Goal: Task Accomplishment & Management: Complete application form

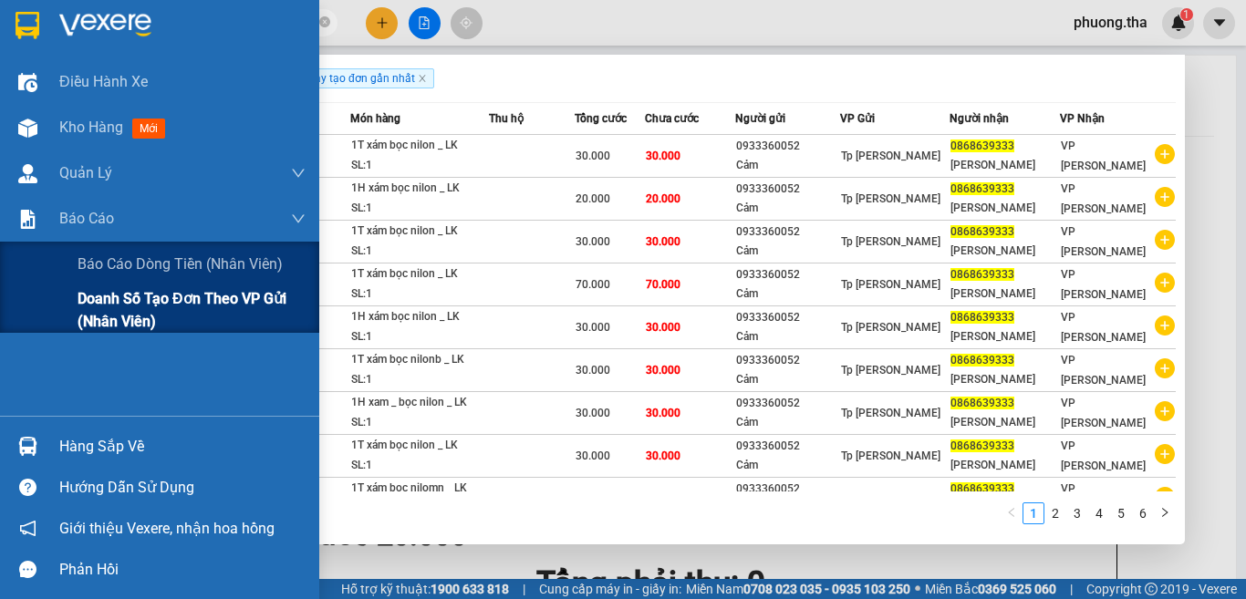
click at [107, 309] on span "Doanh số tạo đơn theo VP gửi (nhân viên)" at bounding box center [192, 310] width 228 height 46
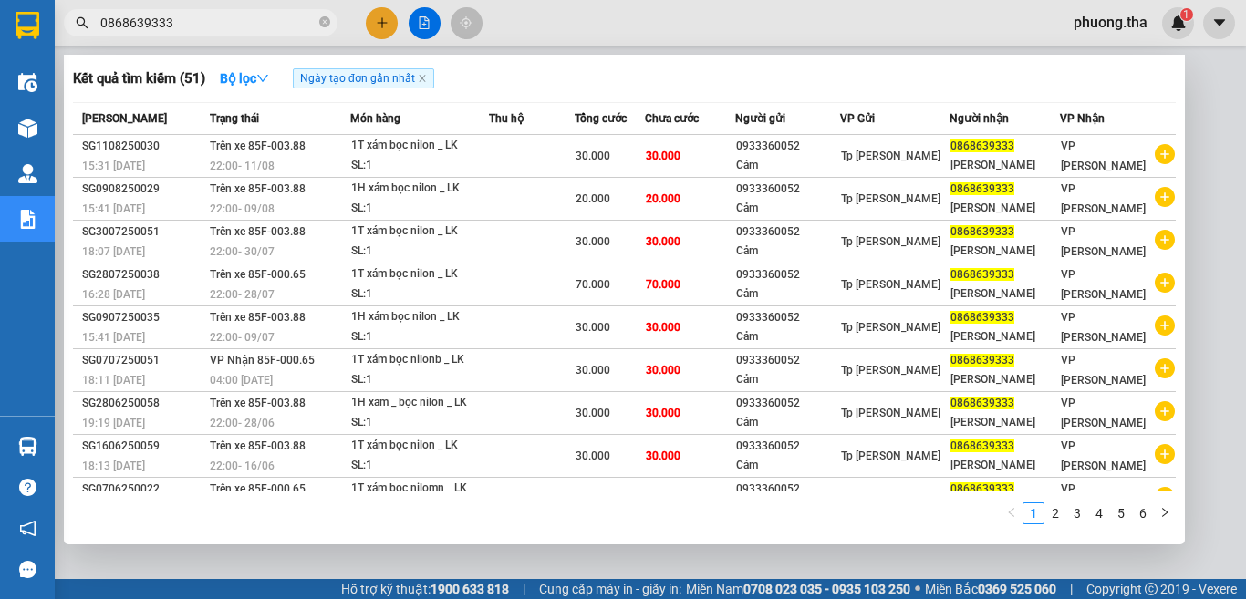
click at [1192, 181] on div at bounding box center [623, 299] width 1246 height 599
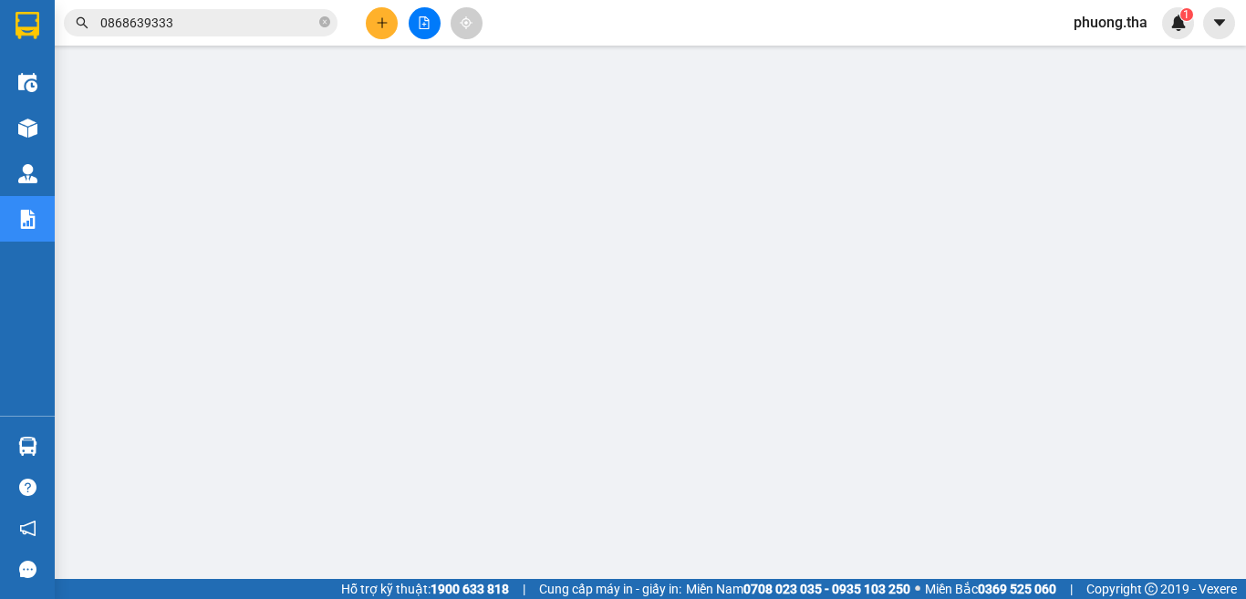
click at [371, 30] on button at bounding box center [382, 23] width 32 height 32
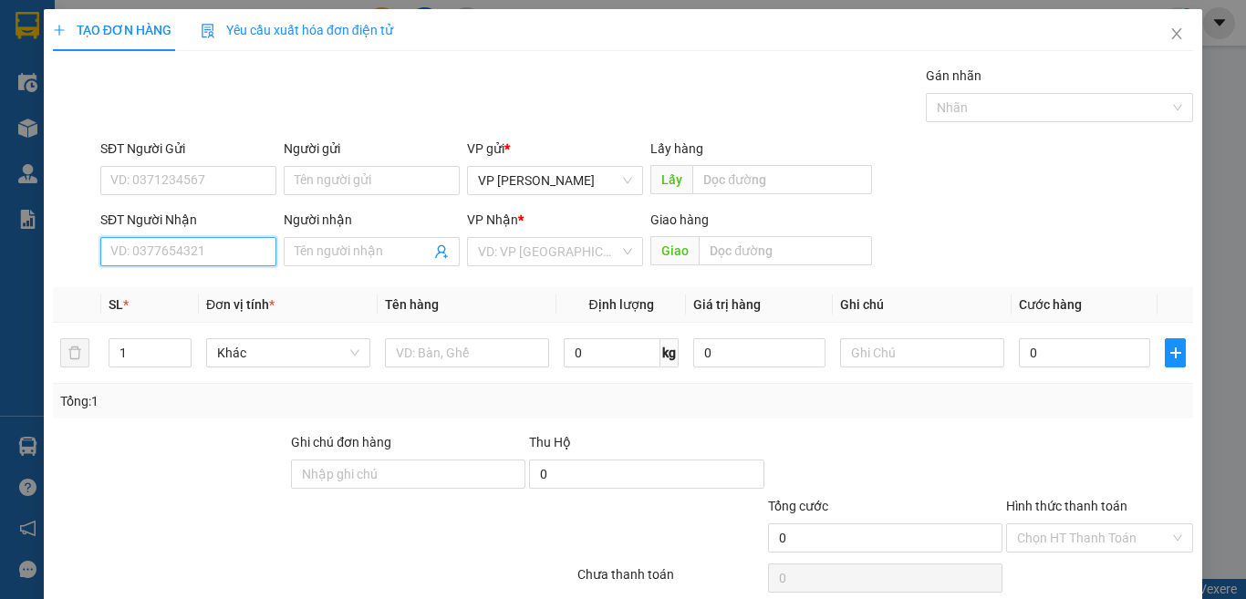
click at [241, 245] on input "SĐT Người Nhận" at bounding box center [188, 251] width 176 height 29
type input "0834050578"
click at [265, 244] on input "0834050578" at bounding box center [188, 251] width 176 height 29
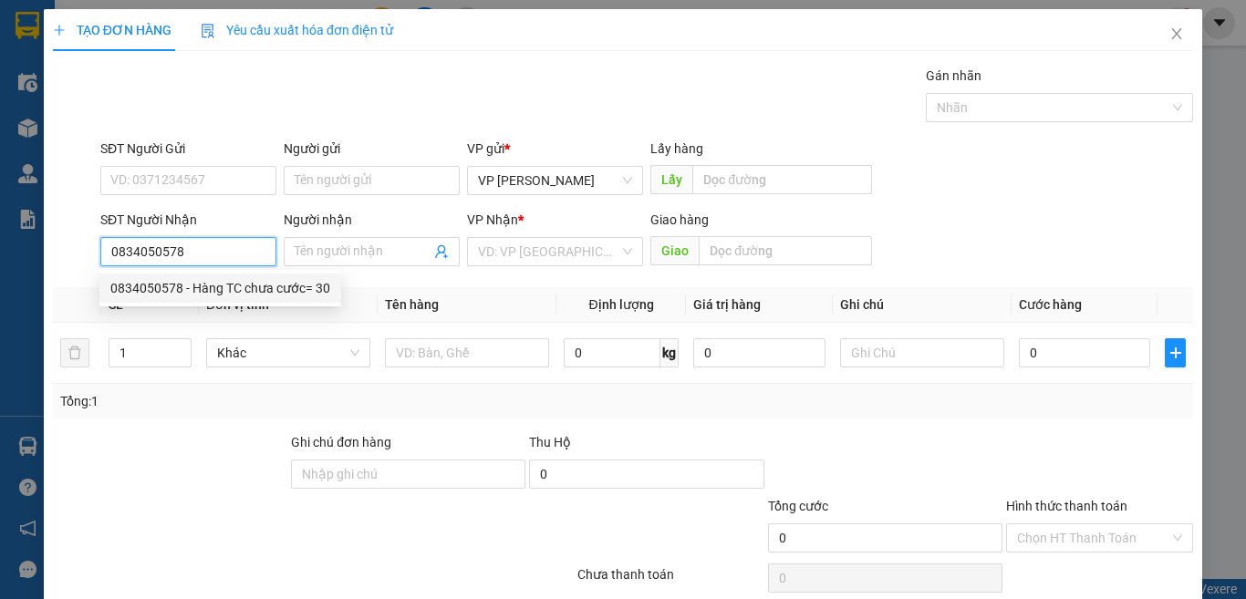
drag, startPoint x: 230, startPoint y: 291, endPoint x: 383, endPoint y: 325, distance: 156.9
click at [232, 293] on div "0834050578 - Hàng TC chưa cước= 30" at bounding box center [220, 288] width 220 height 20
type input "Hàng TC chưa cước= 30"
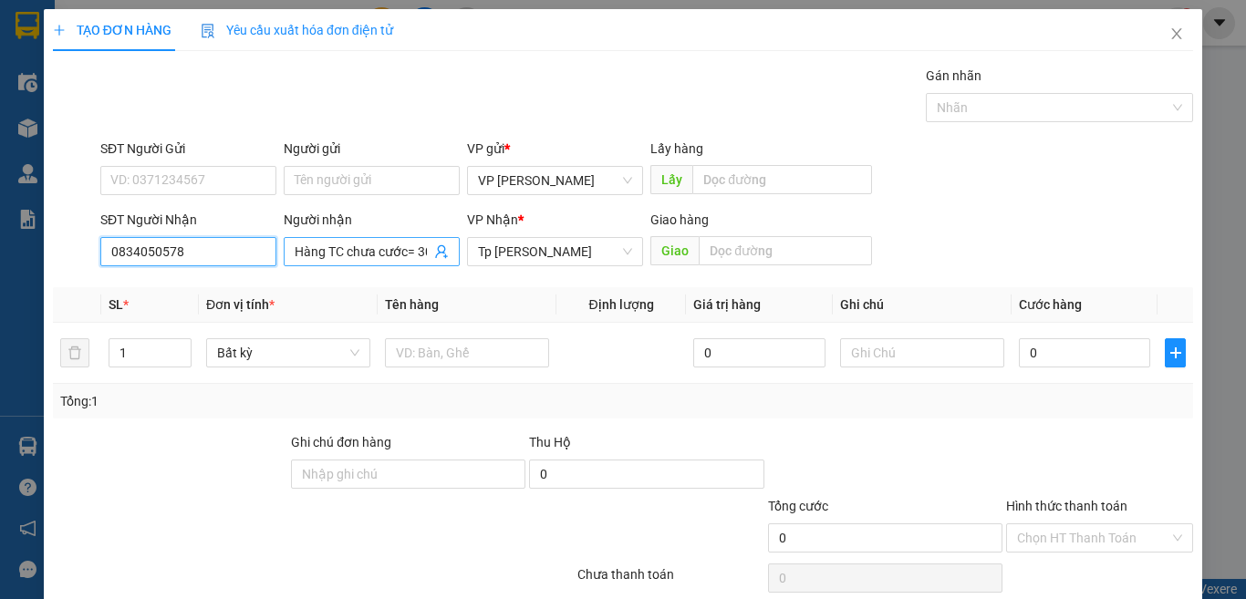
type input "0834050578"
drag, startPoint x: 399, startPoint y: 252, endPoint x: 461, endPoint y: 252, distance: 61.1
click at [461, 252] on div "SĐT Người Nhận 0834050578 Người nhận Hàng TC chưa cước= 30 VP Nhận * Tp [PERSON…" at bounding box center [647, 242] width 1100 height 64
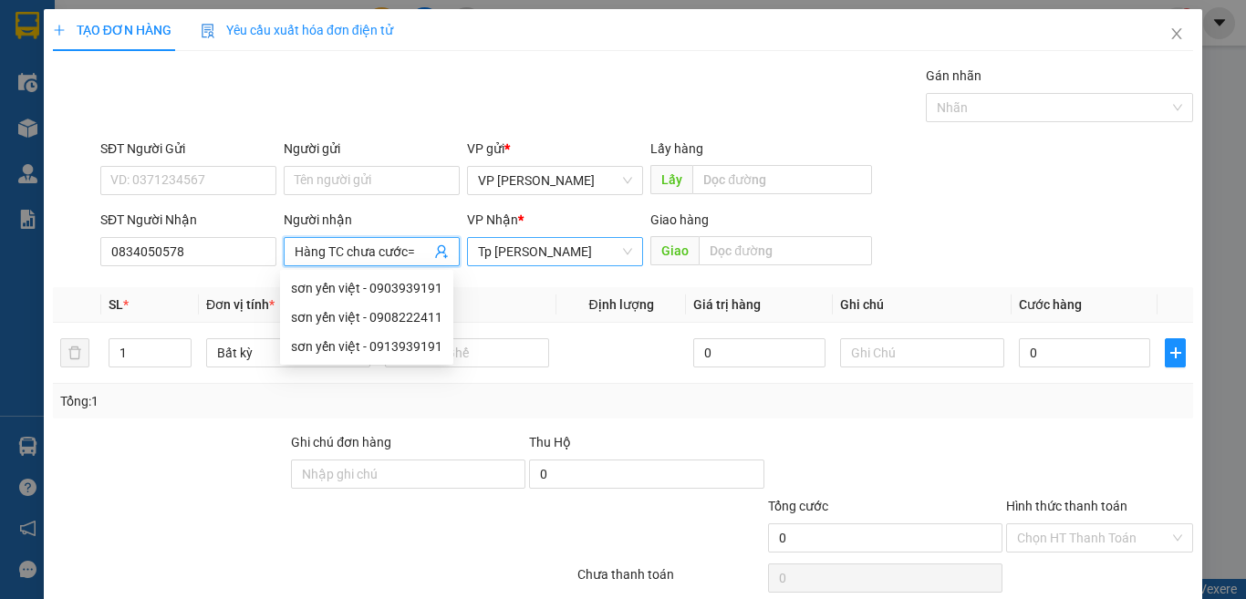
scroll to position [0, 0]
type input "Hàng TC chưa cước"
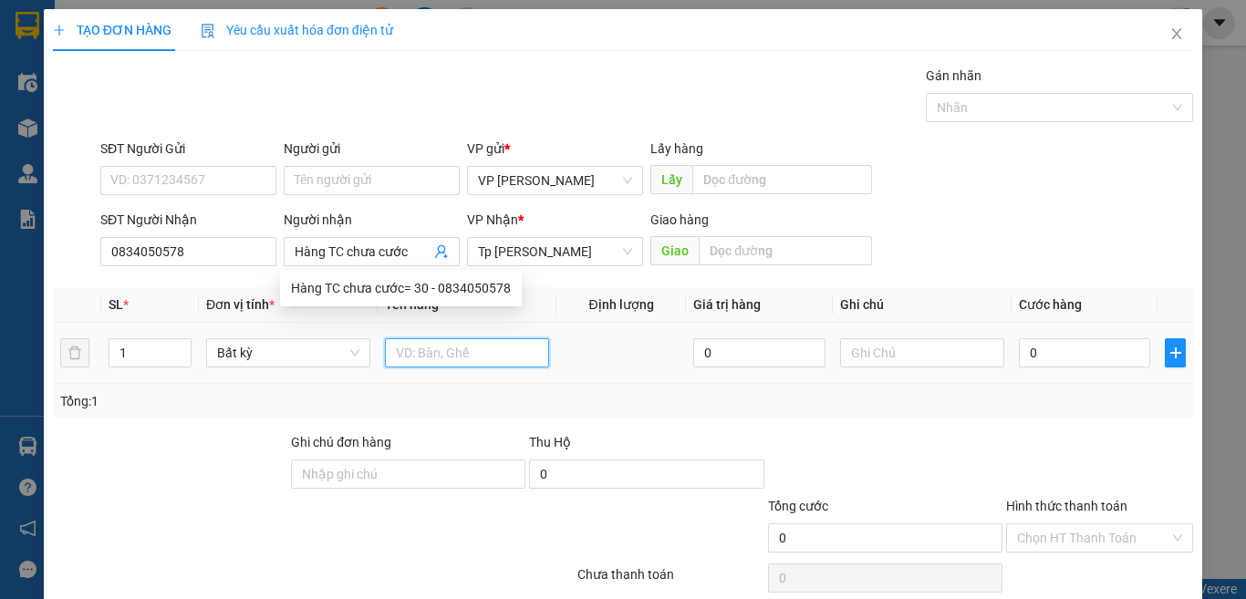
click at [462, 357] on input "text" at bounding box center [467, 352] width 164 height 29
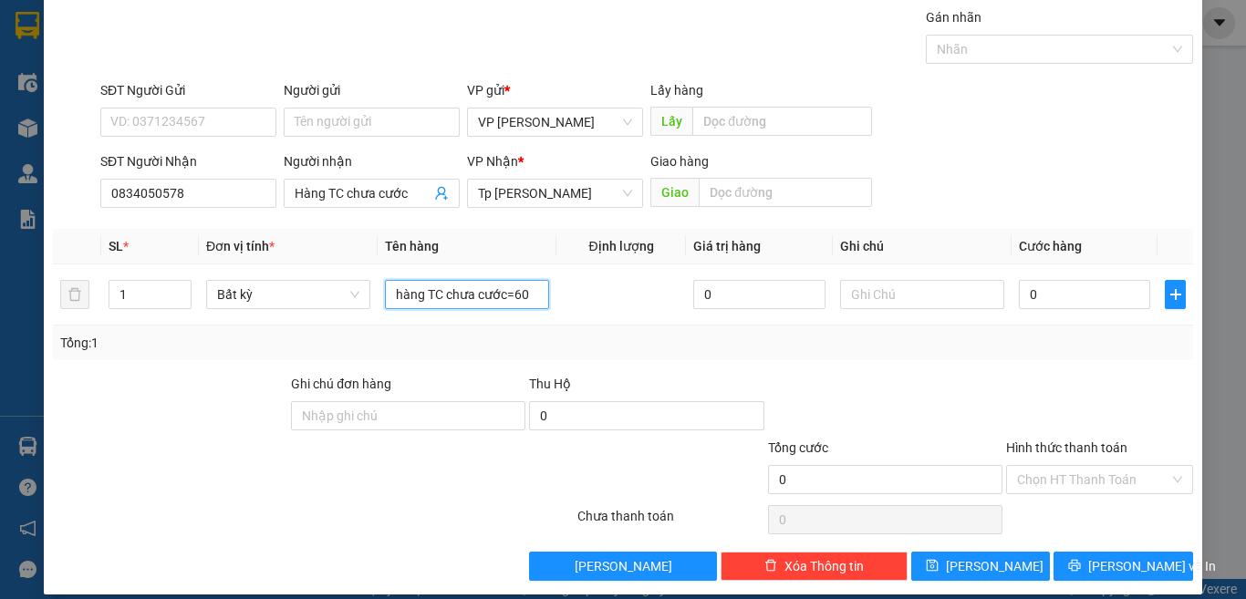
scroll to position [76, 0]
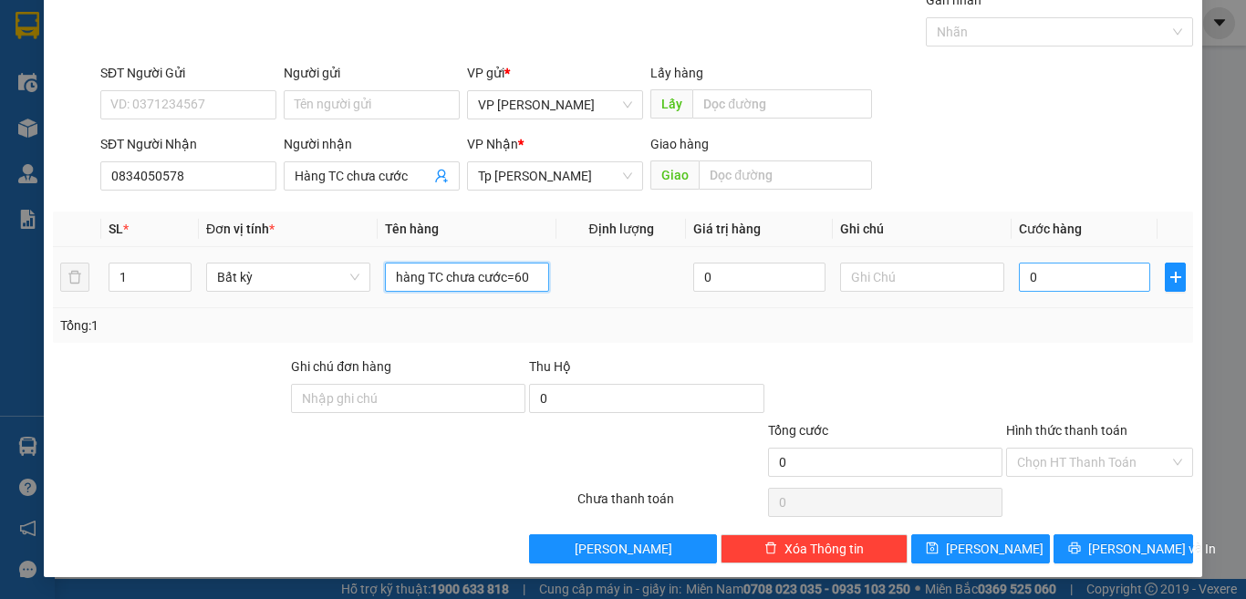
type input "hàng TC chưa cước=60"
click at [1068, 268] on input "0" at bounding box center [1084, 277] width 131 height 29
type input "6"
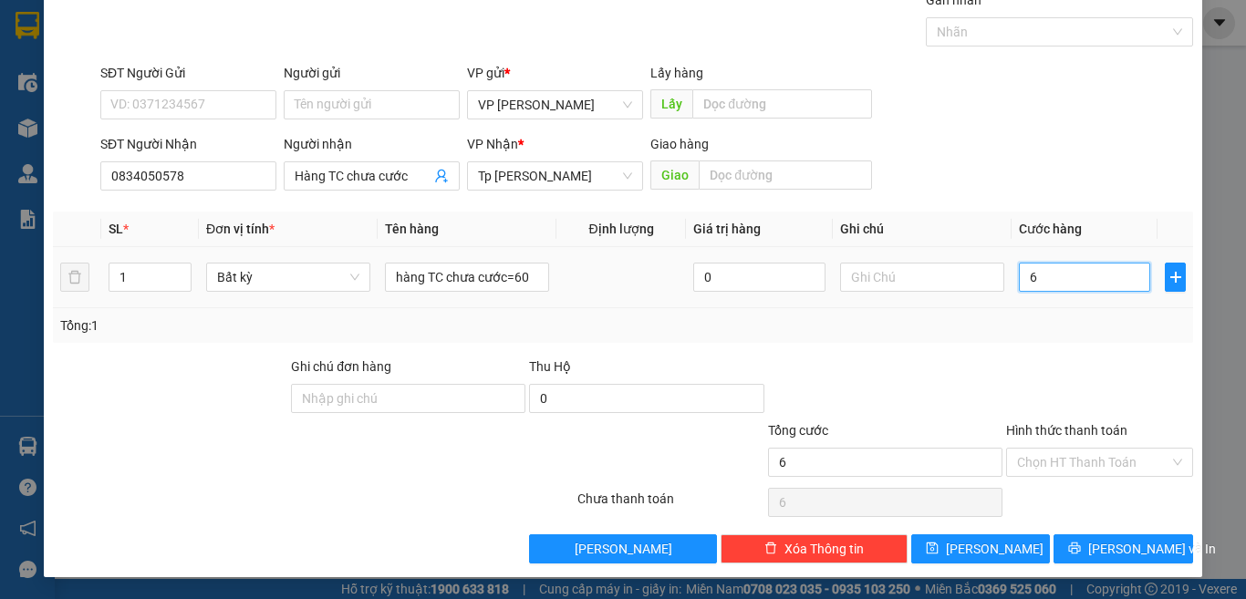
type input "60"
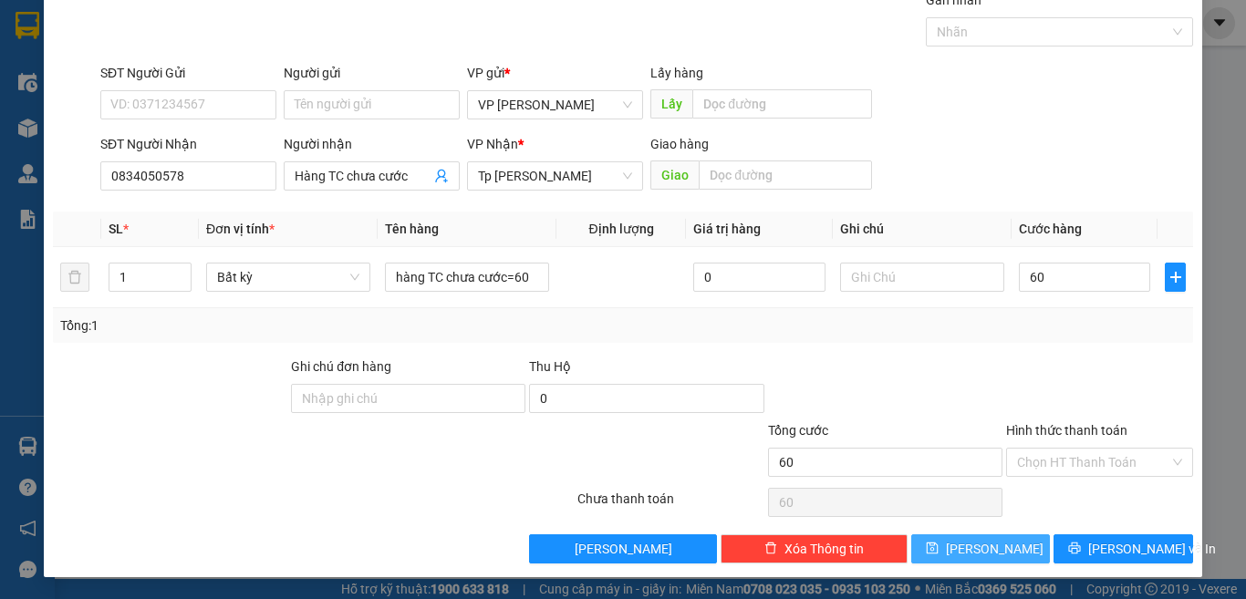
type input "60.000"
drag, startPoint x: 1003, startPoint y: 547, endPoint x: 410, endPoint y: 241, distance: 667.4
click at [999, 550] on button "[PERSON_NAME]" at bounding box center [981, 548] width 140 height 29
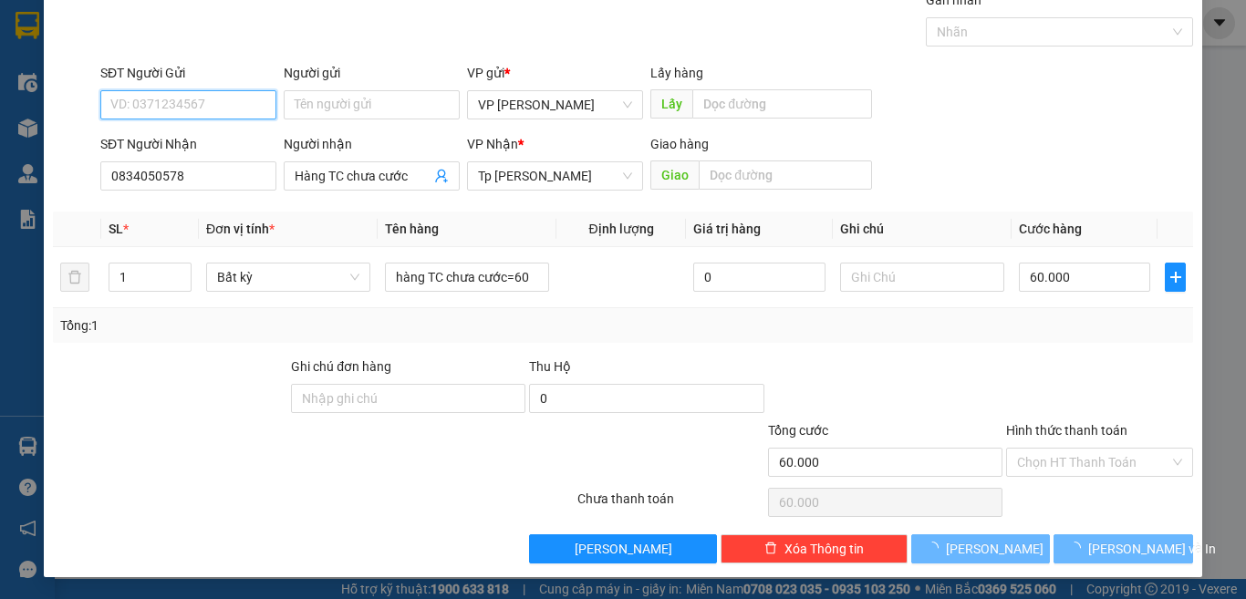
type input "0"
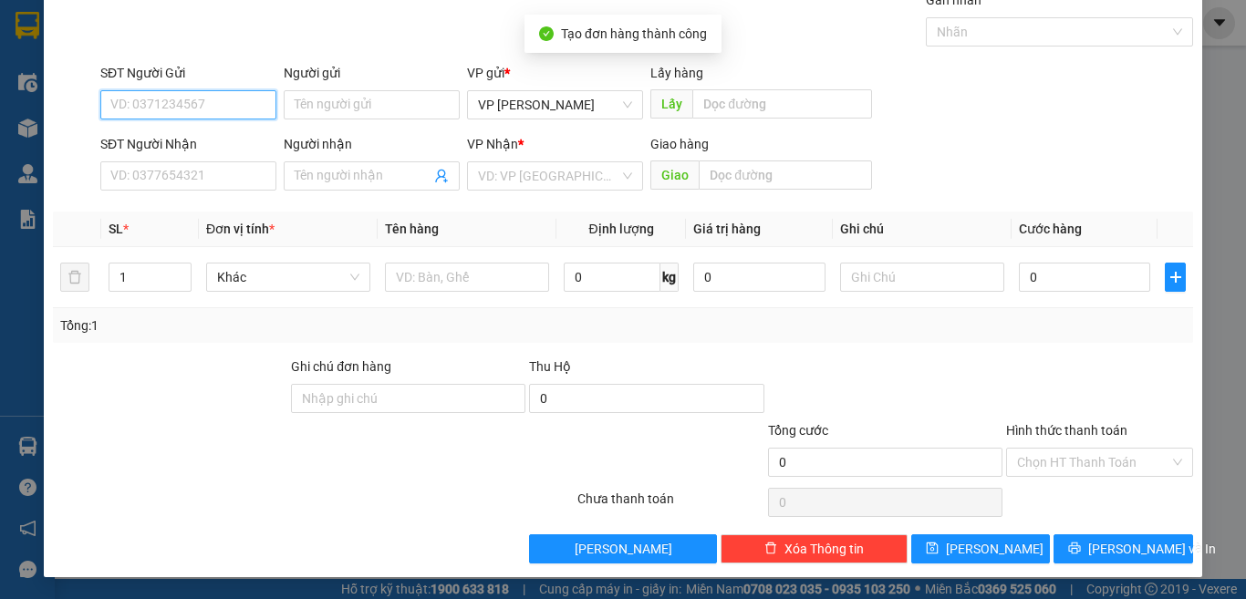
click at [251, 102] on input "SĐT Người Gửi" at bounding box center [188, 104] width 176 height 29
type input "0834050547"
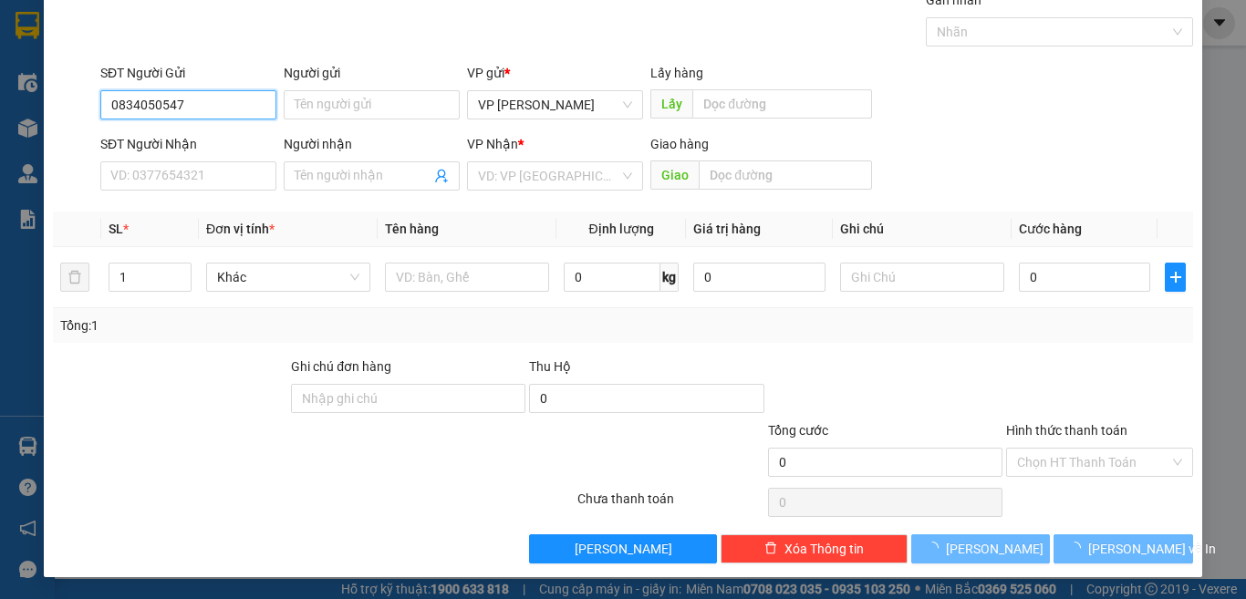
click at [227, 102] on input "0834050547" at bounding box center [188, 104] width 176 height 29
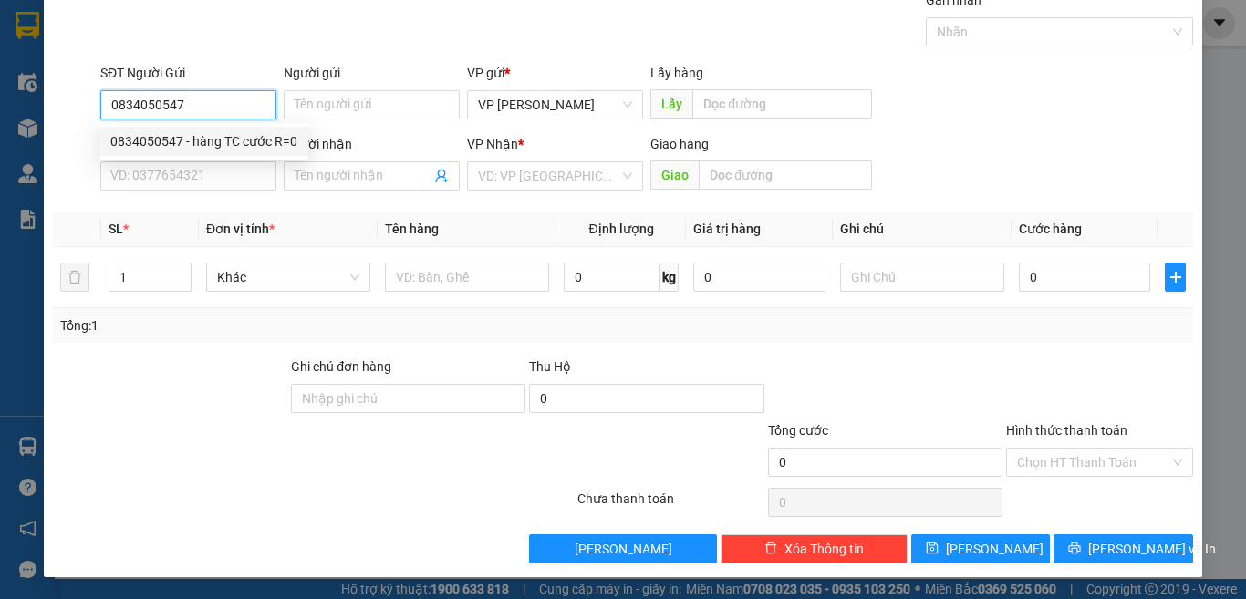
click at [209, 139] on div "0834050547 - hàng TC cước R=0" at bounding box center [203, 141] width 187 height 20
type input "hàng TC cước R=0"
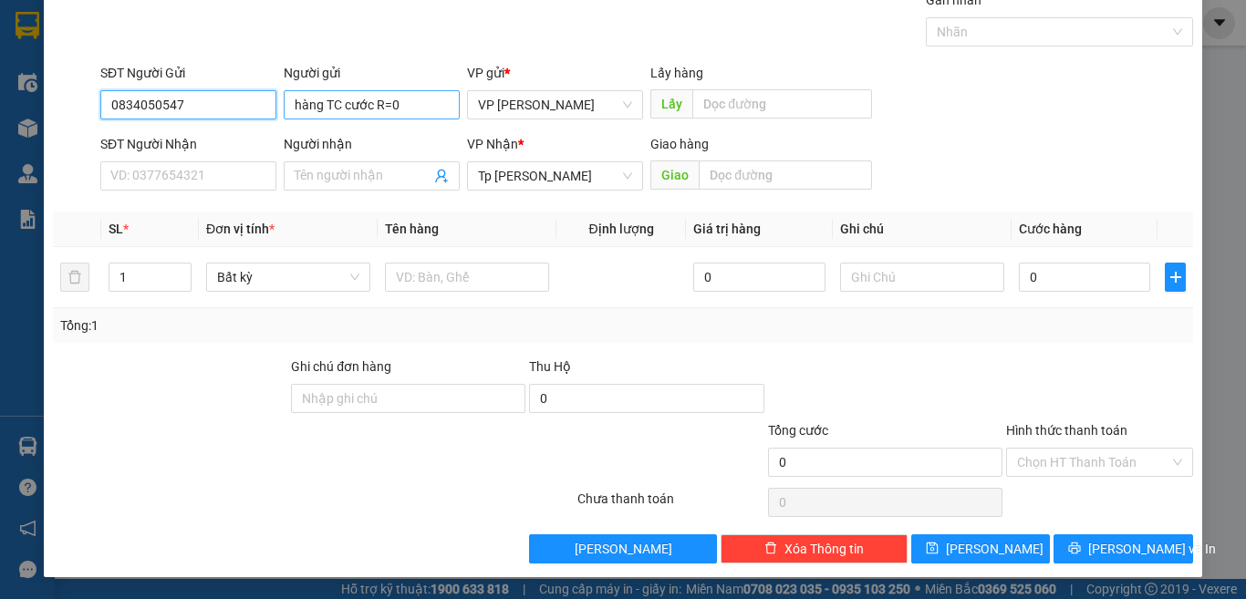
type input "0834050547"
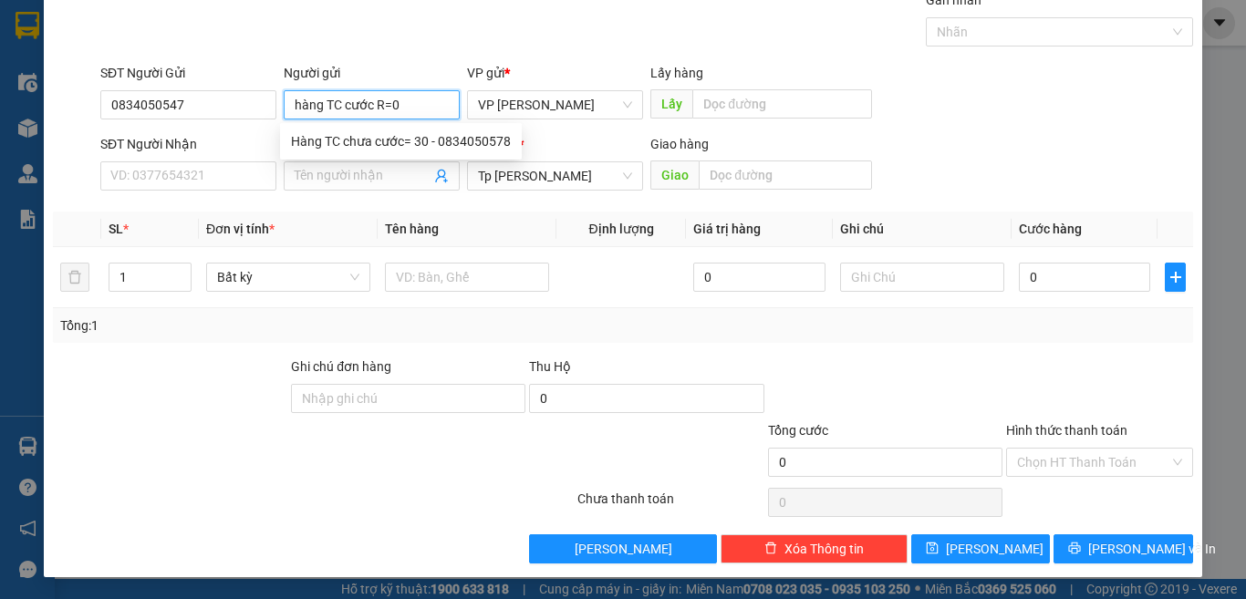
click at [377, 101] on input "hàng TC cước R=0" at bounding box center [372, 104] width 176 height 29
click at [387, 101] on input "hàng TC cước R=0" at bounding box center [372, 104] width 176 height 29
drag, startPoint x: 379, startPoint y: 101, endPoint x: 482, endPoint y: 163, distance: 120.3
click at [423, 101] on input "hàng TC cước R=0" at bounding box center [372, 104] width 176 height 29
type input "hàng TC cước R"
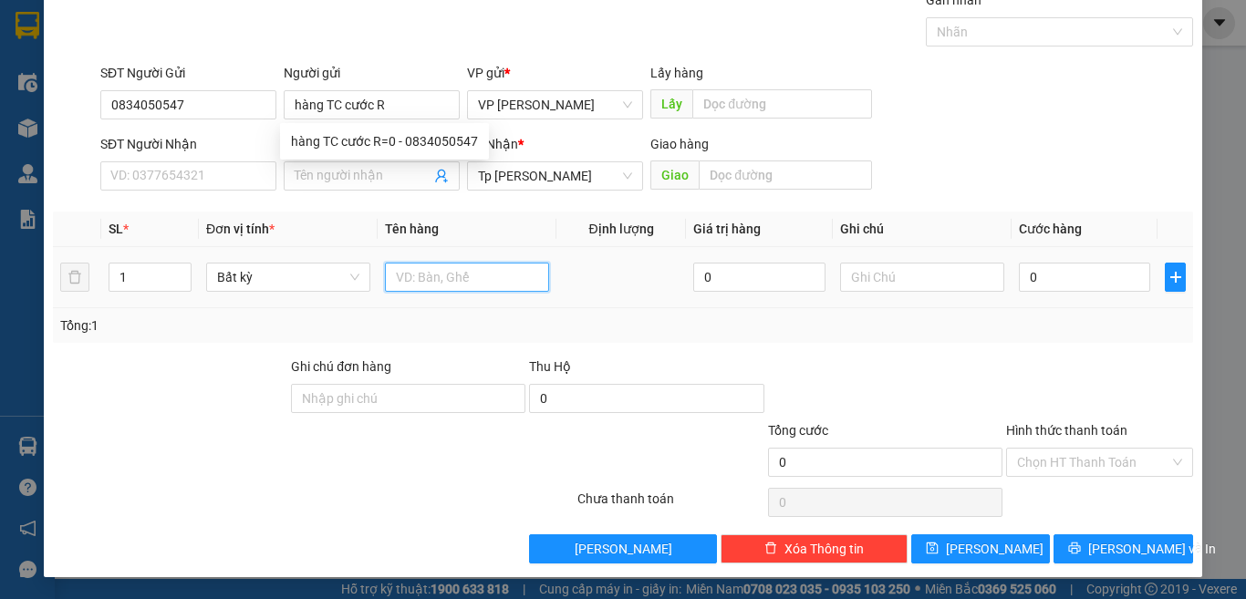
click at [464, 267] on input "text" at bounding box center [467, 277] width 164 height 29
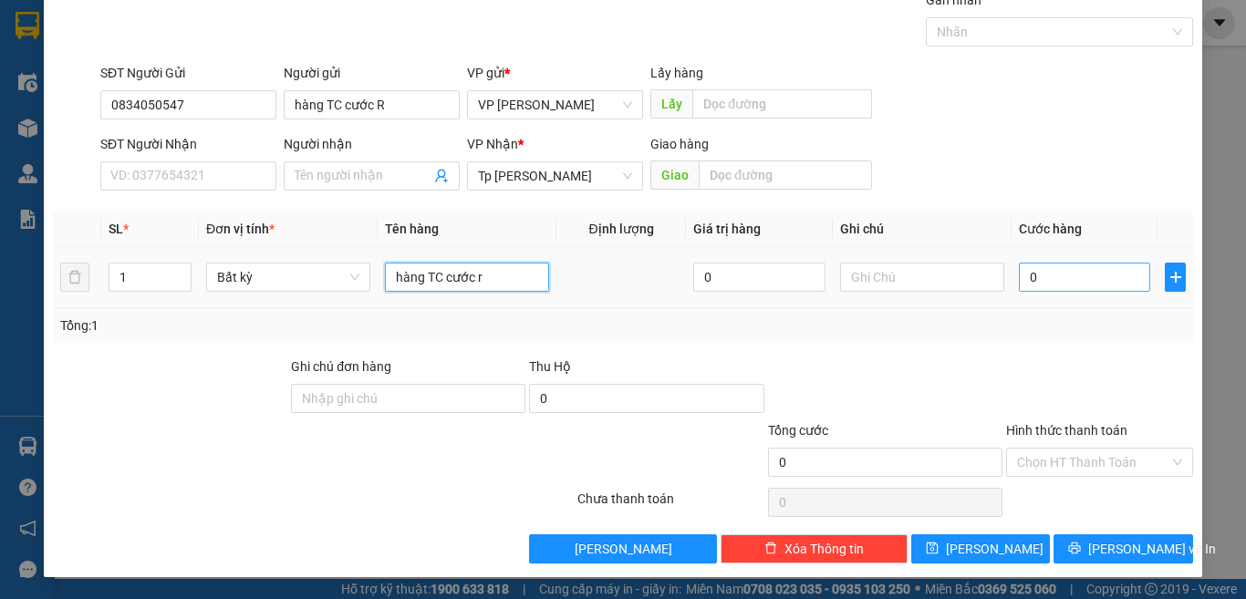
type input "hàng TC cước r"
click at [1040, 269] on input "0" at bounding box center [1084, 277] width 131 height 29
type input "1"
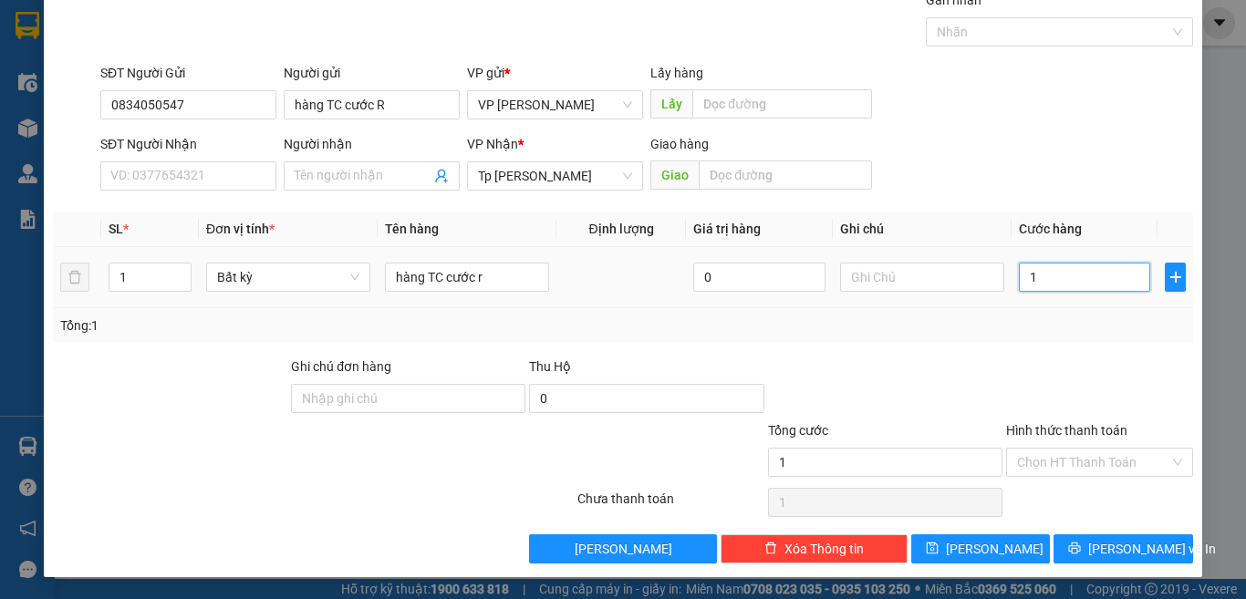
type input "19"
type input "190"
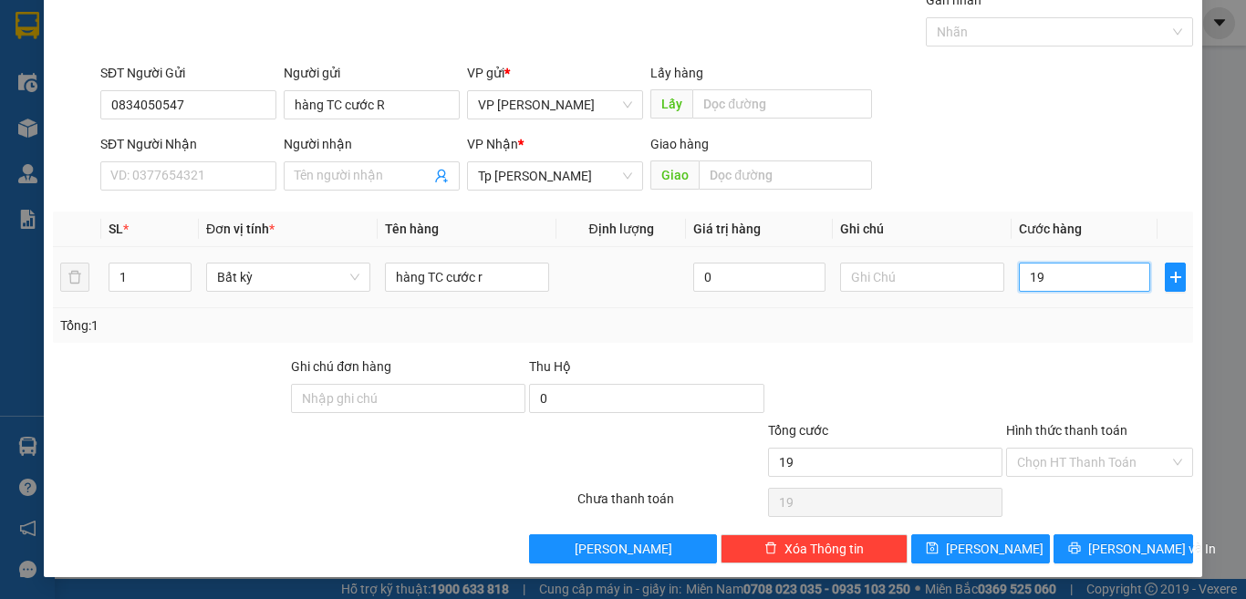
type input "190"
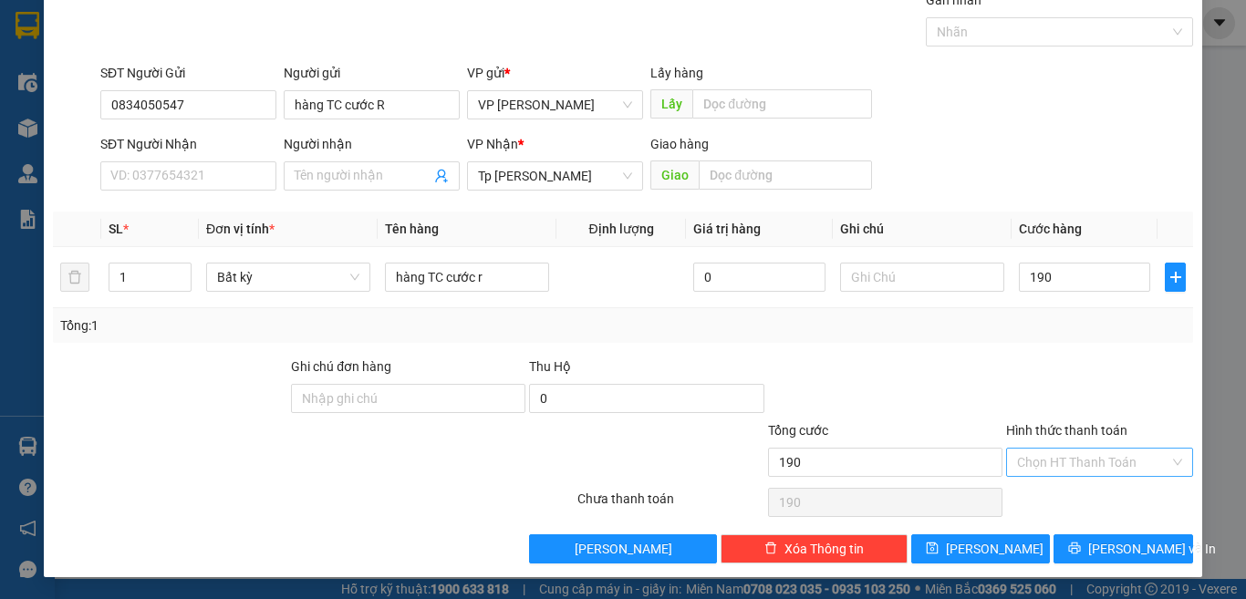
click at [1023, 455] on input "Hình thức thanh toán" at bounding box center [1093, 462] width 152 height 27
type input "190.000"
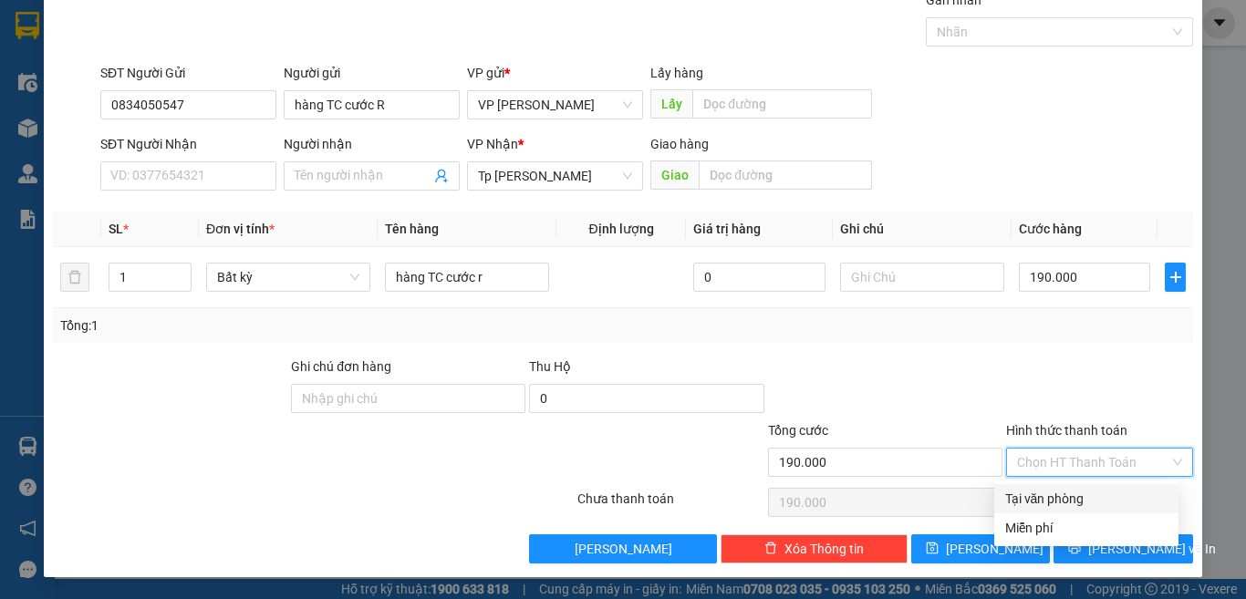
click at [1038, 493] on div "Tại văn phòng" at bounding box center [1086, 499] width 162 height 20
type input "0"
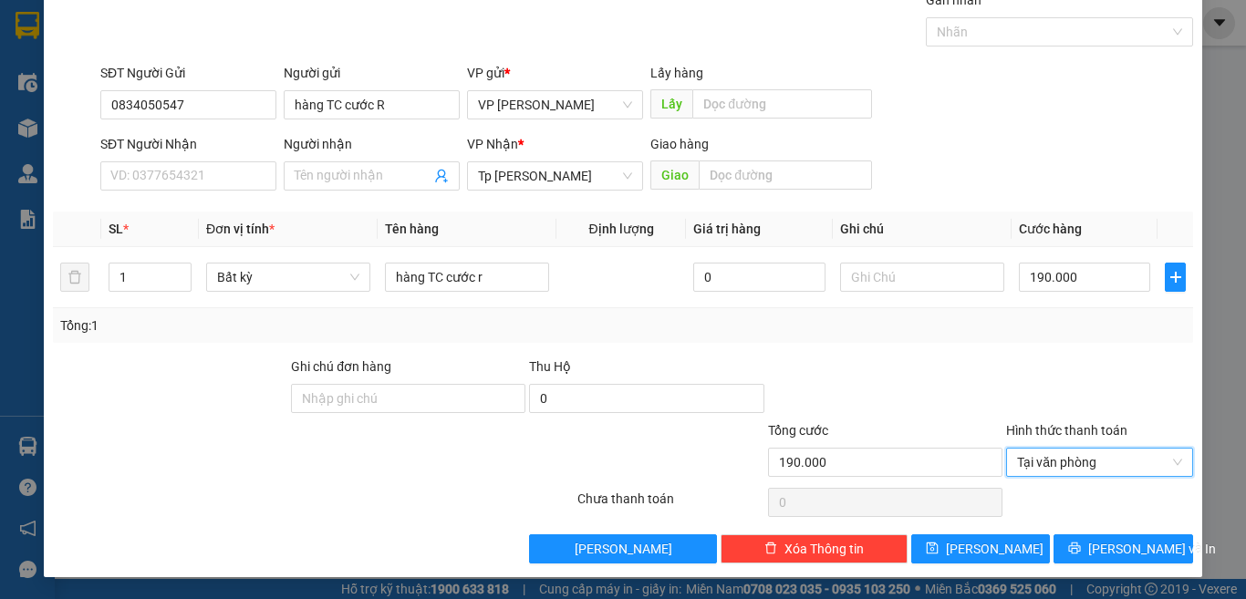
click at [979, 339] on div "Tổng: 1" at bounding box center [623, 325] width 1140 height 35
click at [1001, 536] on button "[PERSON_NAME]" at bounding box center [981, 548] width 140 height 29
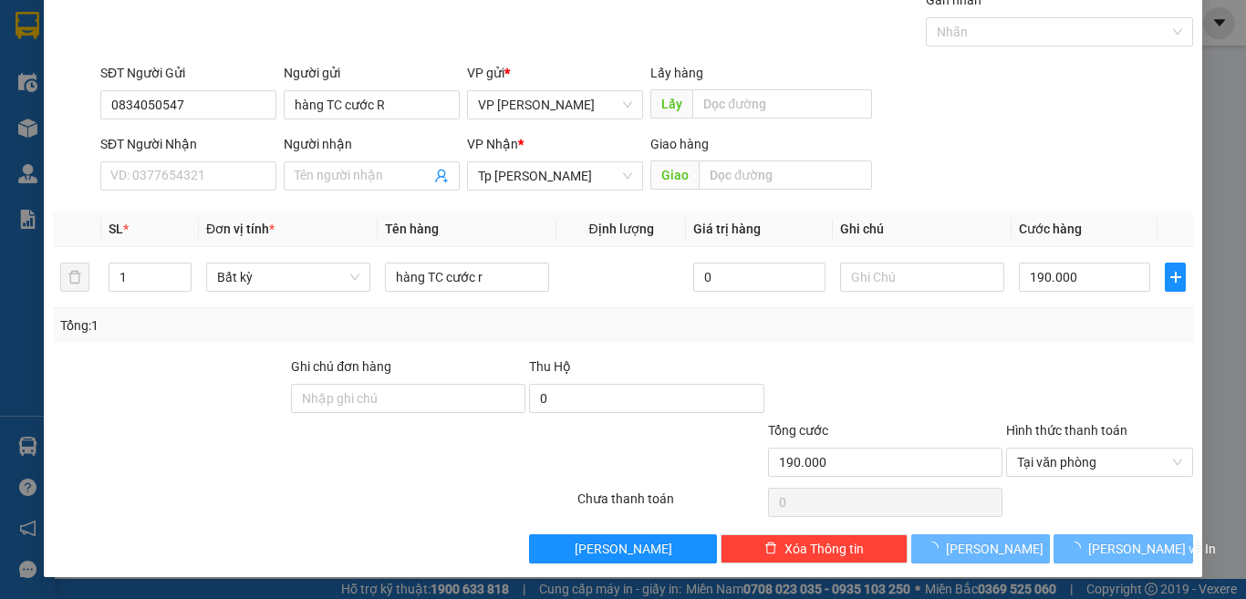
type input "0"
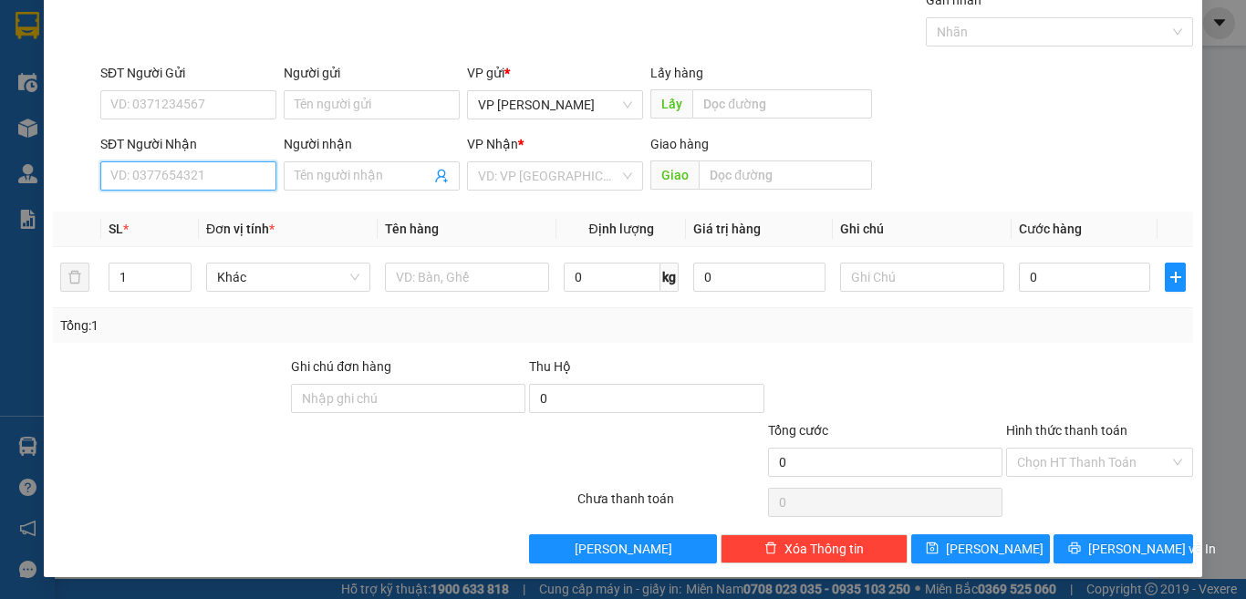
click at [254, 165] on input "SĐT Người Nhận" at bounding box center [188, 175] width 176 height 29
click at [502, 179] on input "search" at bounding box center [548, 175] width 141 height 27
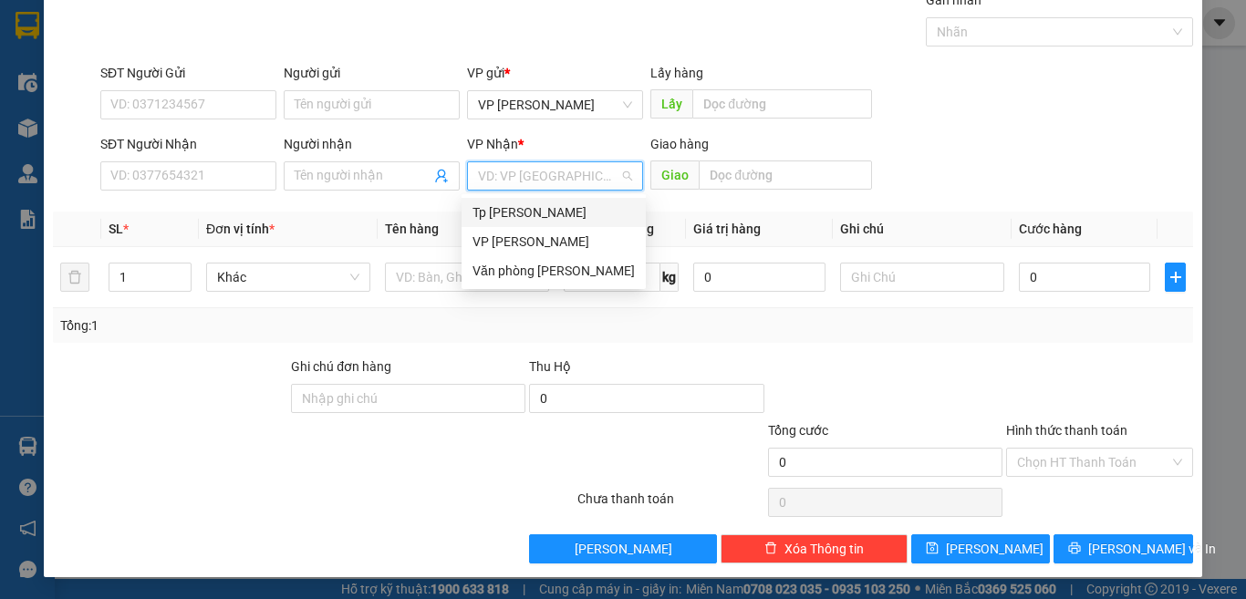
click at [509, 210] on div "Tp [PERSON_NAME]" at bounding box center [553, 212] width 162 height 20
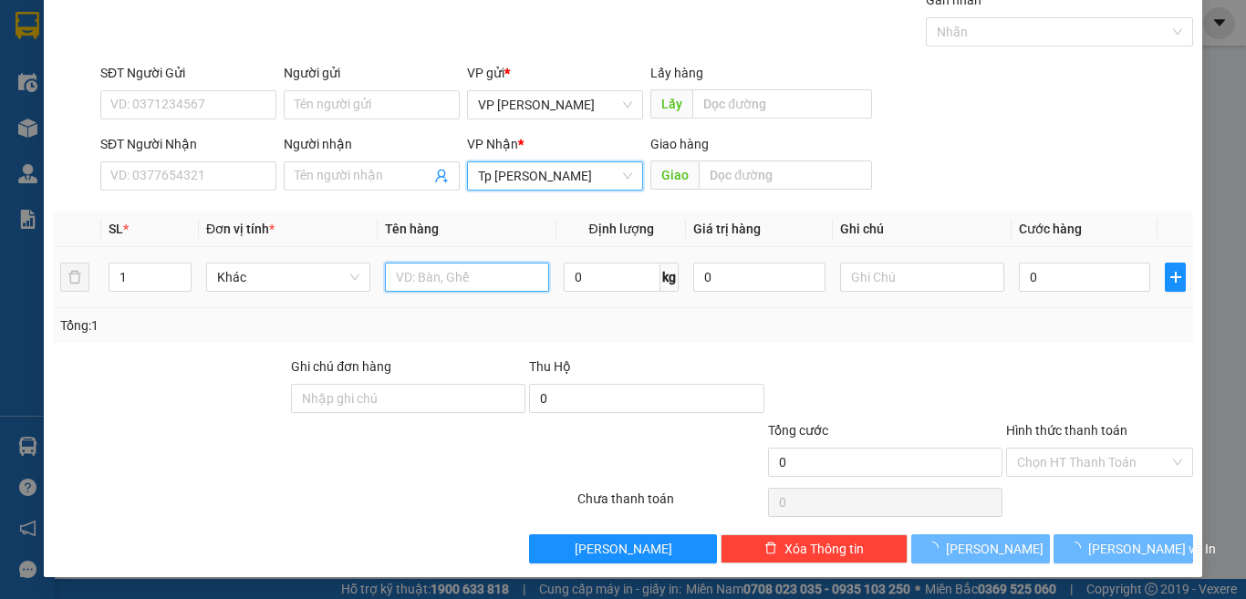
click at [418, 283] on input "text" at bounding box center [467, 277] width 164 height 29
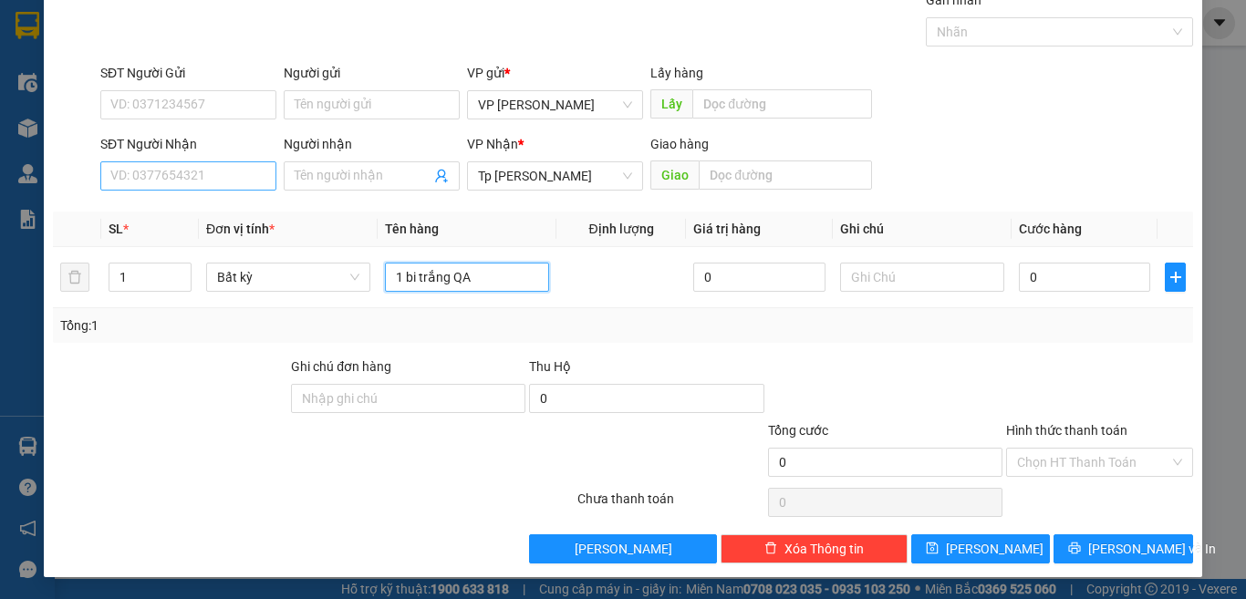
type input "1 bi trắng QA"
click at [222, 172] on input "SĐT Người Nhận" at bounding box center [188, 175] width 176 height 29
click at [216, 179] on input "0775391309" at bounding box center [188, 175] width 176 height 29
click at [220, 165] on input "0775391309" at bounding box center [188, 175] width 176 height 29
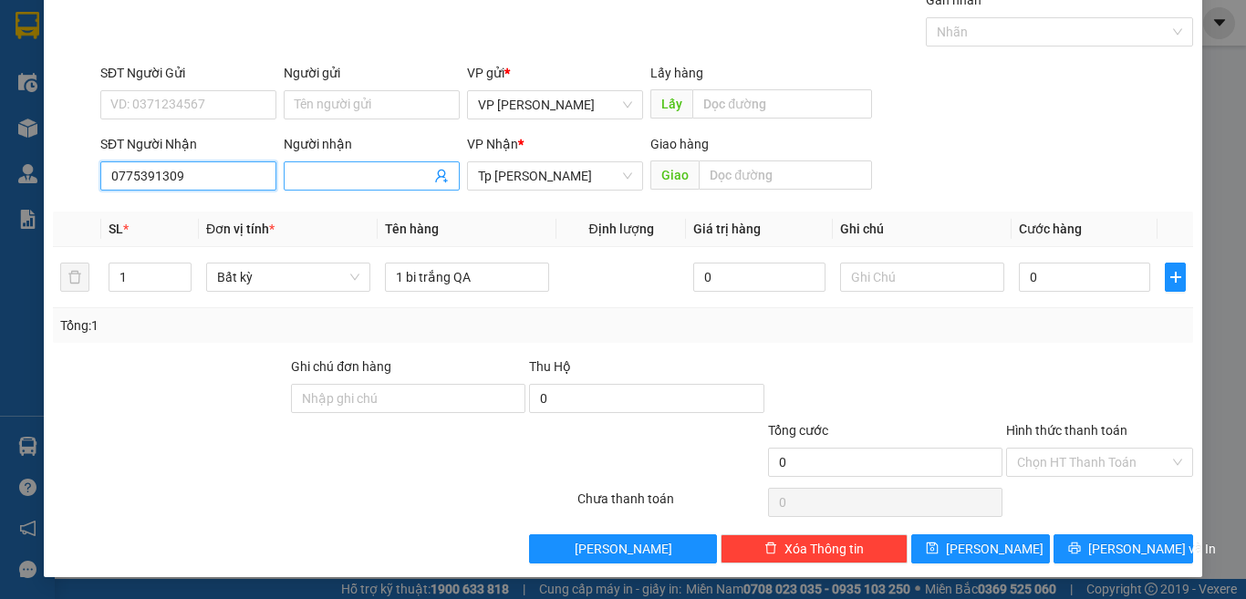
type input "0775391309"
click at [316, 171] on input "Người nhận" at bounding box center [363, 176] width 136 height 20
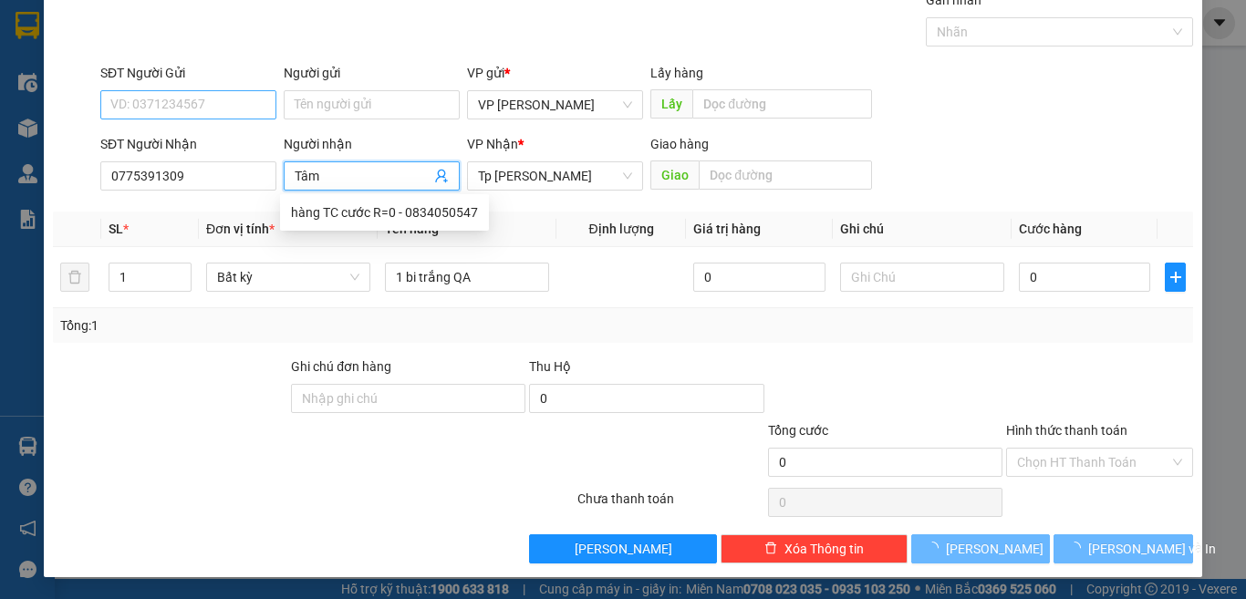
type input "Tâm"
click at [182, 98] on input "SĐT Người Gửi" at bounding box center [188, 104] width 176 height 29
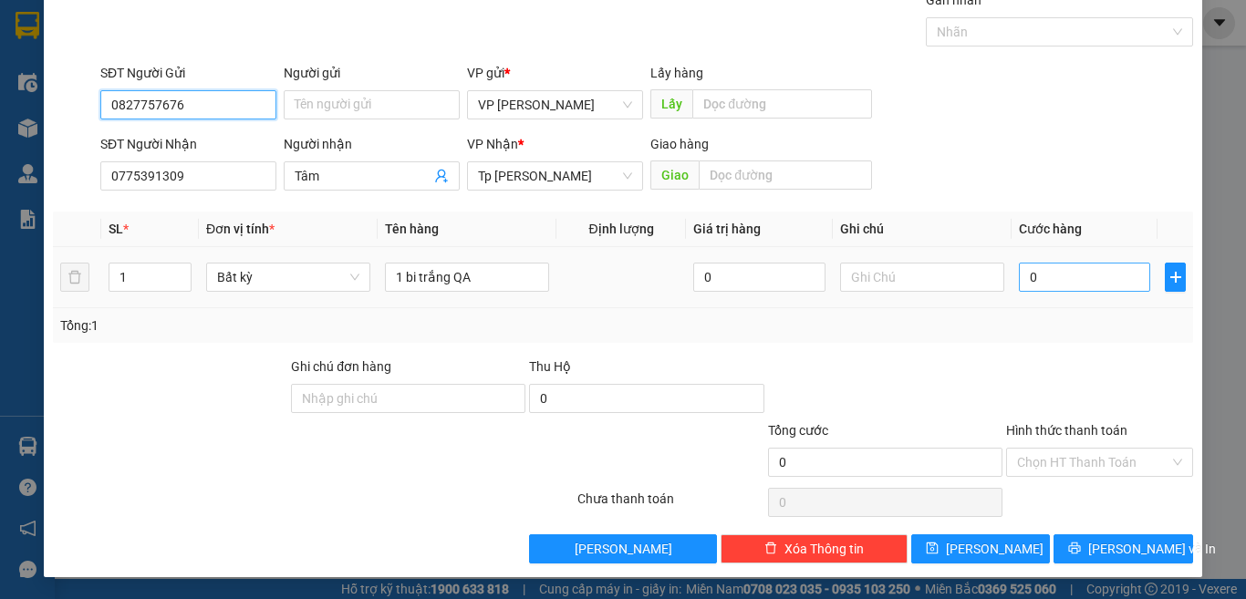
type input "0827757676"
click at [1075, 285] on input "0" at bounding box center [1084, 277] width 131 height 29
type input "2"
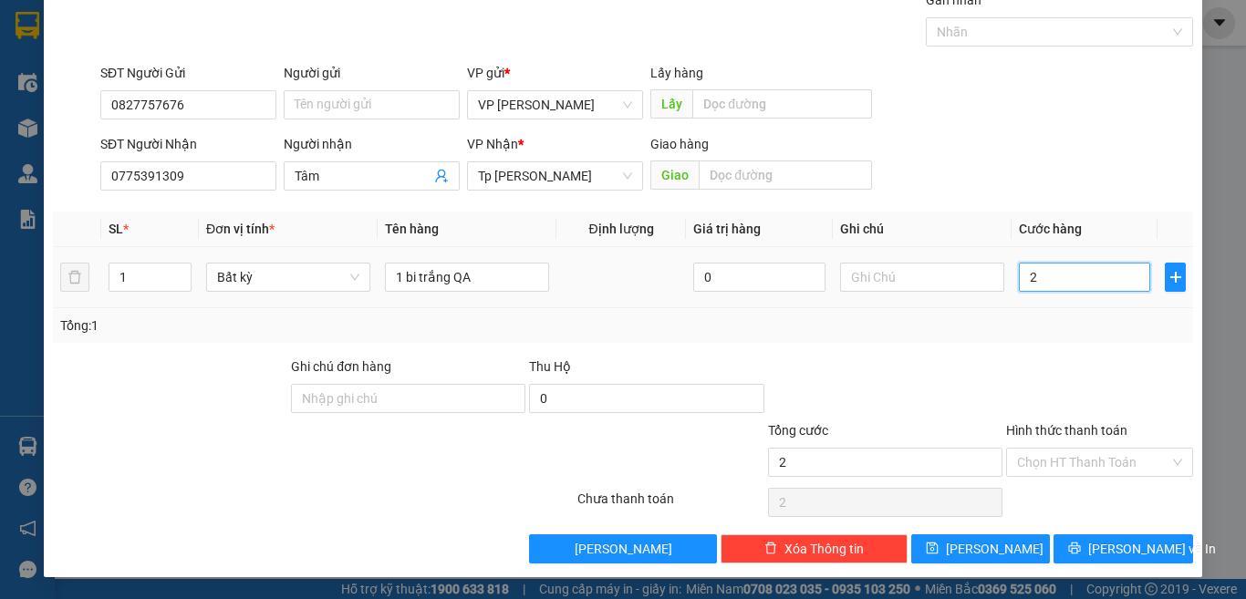
type input "20"
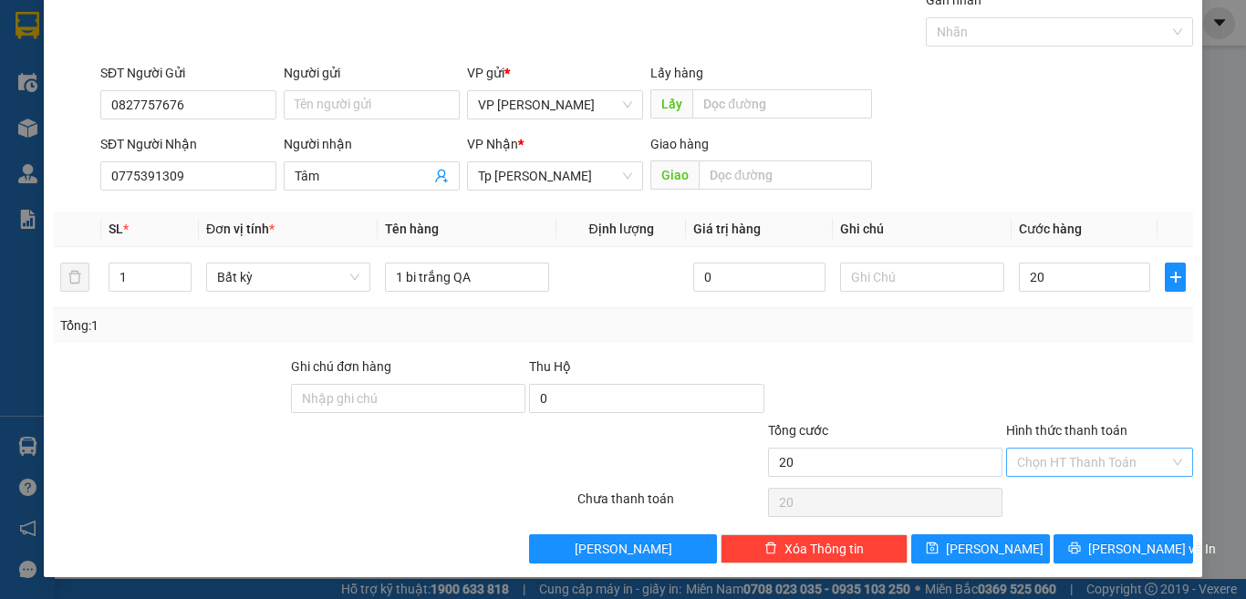
type input "20.000"
drag, startPoint x: 1057, startPoint y: 460, endPoint x: 1053, endPoint y: 486, distance: 26.7
click at [1056, 461] on input "Hình thức thanh toán" at bounding box center [1093, 462] width 152 height 27
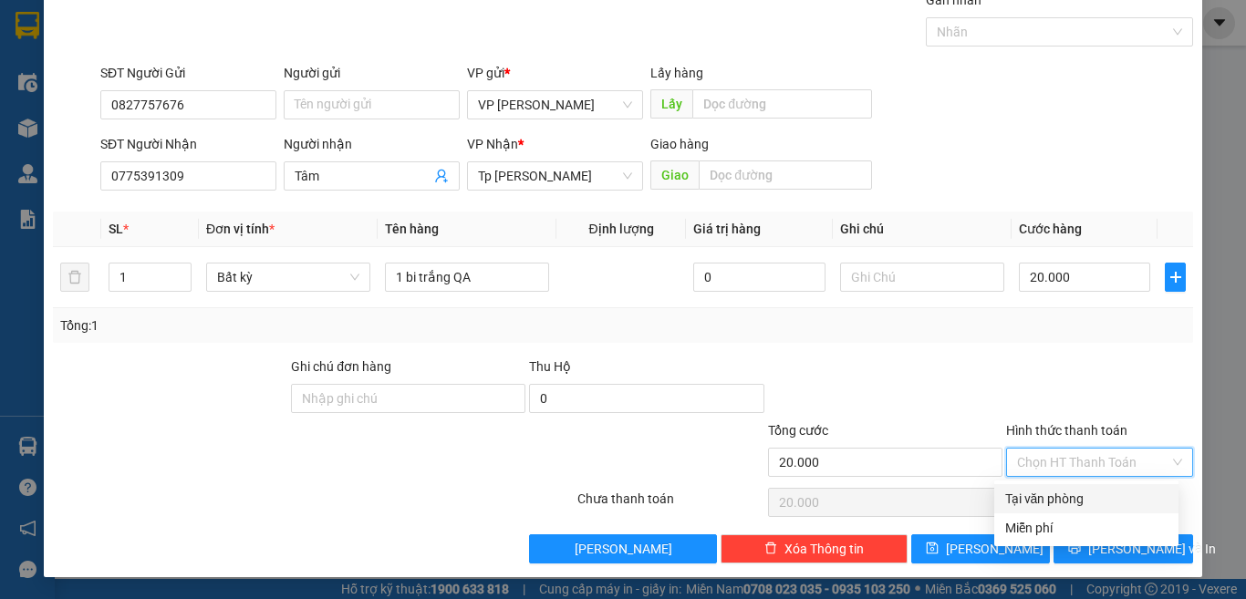
click at [1048, 500] on div "Tại văn phòng" at bounding box center [1086, 499] width 162 height 20
type input "0"
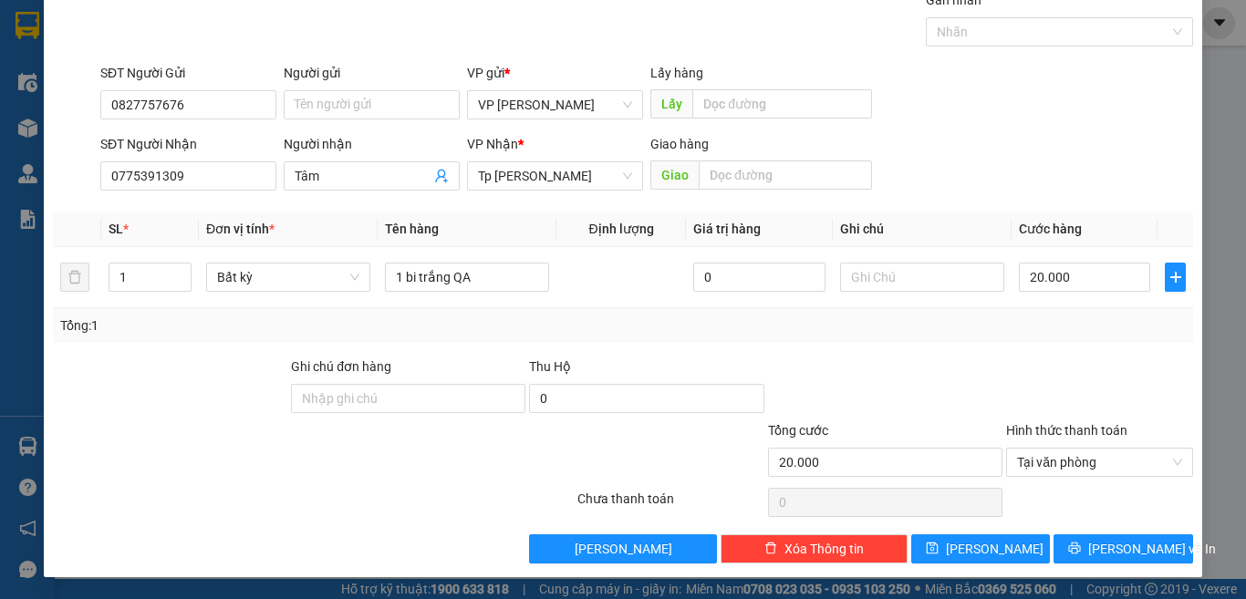
click at [1004, 358] on div at bounding box center [1099, 389] width 191 height 64
click at [1087, 553] on button "[PERSON_NAME] và In" at bounding box center [1123, 548] width 140 height 29
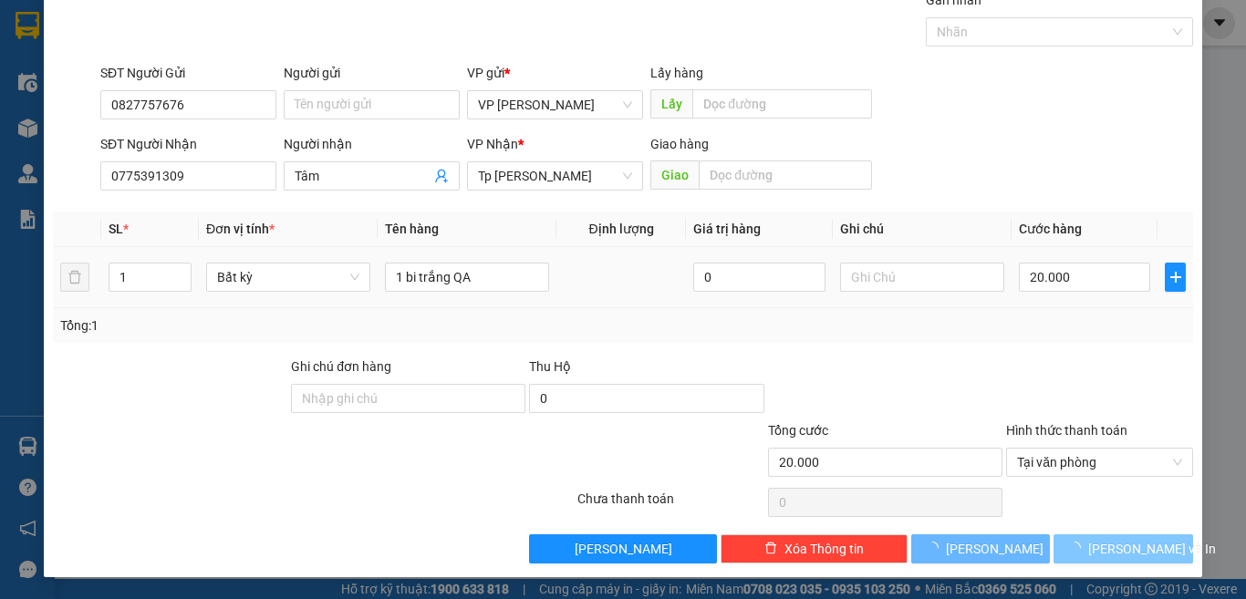
scroll to position [26, 0]
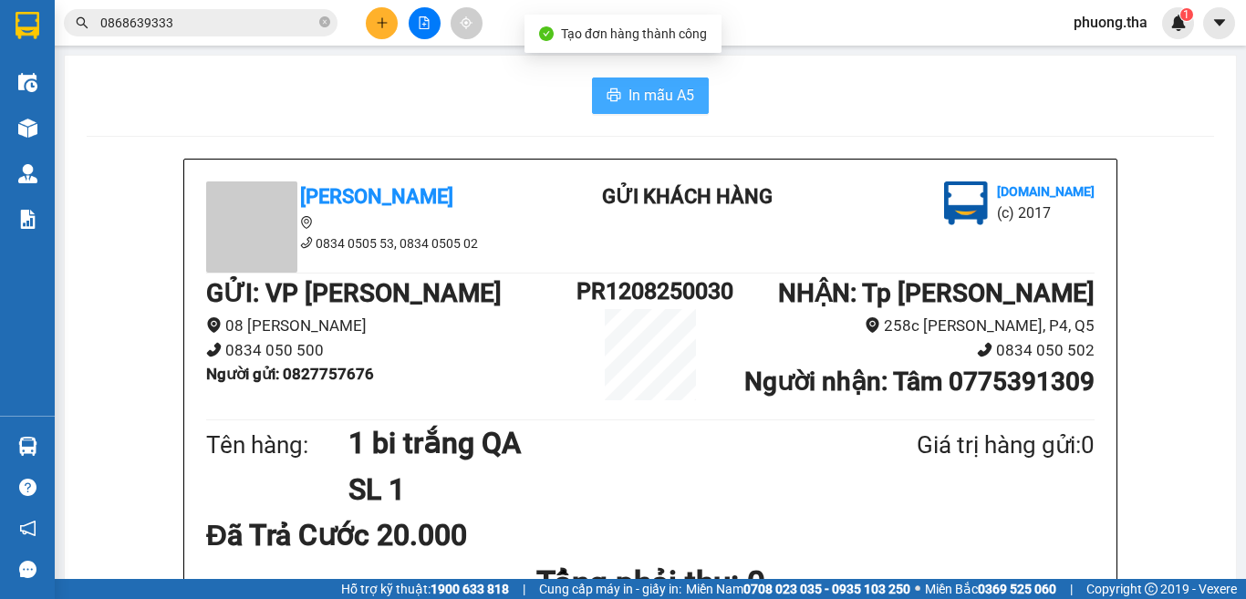
click at [622, 83] on button "In mẫu A5" at bounding box center [650, 96] width 117 height 36
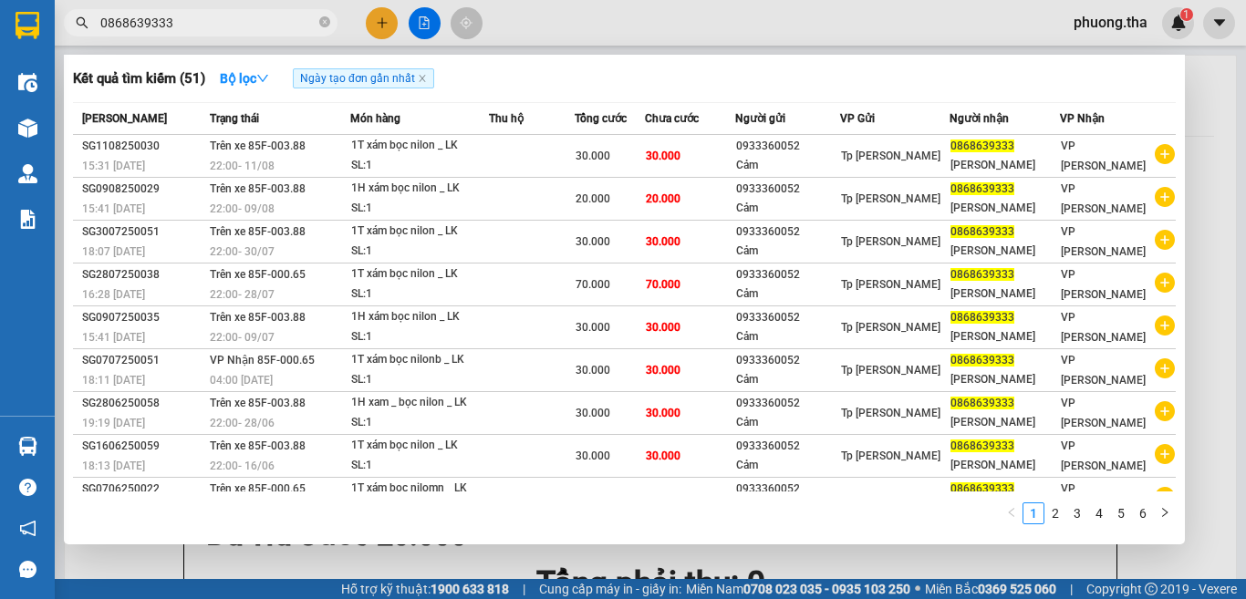
click at [208, 29] on input "0868639333" at bounding box center [207, 23] width 215 height 20
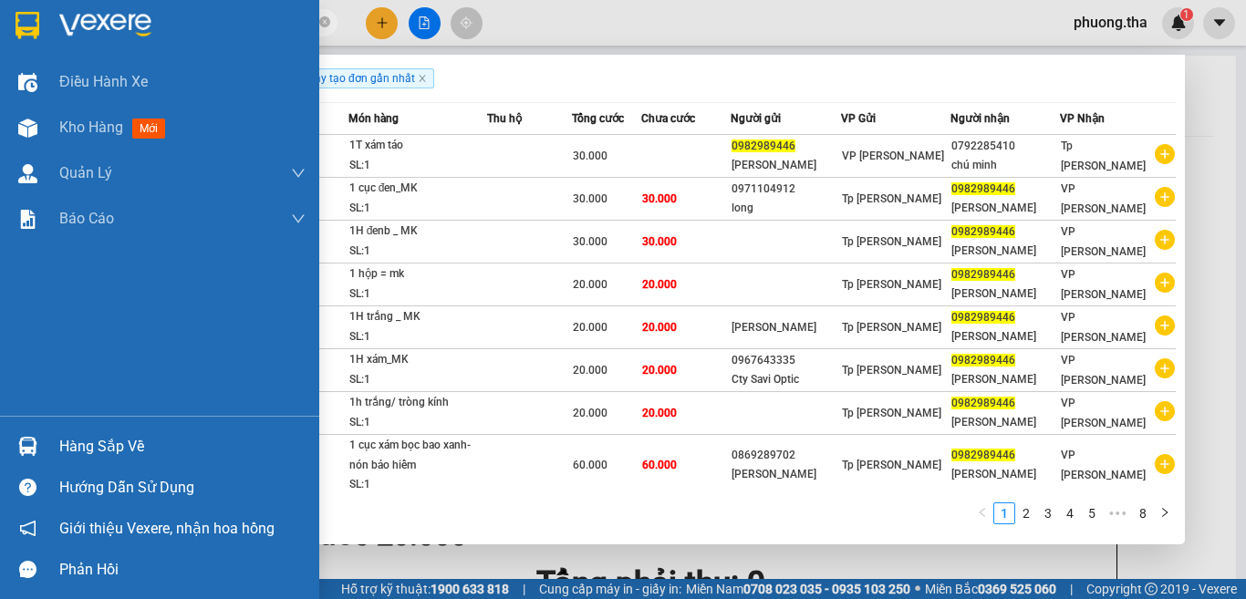
drag, startPoint x: 195, startPoint y: 22, endPoint x: 535, endPoint y: 11, distance: 340.4
click at [66, 26] on section "Kết quả tìm kiếm ( 71 ) Bộ lọc Ngày tạo đơn gần nhất Mã ĐH Trạng thái Món hàng …" at bounding box center [623, 299] width 1246 height 599
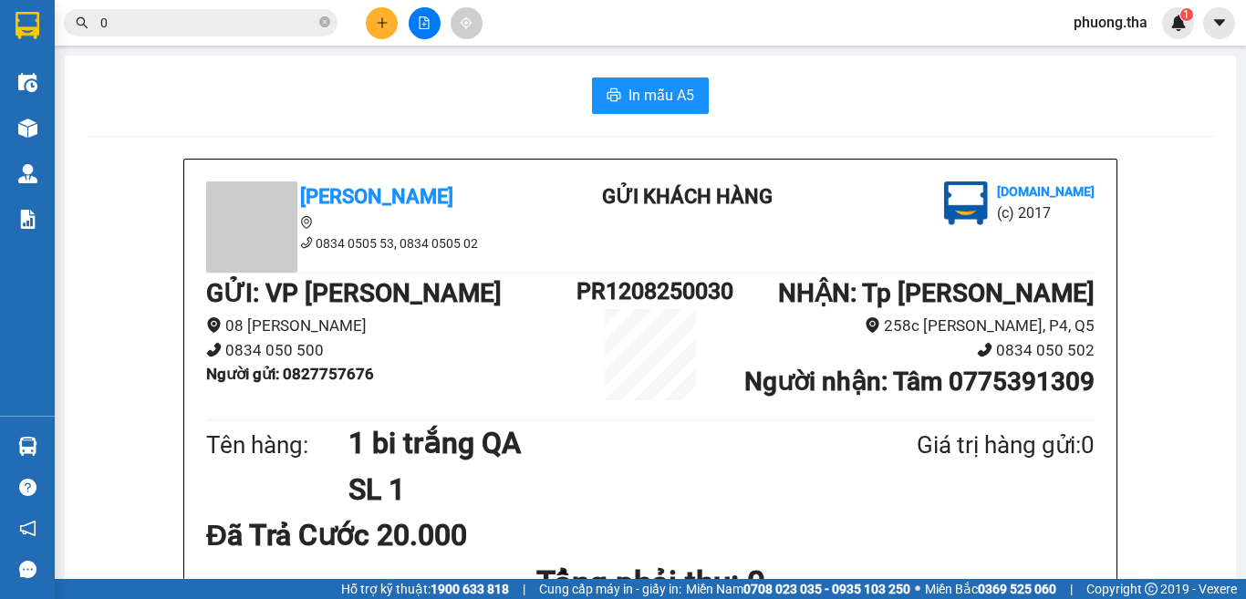
type input "0"
click at [367, 17] on button at bounding box center [382, 23] width 32 height 32
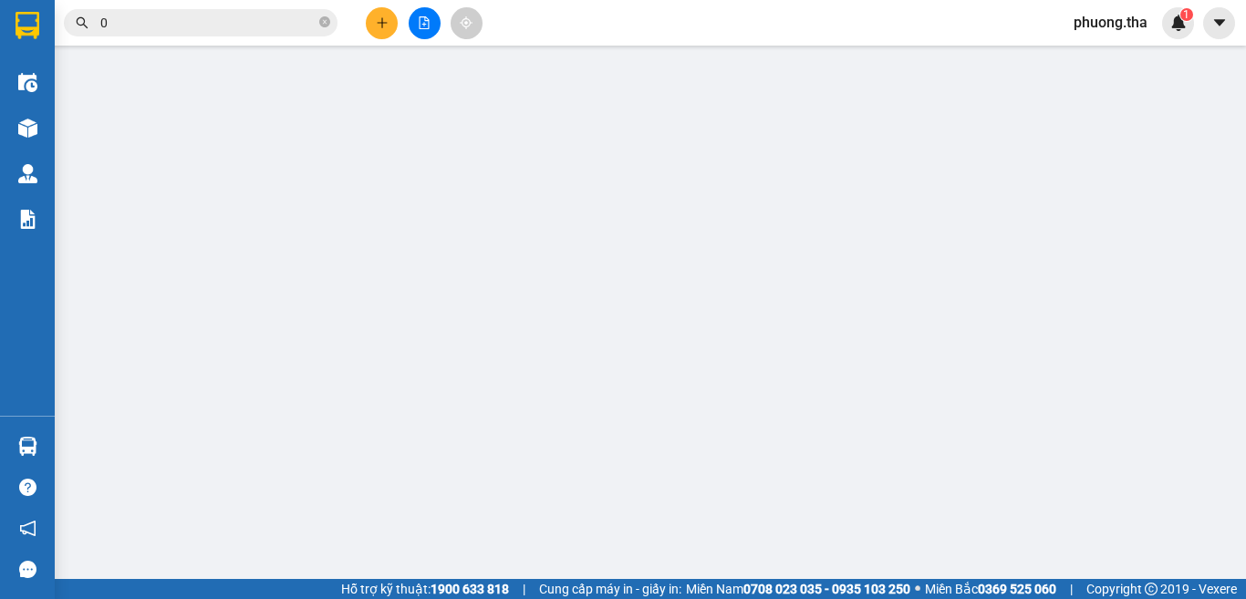
click at [377, 20] on div "TẠO ĐƠN HÀNG Yêu cầu xuất hóa đơn điện tử Transit Pickup Surcharge Ids Transit …" at bounding box center [623, 324] width 1140 height 630
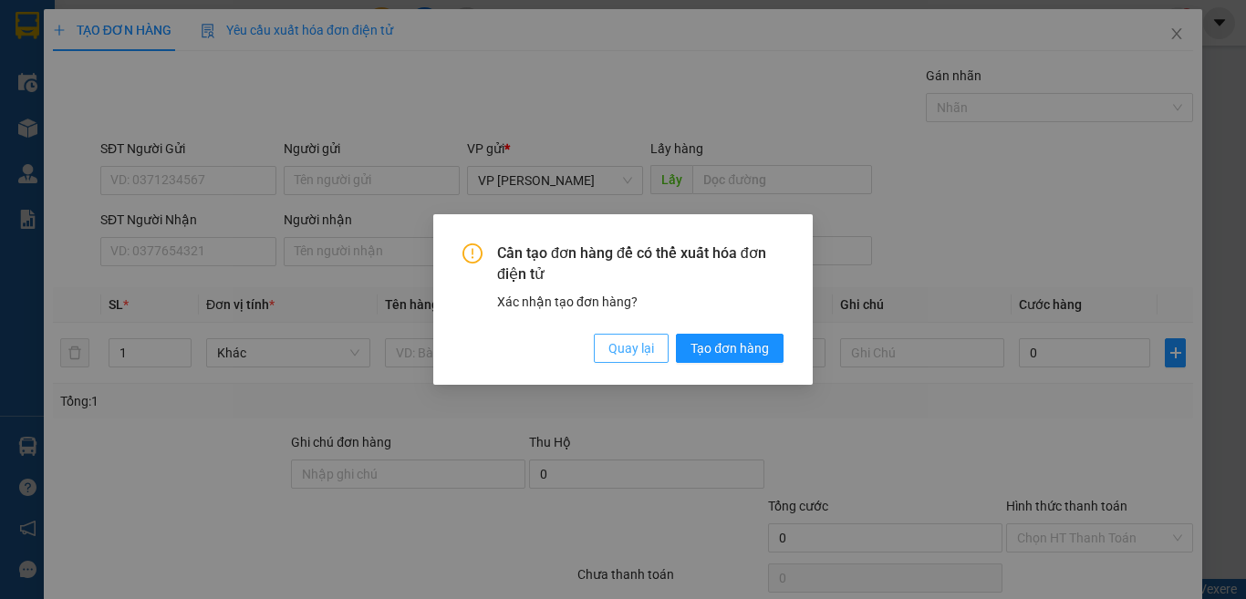
click at [623, 344] on span "Quay lại" at bounding box center [631, 348] width 46 height 20
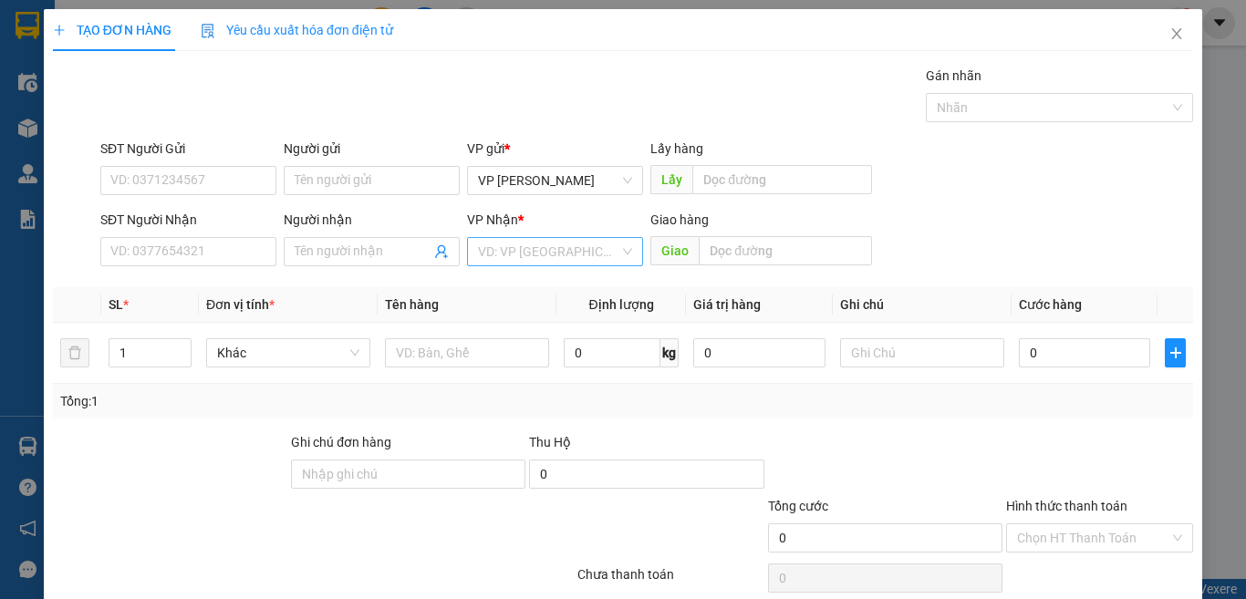
click at [530, 263] on input "search" at bounding box center [548, 251] width 141 height 27
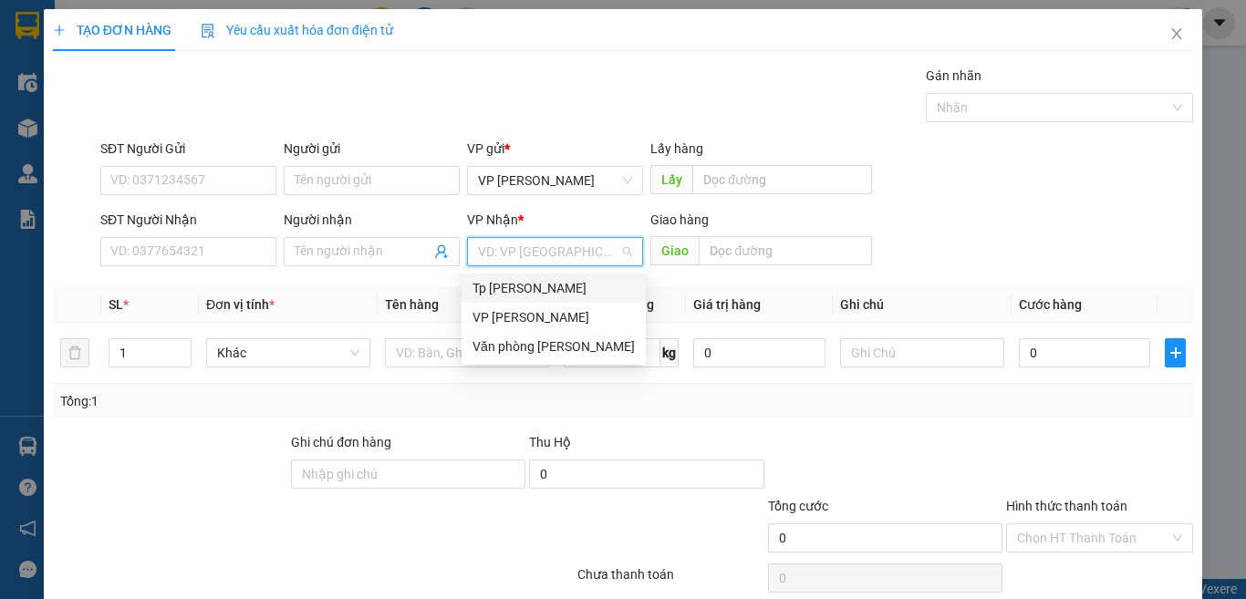
click at [532, 288] on div "Tp [PERSON_NAME]" at bounding box center [553, 288] width 162 height 20
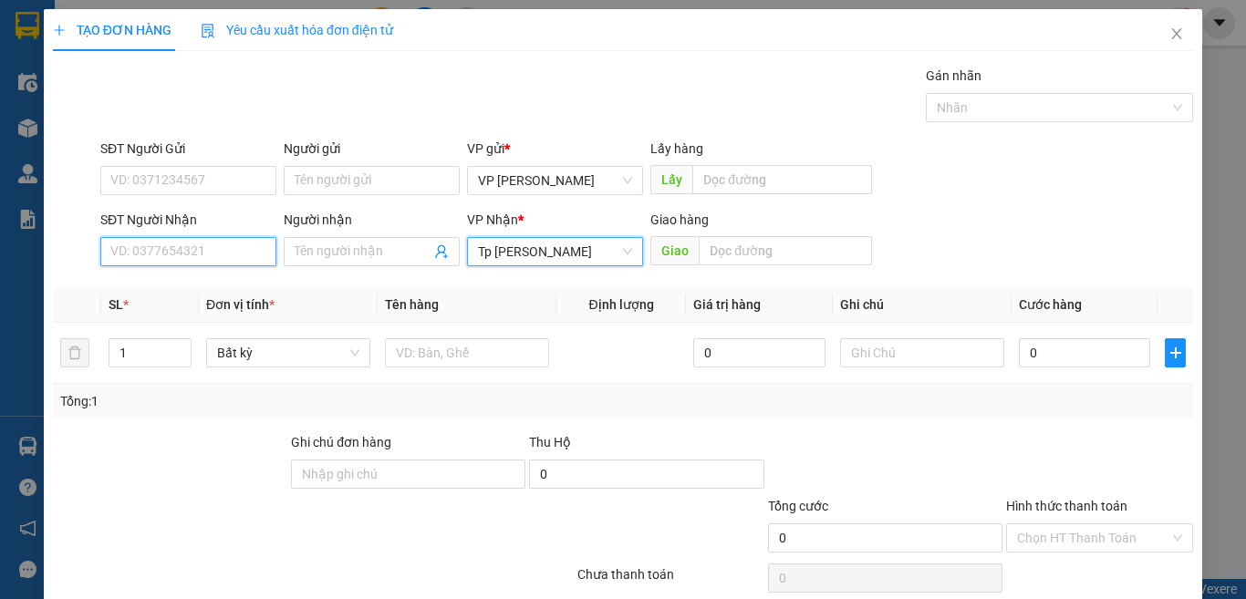
click at [239, 258] on input "SĐT Người Nhận" at bounding box center [188, 251] width 176 height 29
type input "0"
type input "1994"
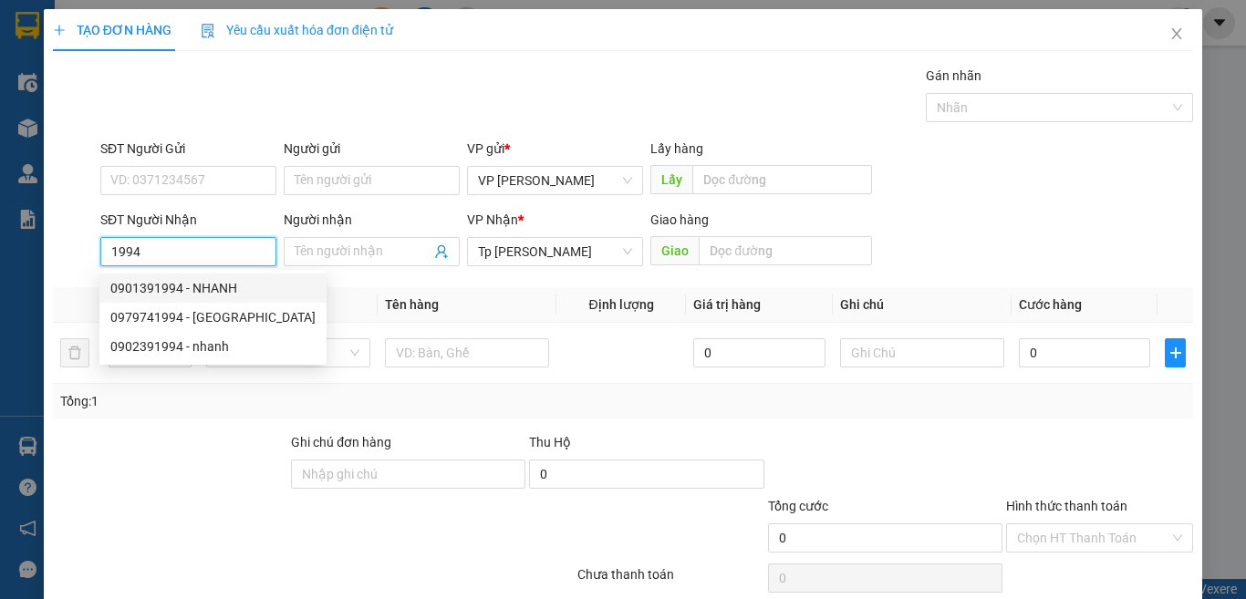
drag, startPoint x: 160, startPoint y: 256, endPoint x: 78, endPoint y: 264, distance: 82.4
click at [78, 264] on div "SĐT Người Nhận 1994 Người nhận Tên người nhận VP Nhận * [PERSON_NAME] hàng Giao" at bounding box center [623, 242] width 1144 height 64
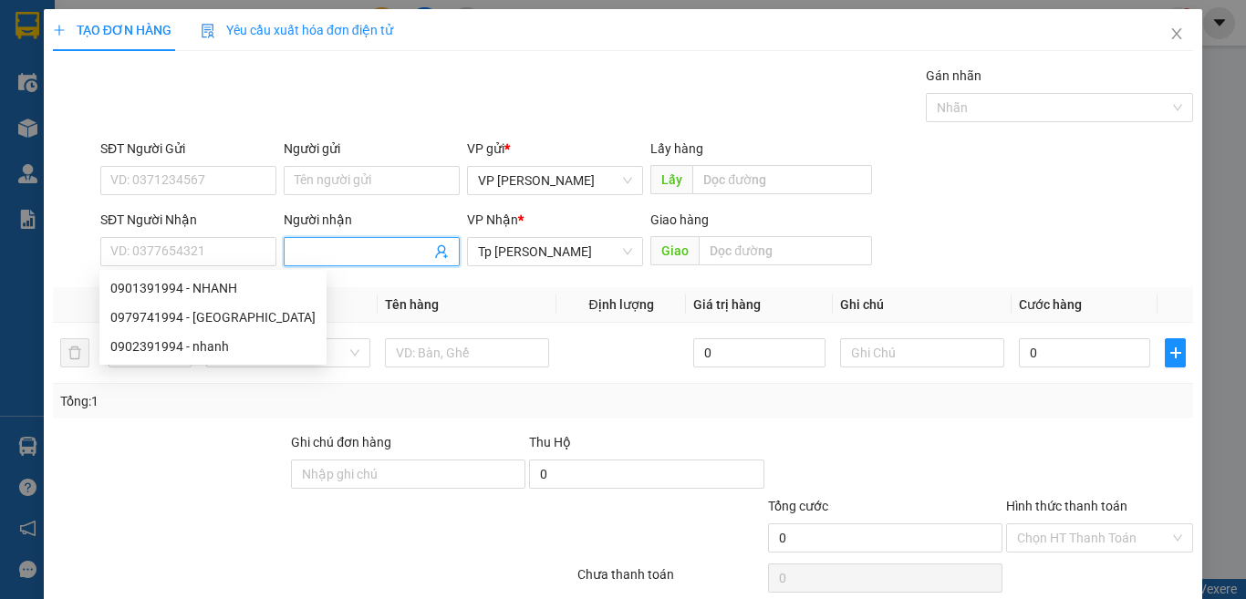
click at [311, 243] on input "Người nhận" at bounding box center [363, 252] width 136 height 20
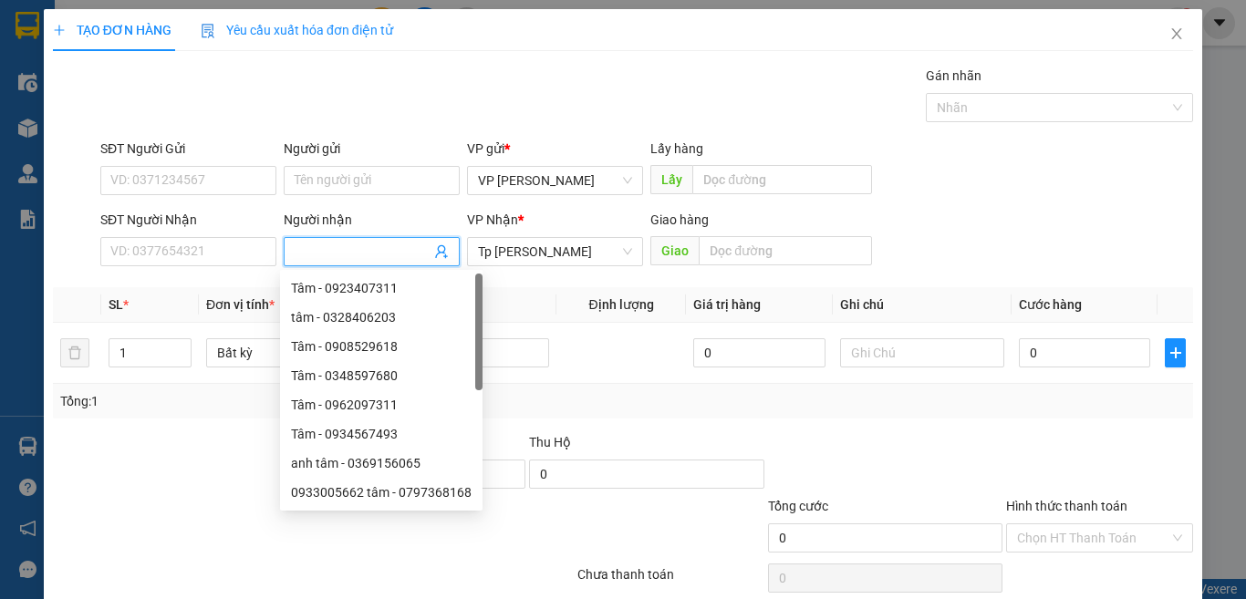
type input "v"
type input "bé lan nhà"
click at [500, 356] on input "text" at bounding box center [467, 352] width 164 height 29
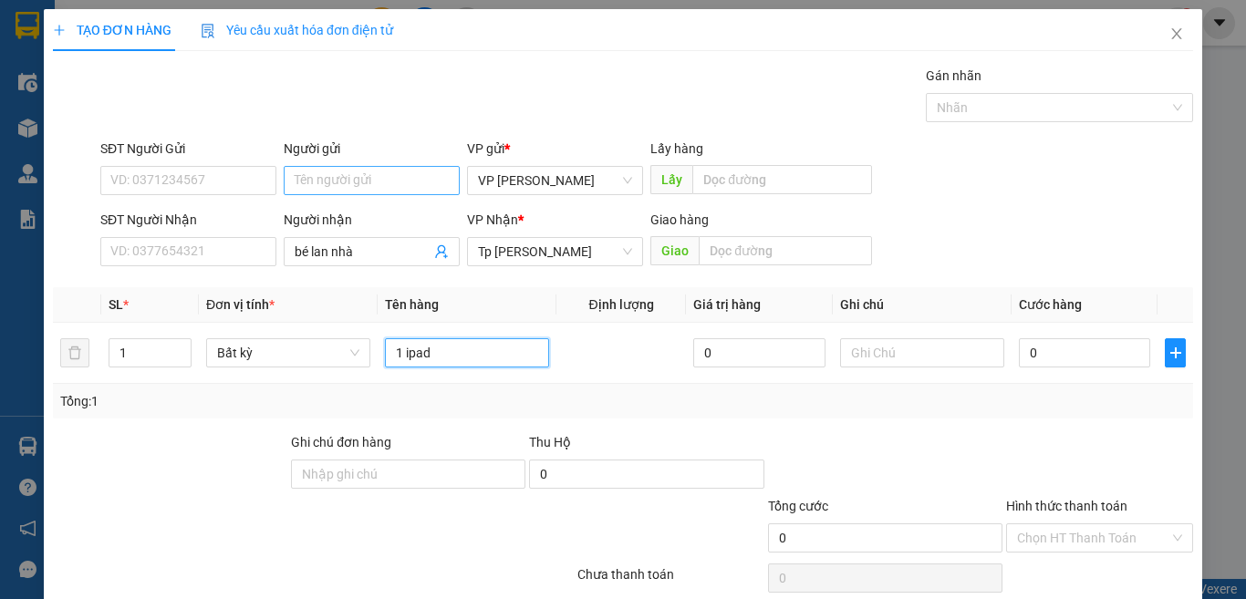
type input "1 ipad"
click at [380, 179] on input "Người gửi" at bounding box center [372, 180] width 176 height 29
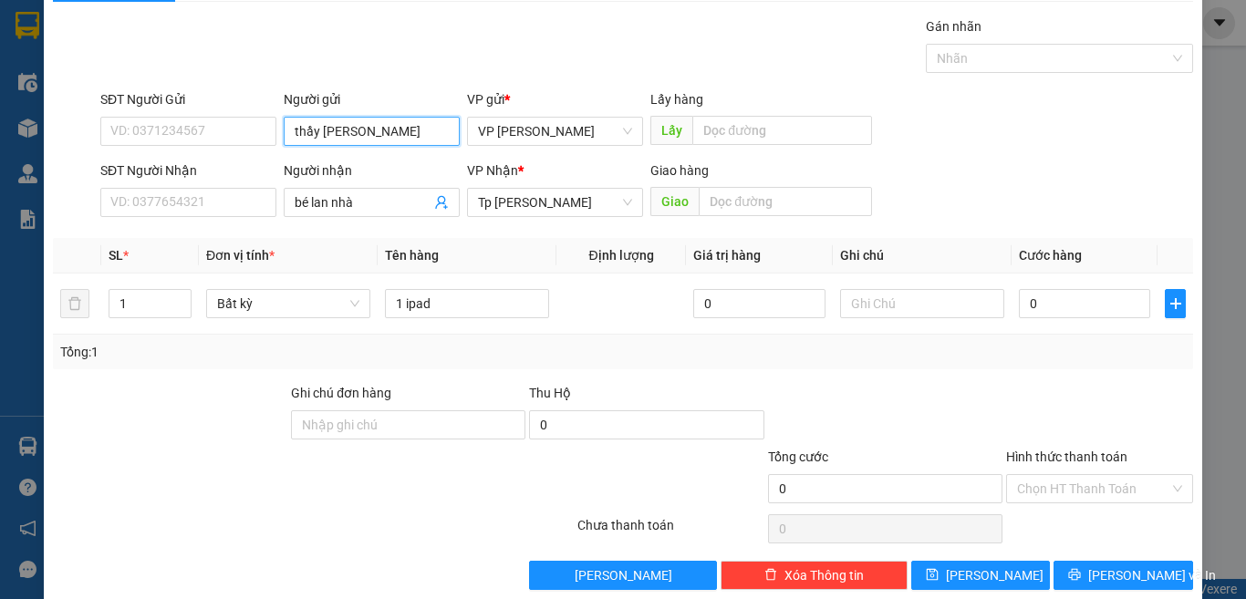
scroll to position [76, 0]
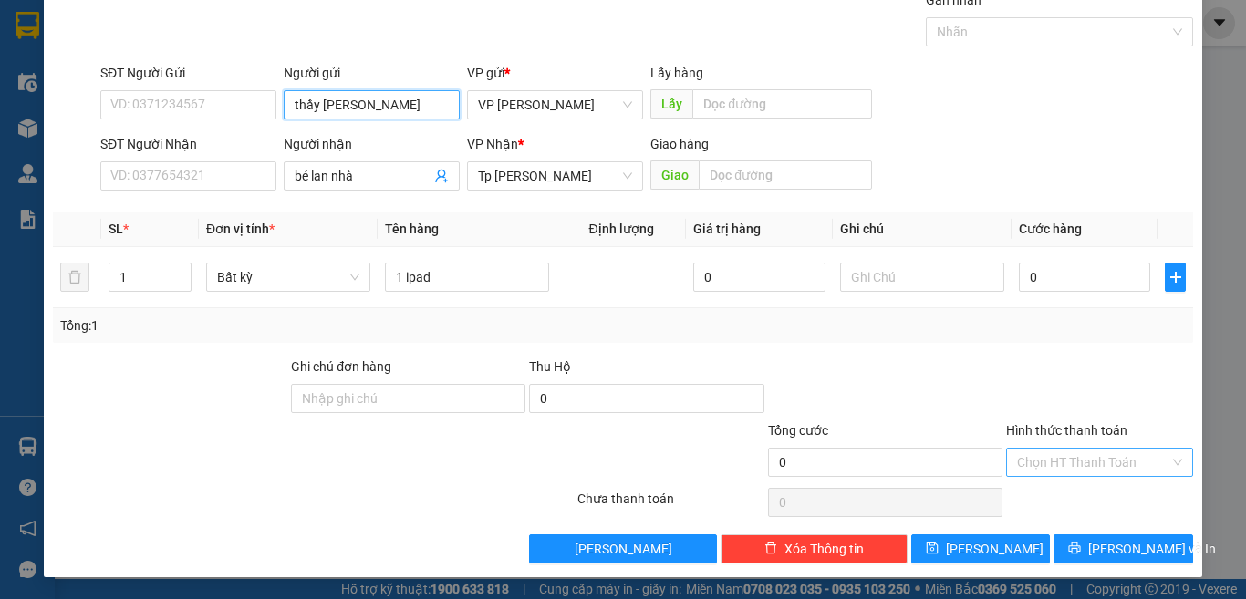
type input "thầy [PERSON_NAME]"
click at [1041, 469] on input "Hình thức thanh toán" at bounding box center [1093, 462] width 152 height 27
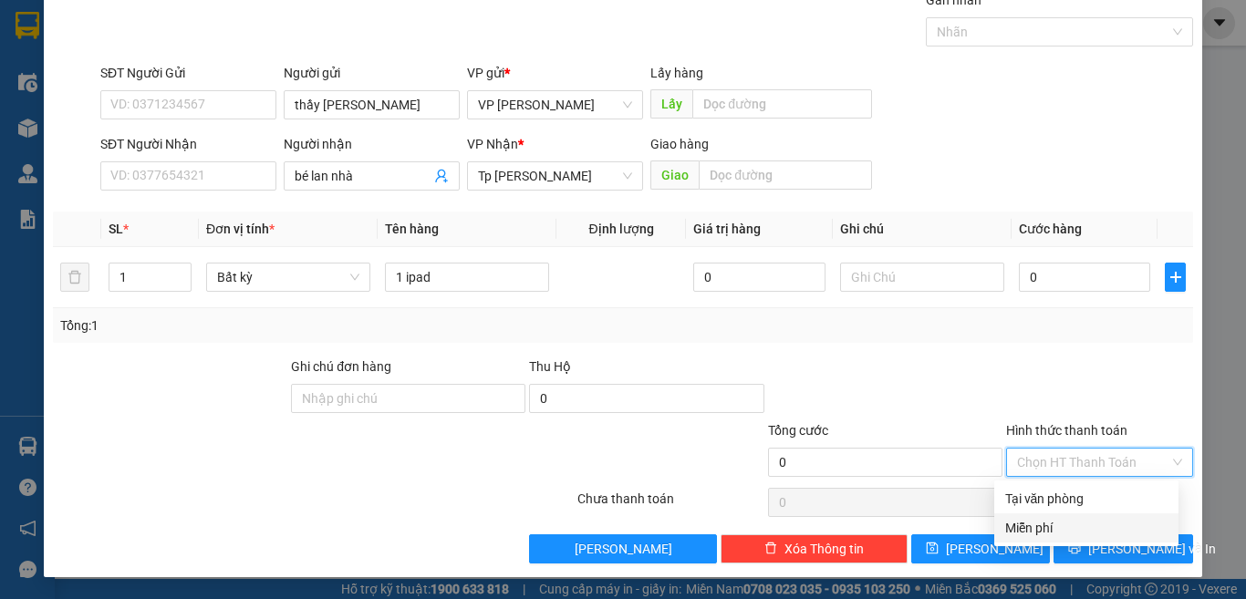
click at [1025, 530] on div "Miễn phí" at bounding box center [1086, 528] width 162 height 20
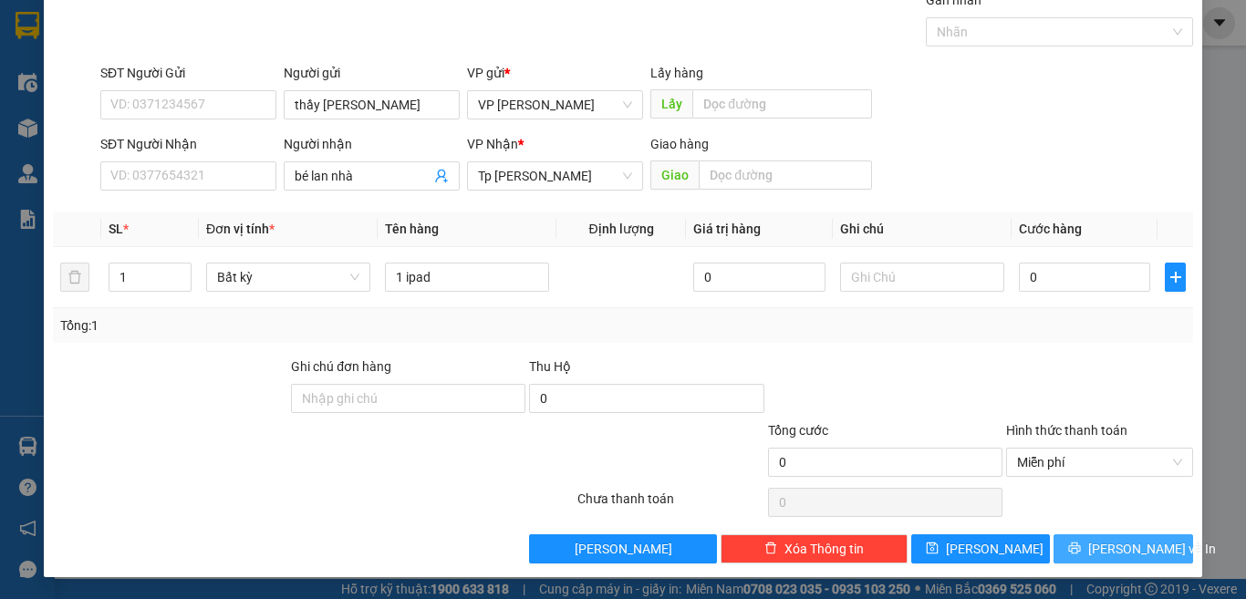
click at [1075, 546] on icon "printer" at bounding box center [1075, 549] width 12 height 12
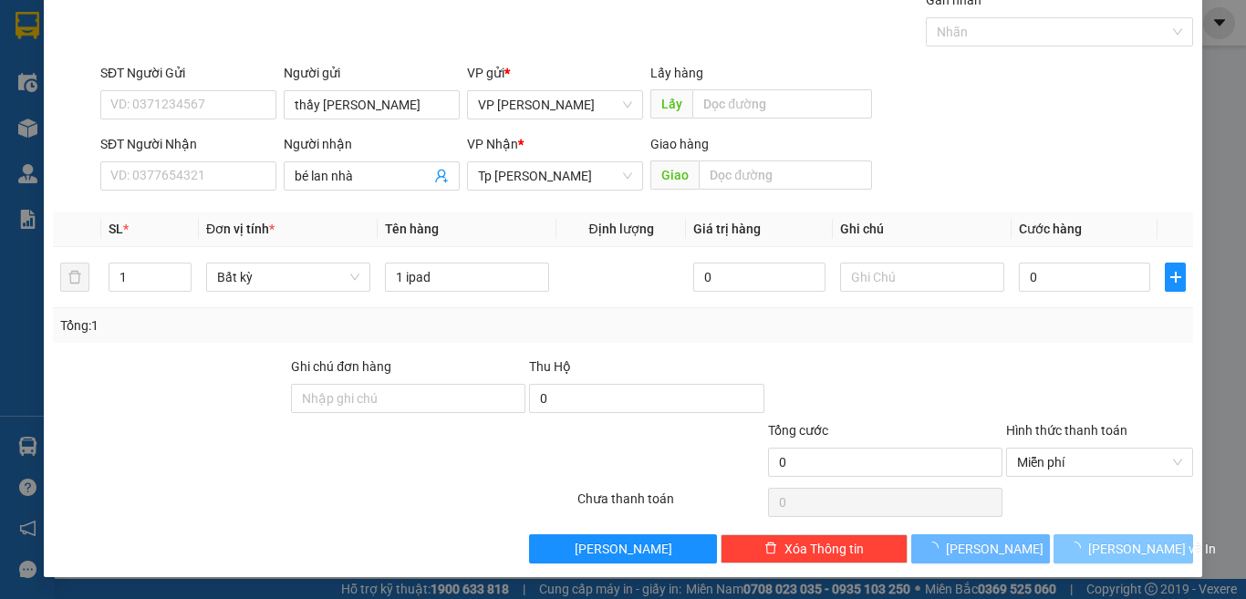
scroll to position [47, 0]
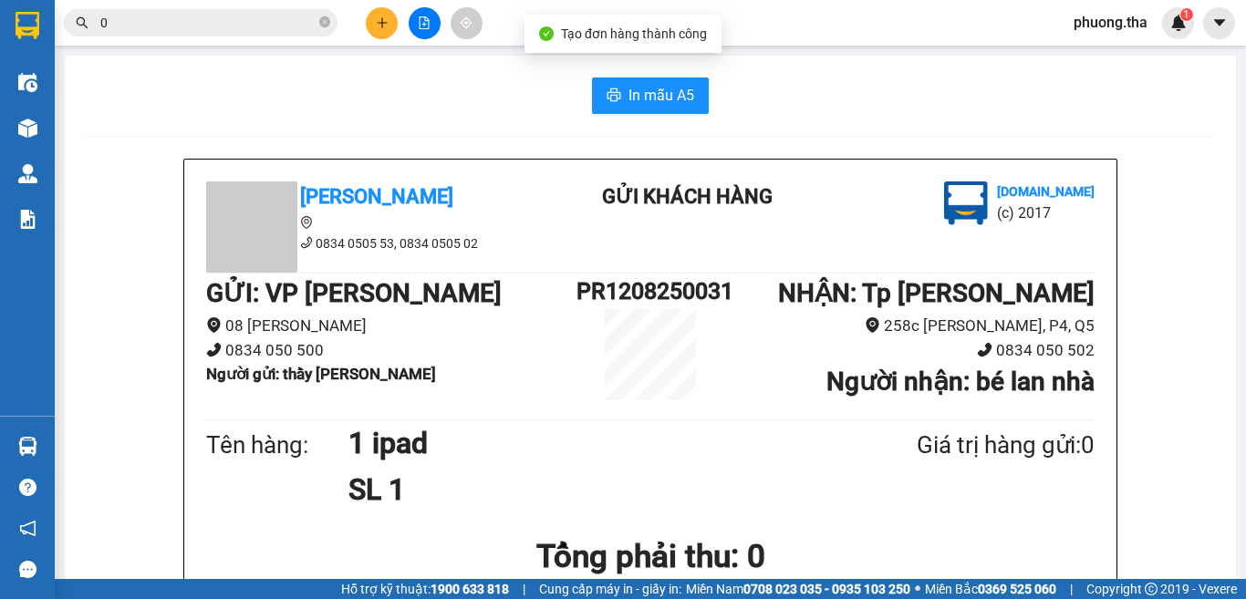
click at [637, 96] on span "In mẫu A5" at bounding box center [661, 95] width 66 height 23
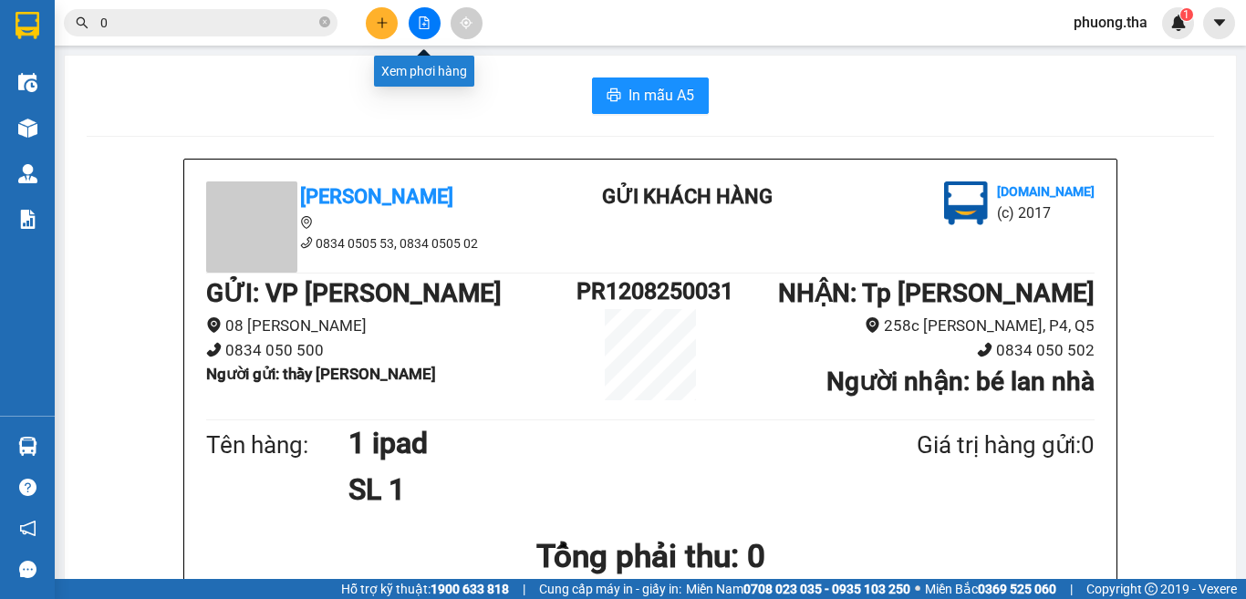
click at [378, 17] on icon "plus" at bounding box center [382, 22] width 13 height 13
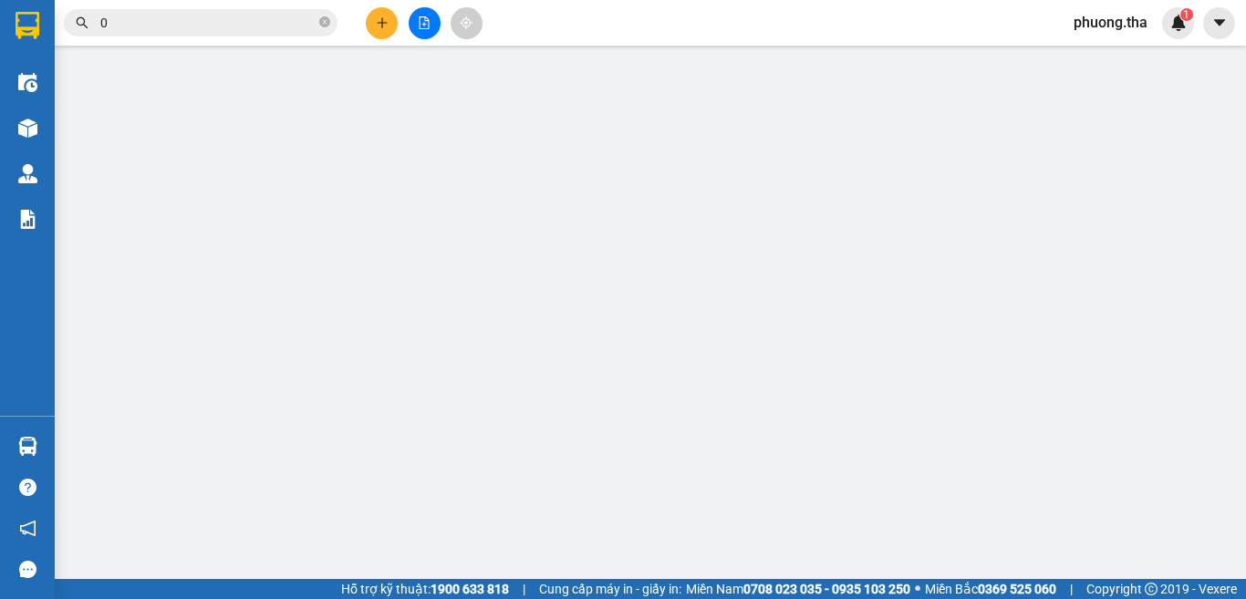
click at [380, 16] on div "TẠO ĐƠN HÀNG Yêu cầu xuất hóa đơn điện tử Transit Pickup Surcharge Ids Transit …" at bounding box center [623, 324] width 1140 height 630
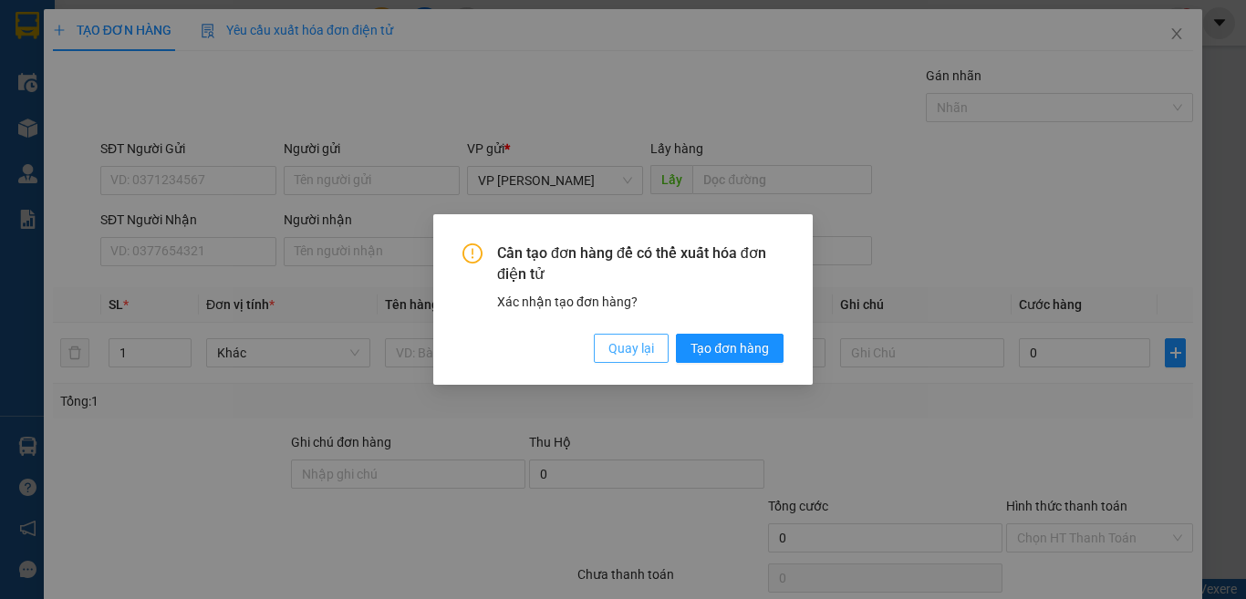
click at [617, 352] on span "Quay lại" at bounding box center [631, 348] width 46 height 20
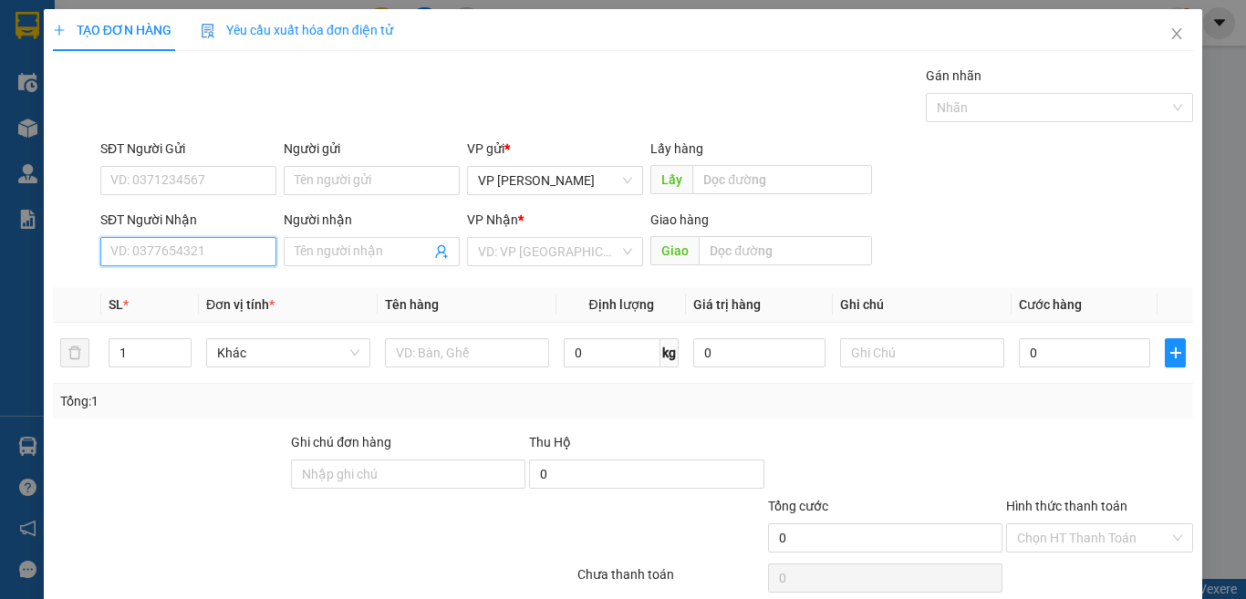
click at [207, 242] on input "SĐT Người Nhận" at bounding box center [188, 251] width 176 height 29
click at [218, 255] on input "5525" at bounding box center [188, 251] width 176 height 29
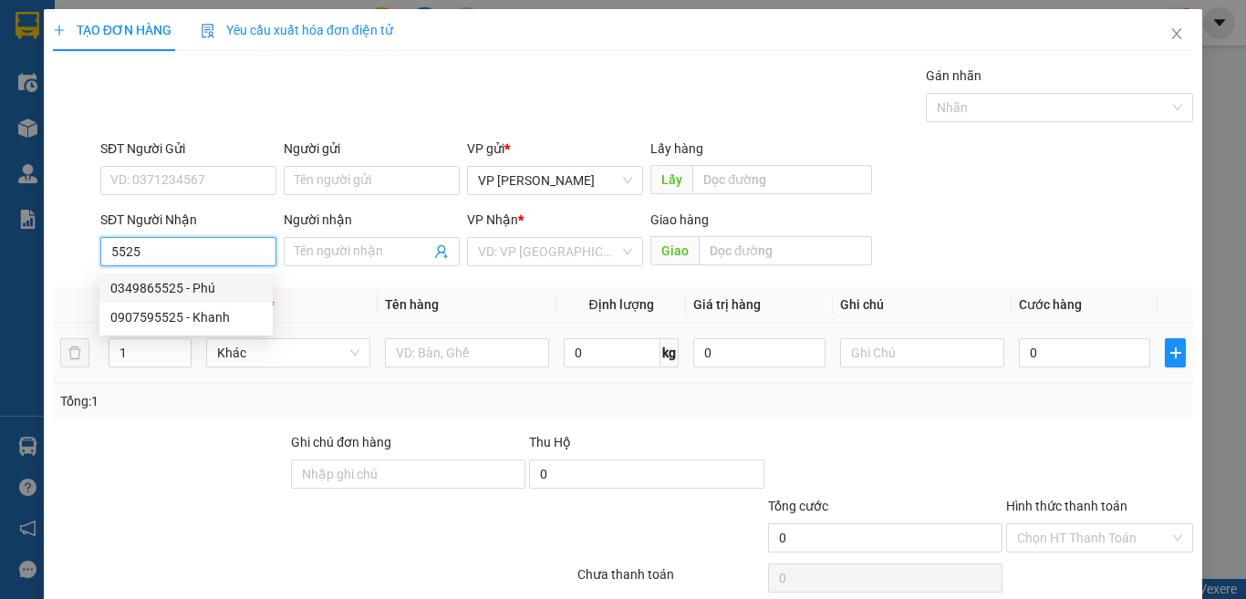
drag, startPoint x: 180, startPoint y: 285, endPoint x: 371, endPoint y: 353, distance: 203.1
click at [182, 285] on div "0349865525 - Phú" at bounding box center [185, 288] width 151 height 20
type input "0349865525"
type input "Phú"
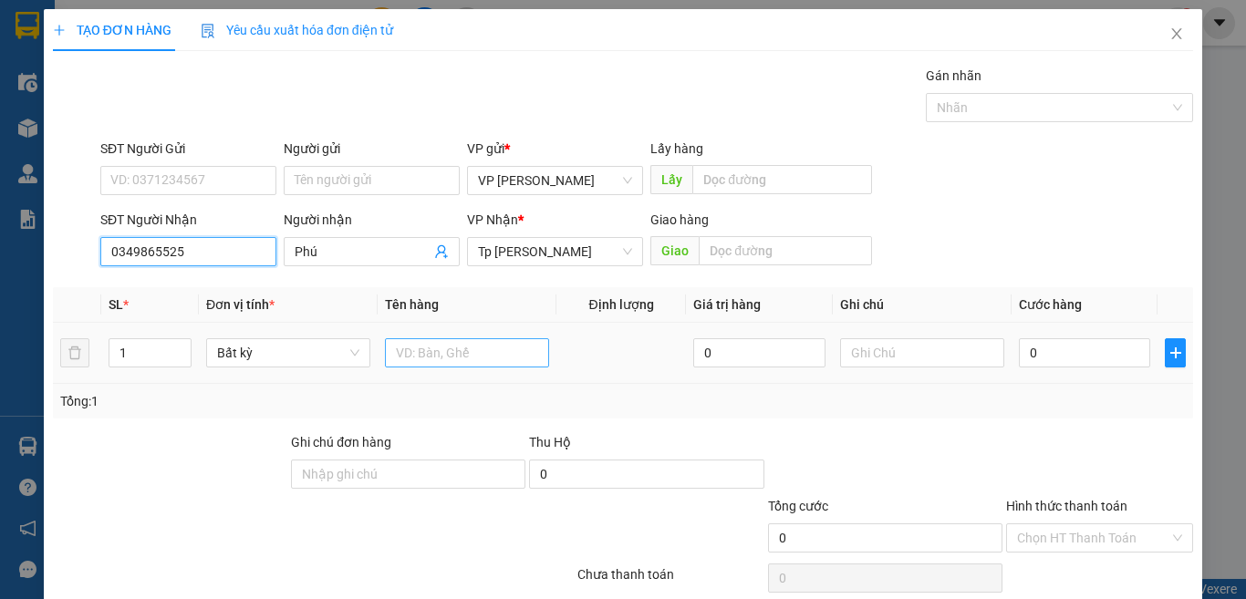
type input "0349865525"
click at [422, 360] on input "text" at bounding box center [467, 352] width 164 height 29
type input "1T xám nhỏ"
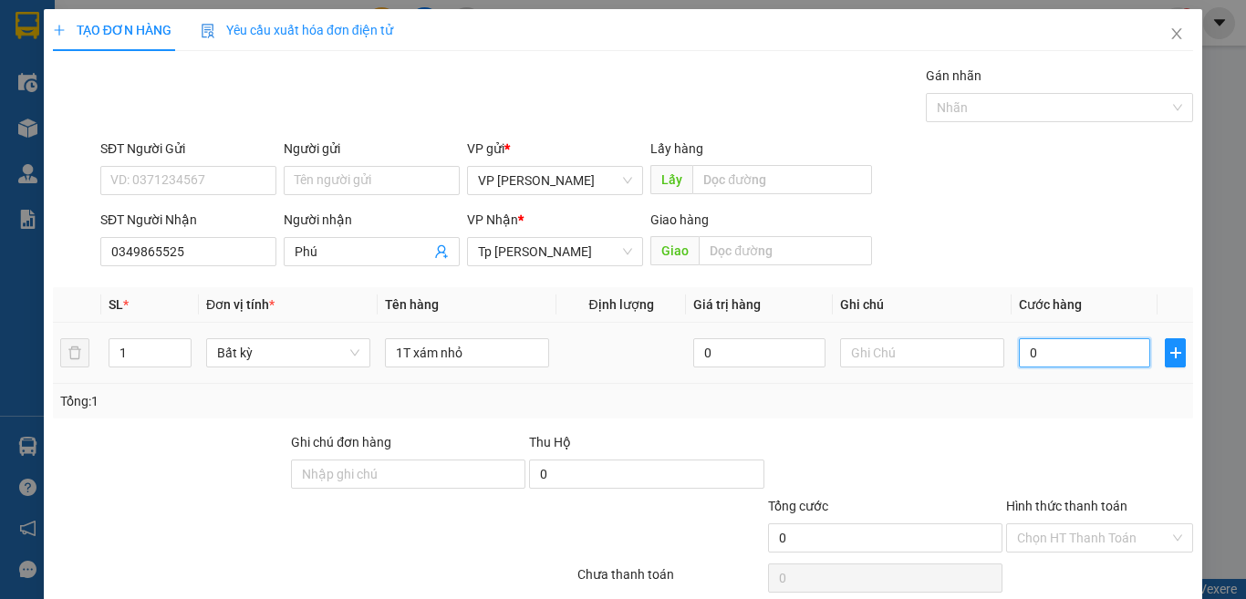
click at [1092, 355] on input "0" at bounding box center [1084, 352] width 131 height 29
type input "3"
type input "30"
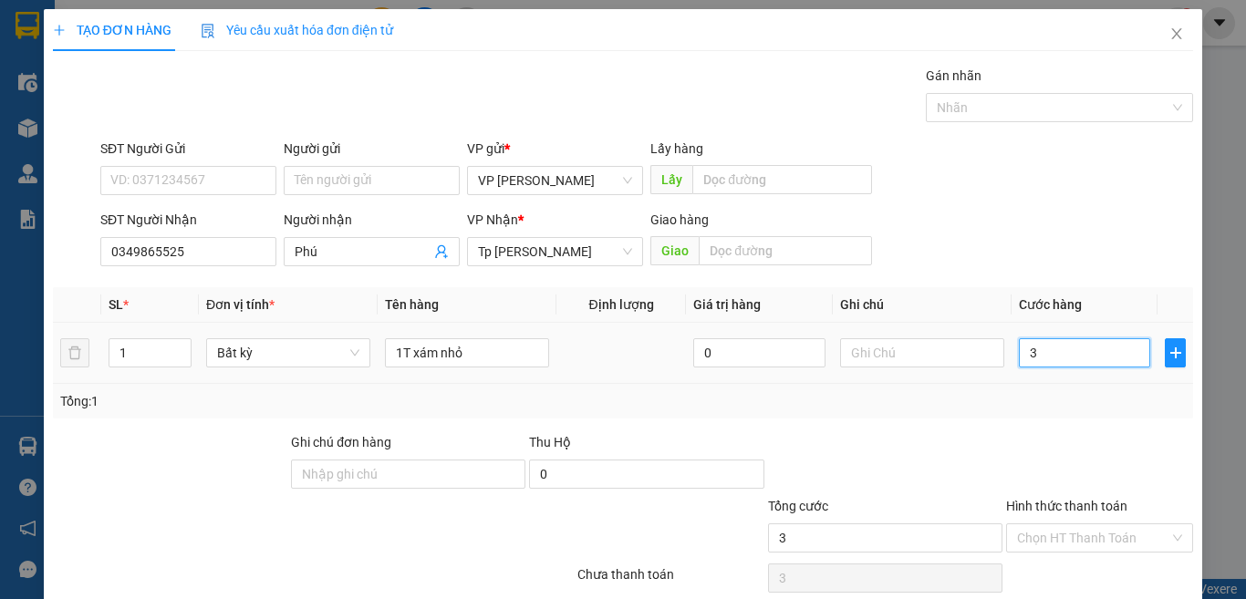
type input "30"
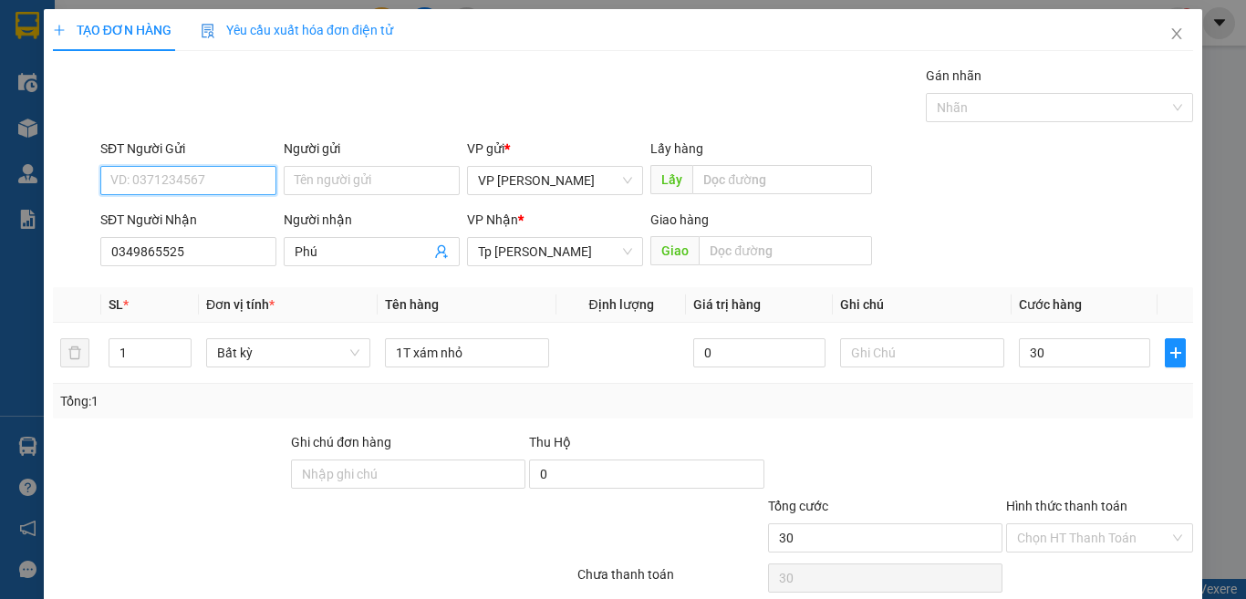
type input "30.000"
click at [124, 178] on input "SĐT Người Gửi" at bounding box center [188, 180] width 176 height 29
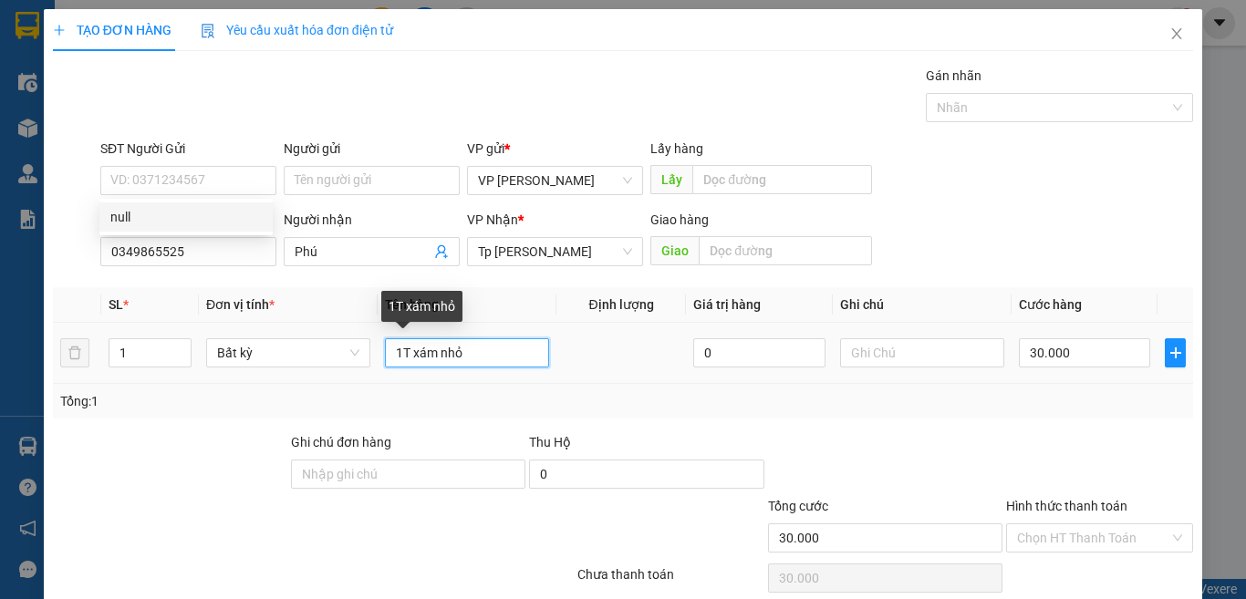
click at [520, 359] on input "1T xám nhỏ" at bounding box center [467, 352] width 164 height 29
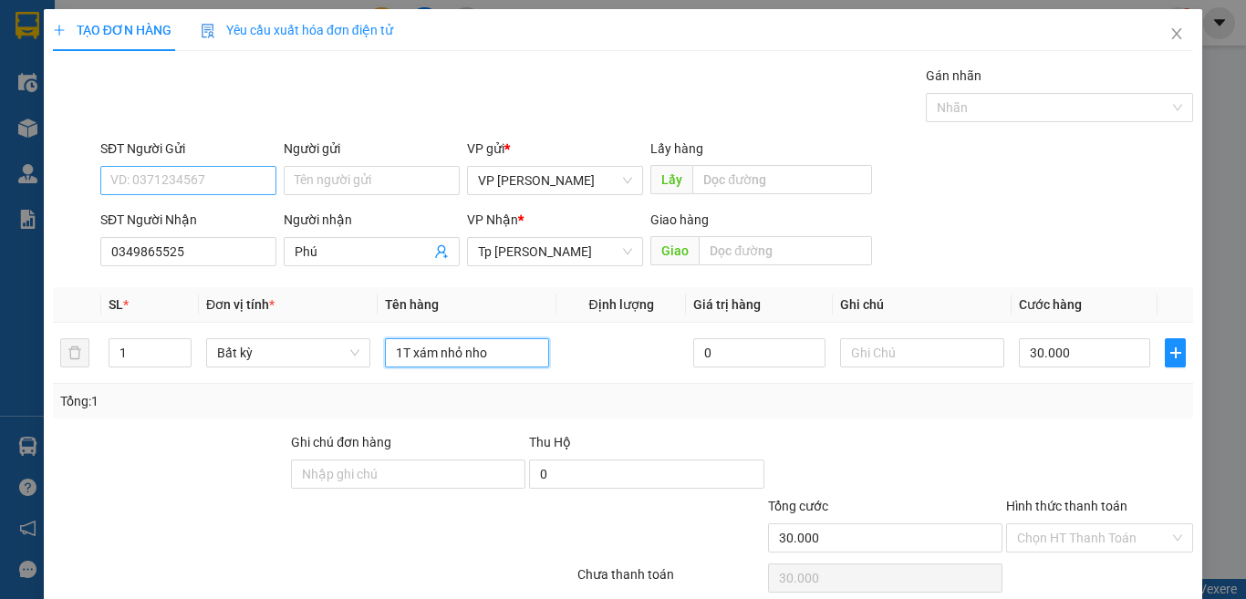
type input "1T xám nhỏ nho"
click at [251, 183] on input "SĐT Người Gửi" at bounding box center [188, 180] width 176 height 29
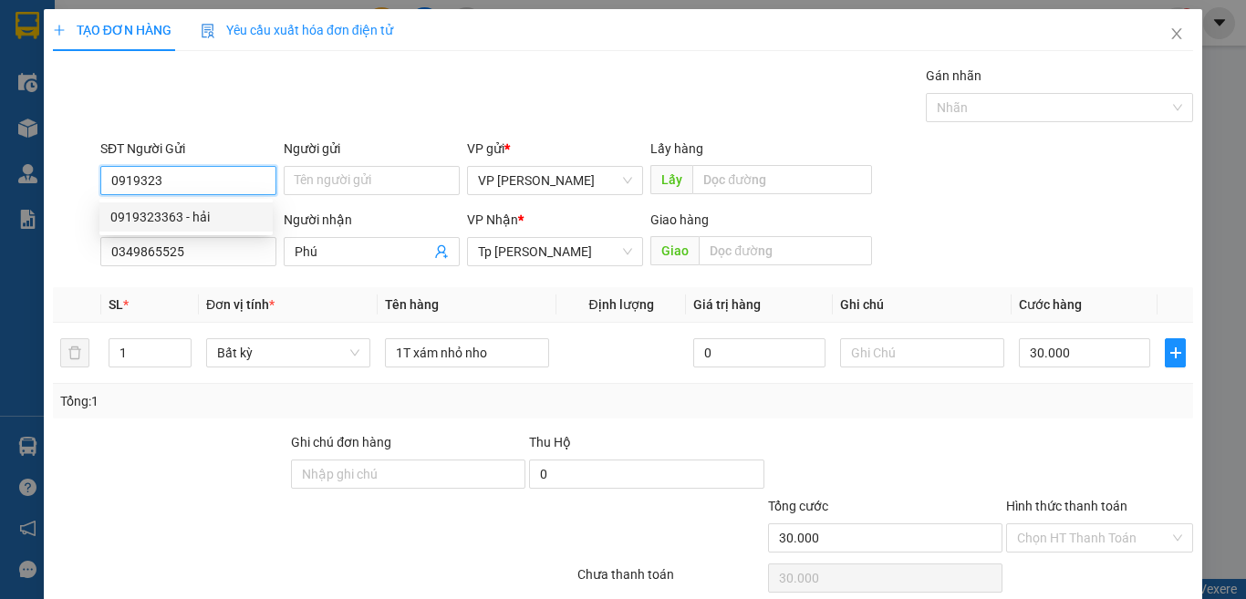
click at [223, 223] on div "0919323363 - hải" at bounding box center [185, 217] width 151 height 20
type input "0919323363"
type input "hải"
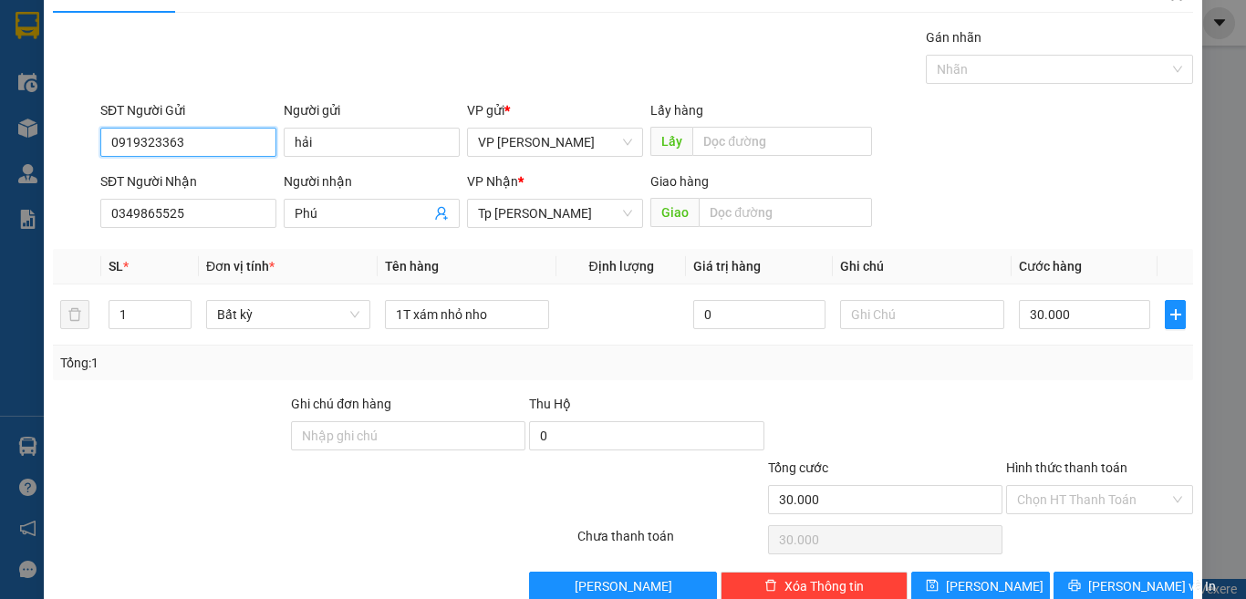
scroll to position [76, 0]
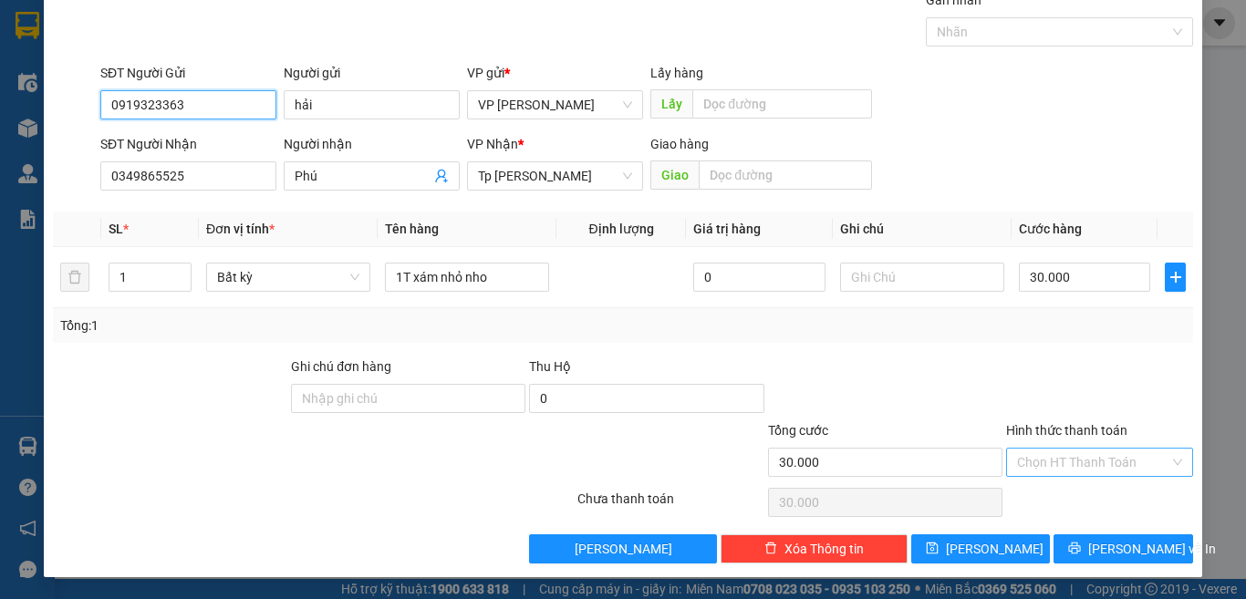
type input "0919323363"
click at [1070, 460] on input "Hình thức thanh toán" at bounding box center [1093, 462] width 152 height 27
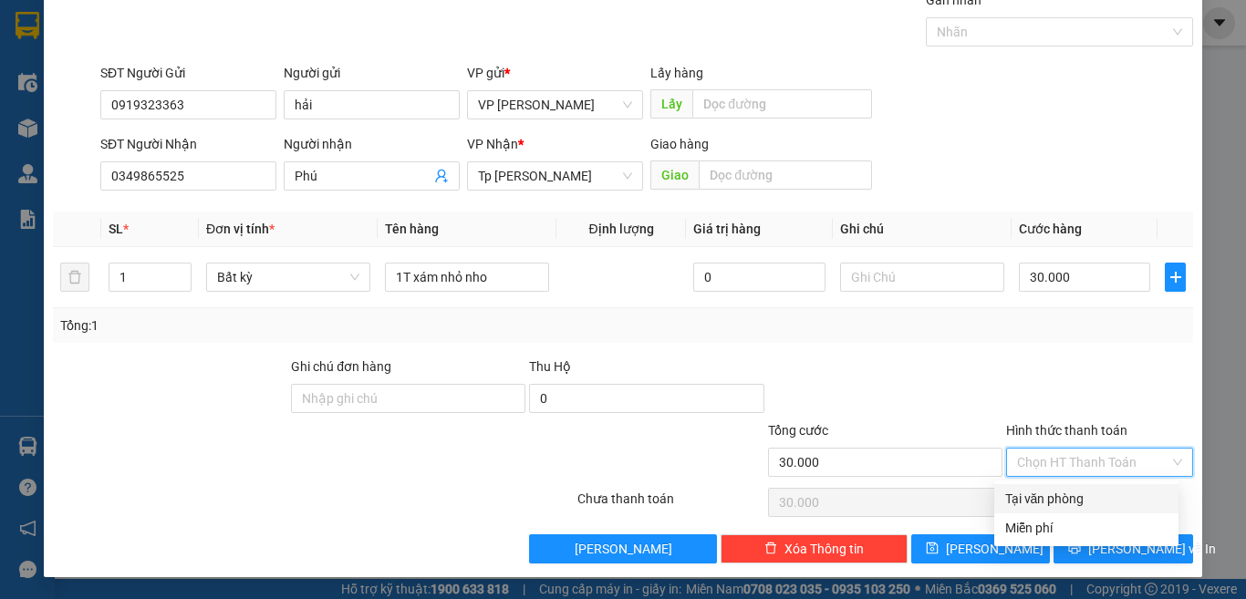
click at [1053, 503] on div "Tại văn phòng" at bounding box center [1086, 499] width 162 height 20
type input "0"
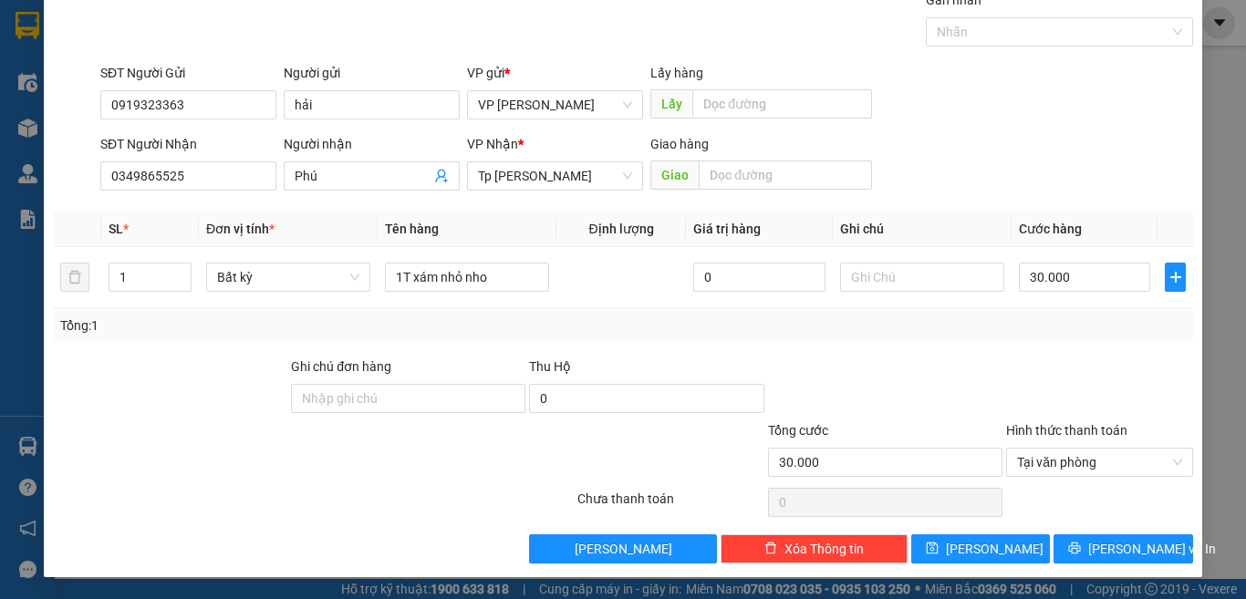
click at [1068, 374] on div at bounding box center [1099, 389] width 191 height 64
click at [1100, 548] on span "[PERSON_NAME] và In" at bounding box center [1152, 549] width 128 height 20
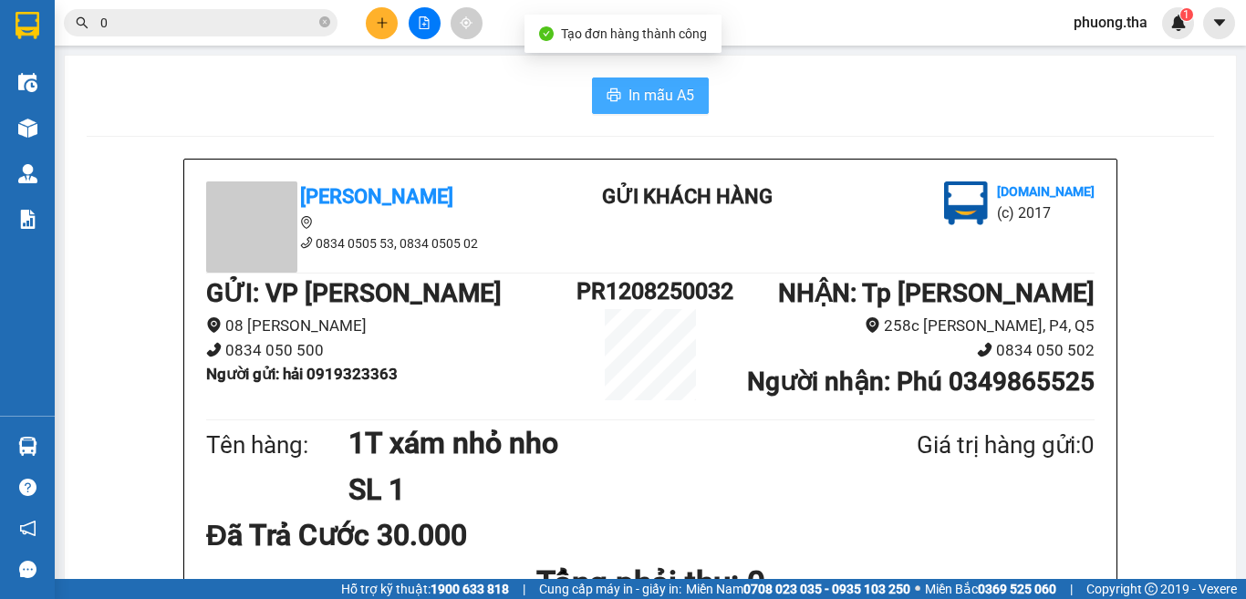
click at [659, 99] on span "In mẫu A5" at bounding box center [661, 95] width 66 height 23
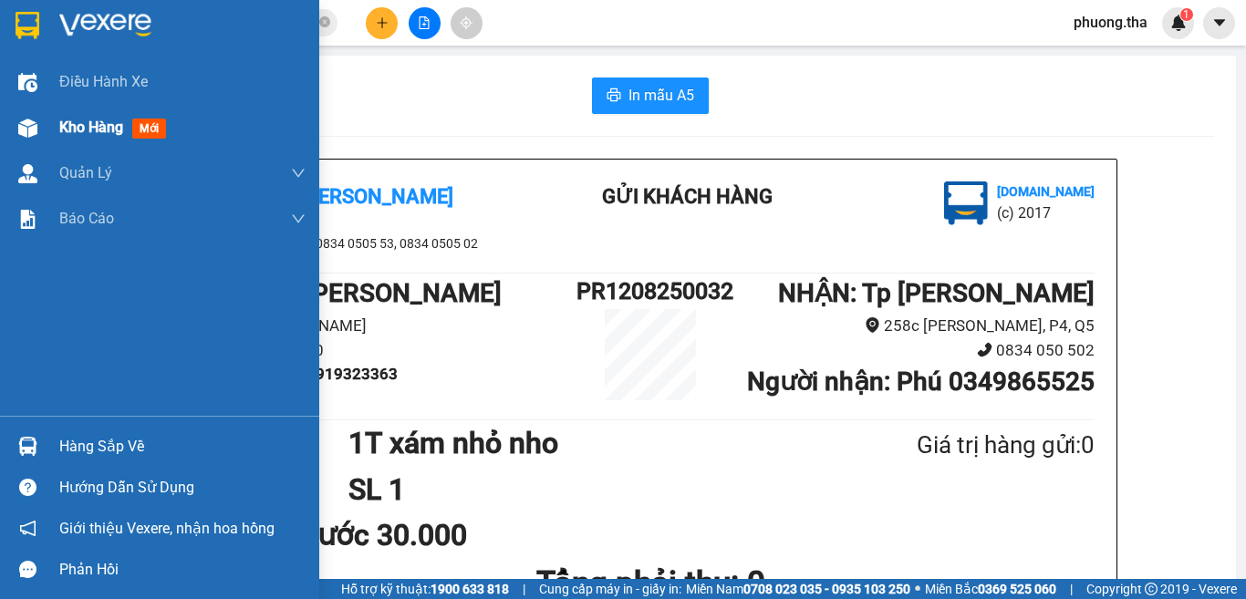
click at [48, 136] on div "Kho hàng mới" at bounding box center [159, 128] width 319 height 46
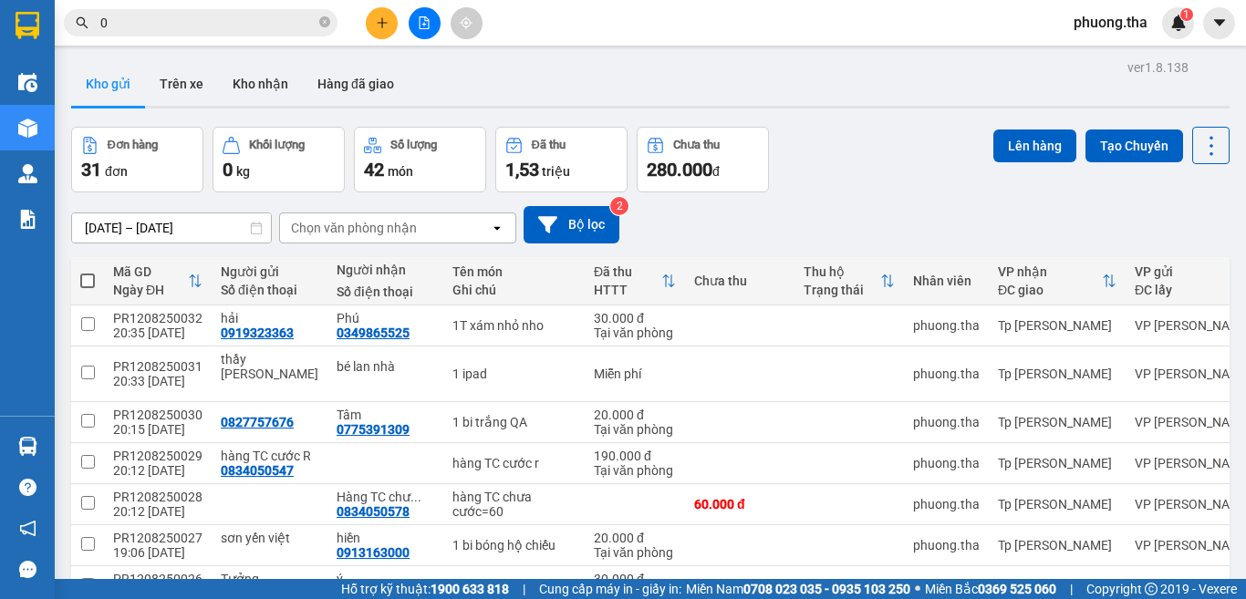
scroll to position [1219, 0]
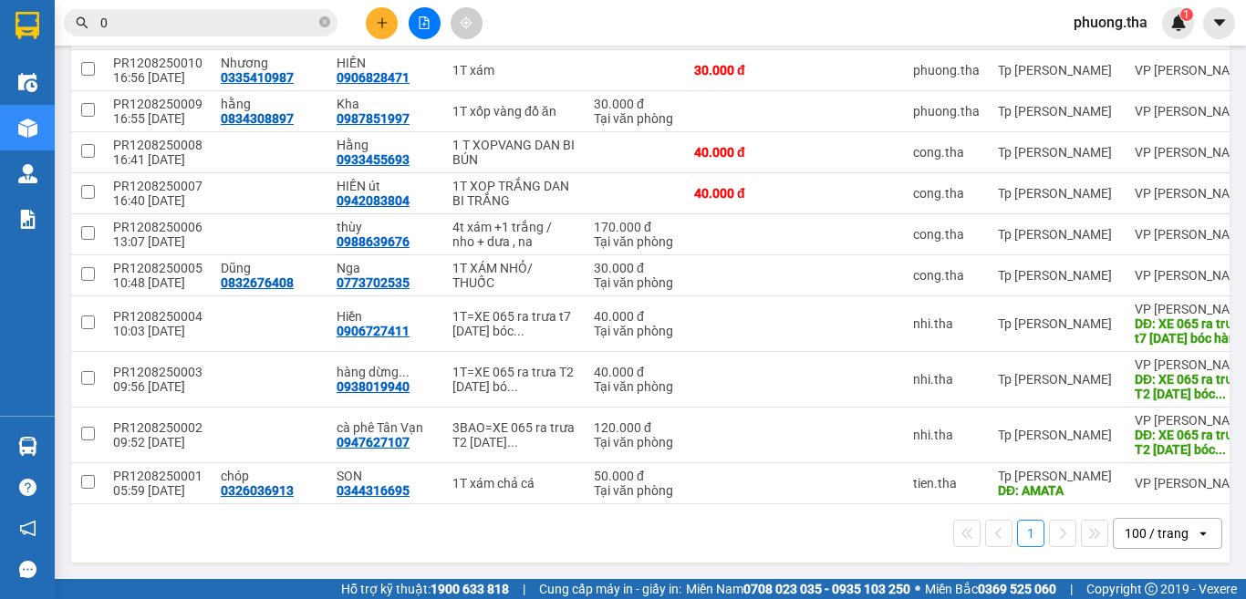
click at [1157, 538] on div "100 / trang" at bounding box center [1157, 533] width 64 height 18
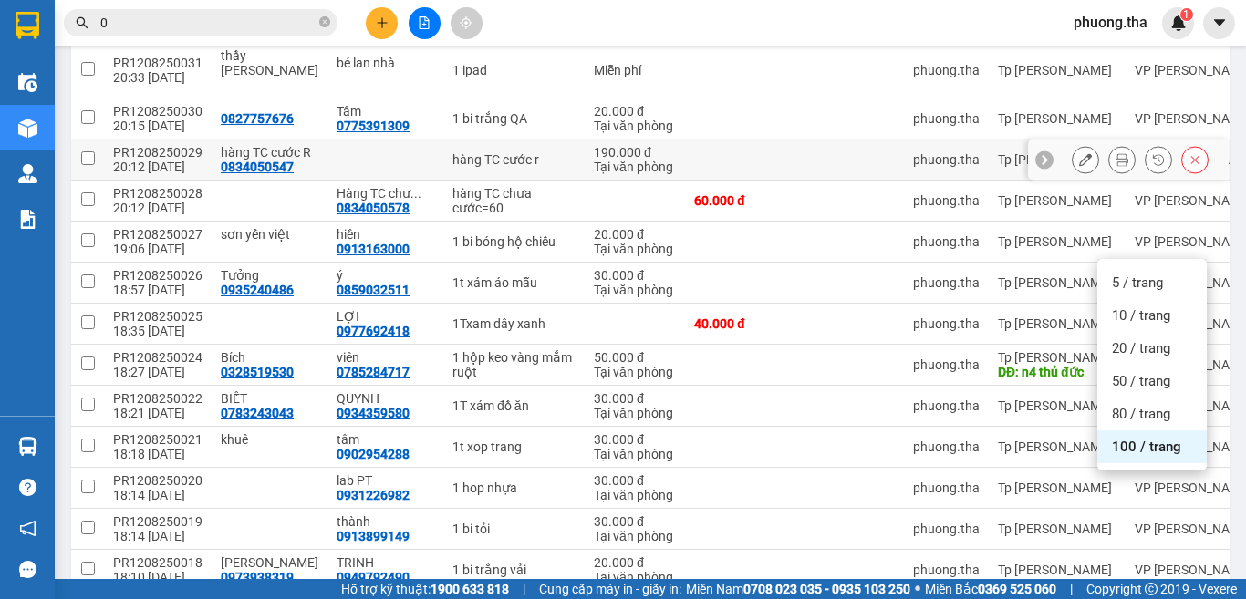
scroll to position [0, 0]
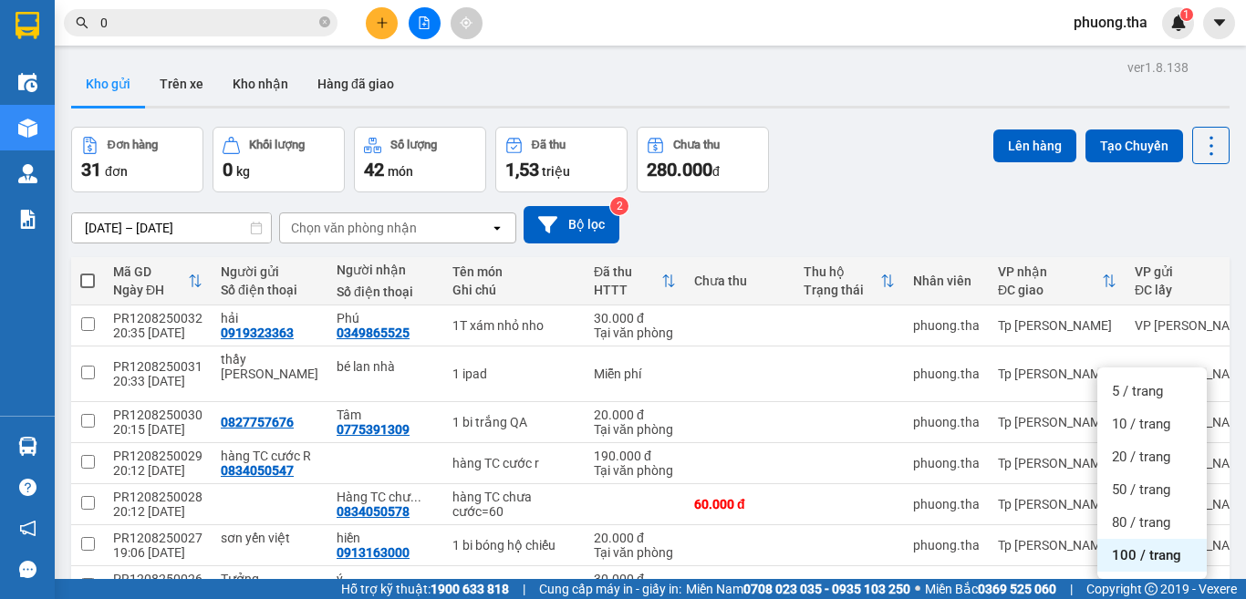
click at [87, 281] on span at bounding box center [87, 281] width 15 height 15
click at [88, 272] on input "checkbox" at bounding box center [88, 272] width 0 height 0
checkbox input "true"
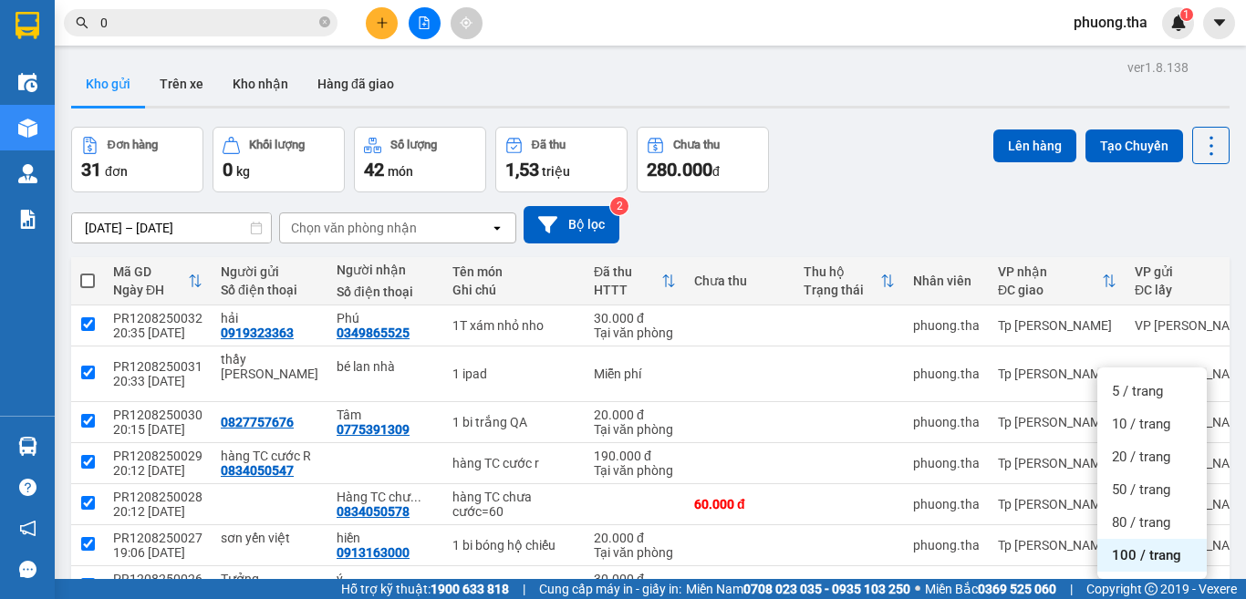
checkbox input "true"
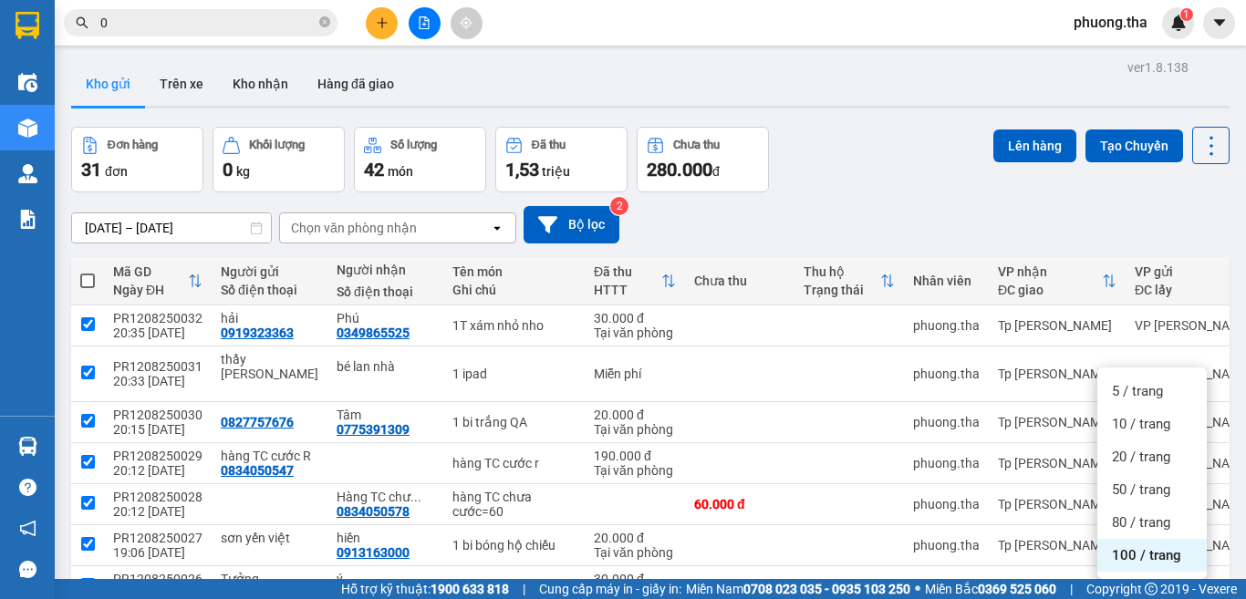
checkbox input "true"
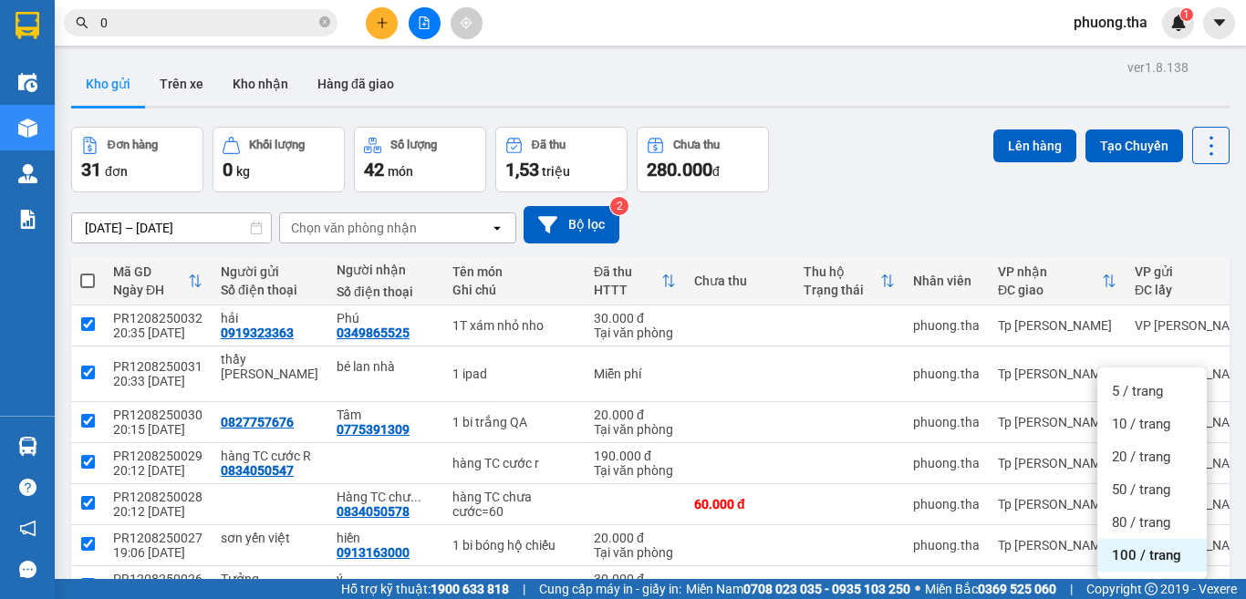
checkbox input "true"
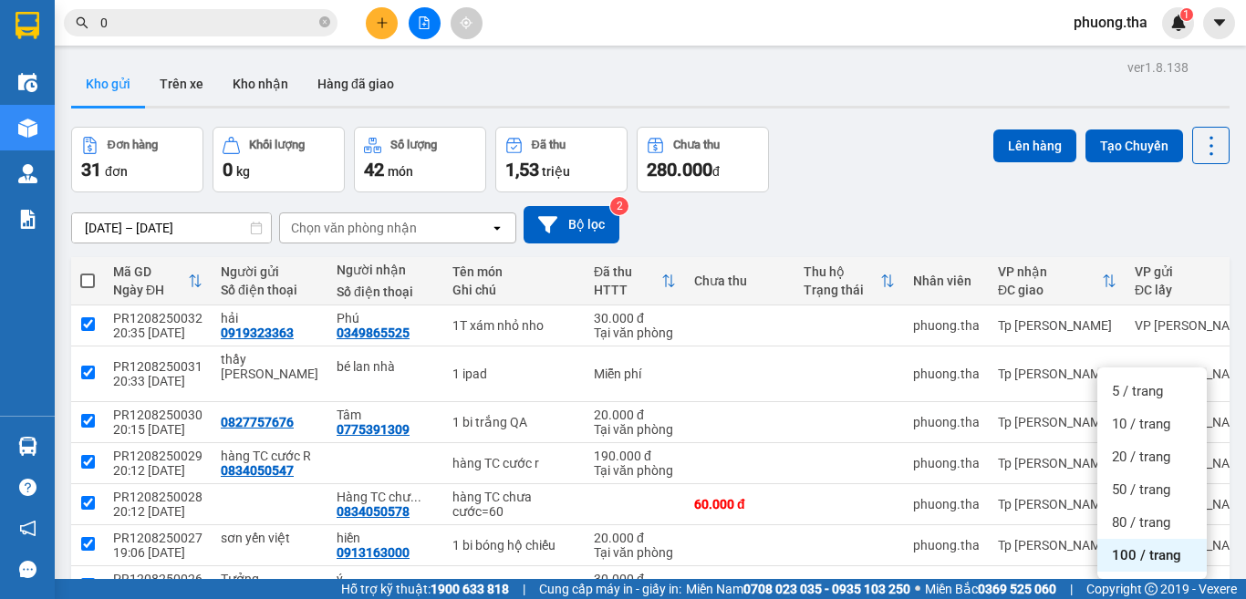
checkbox input "true"
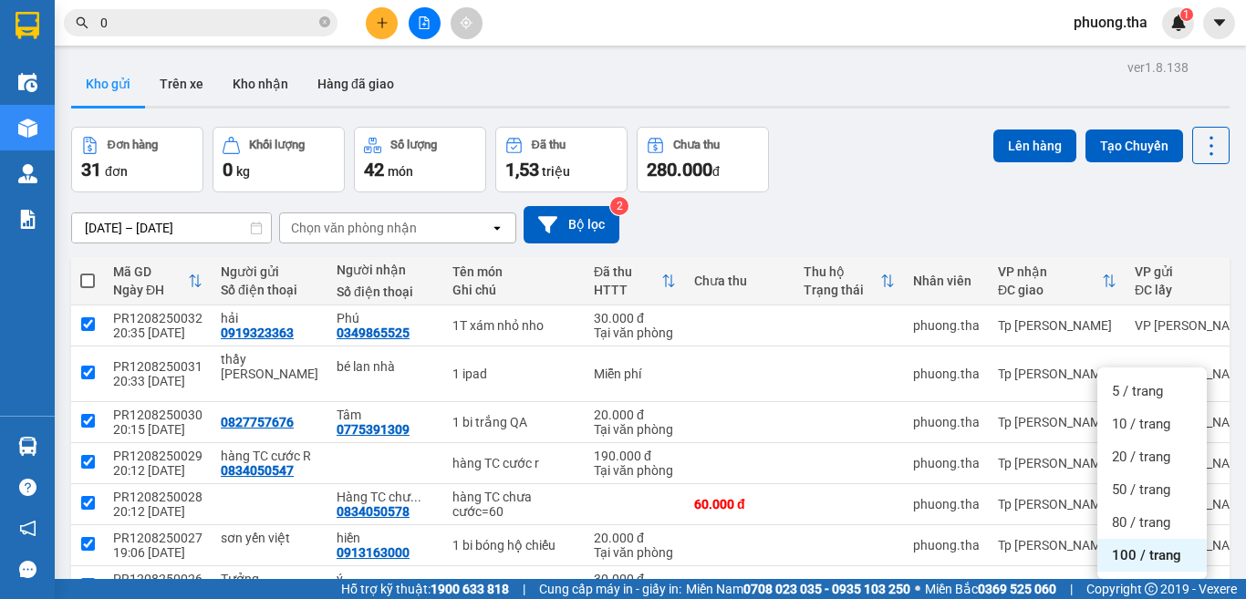
checkbox input "true"
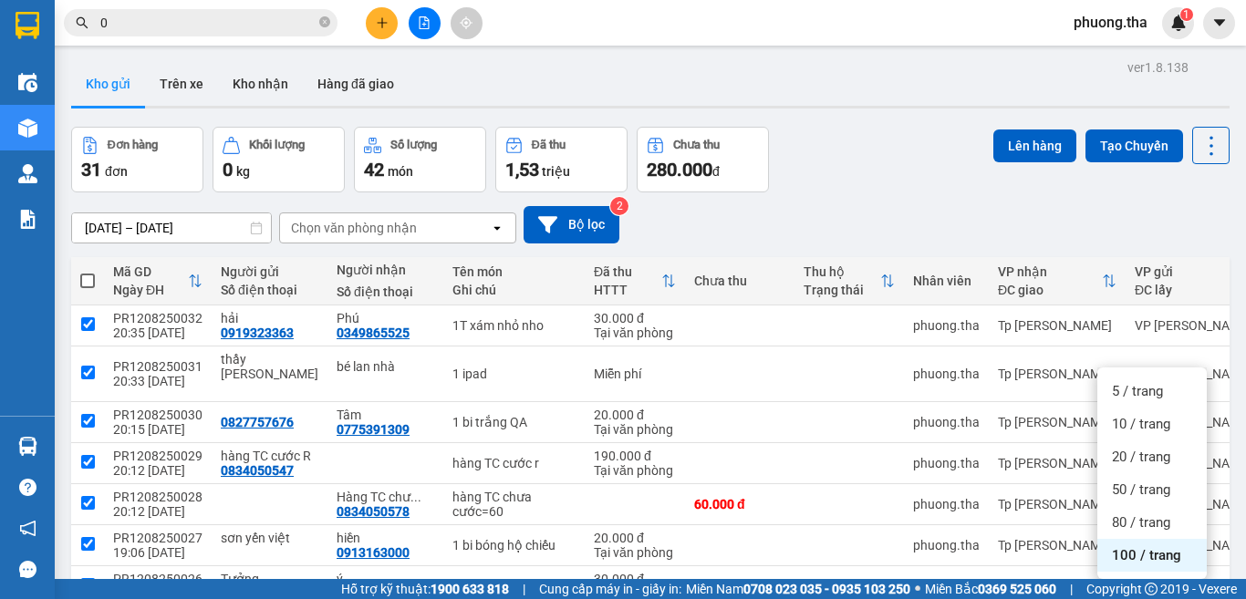
checkbox input "true"
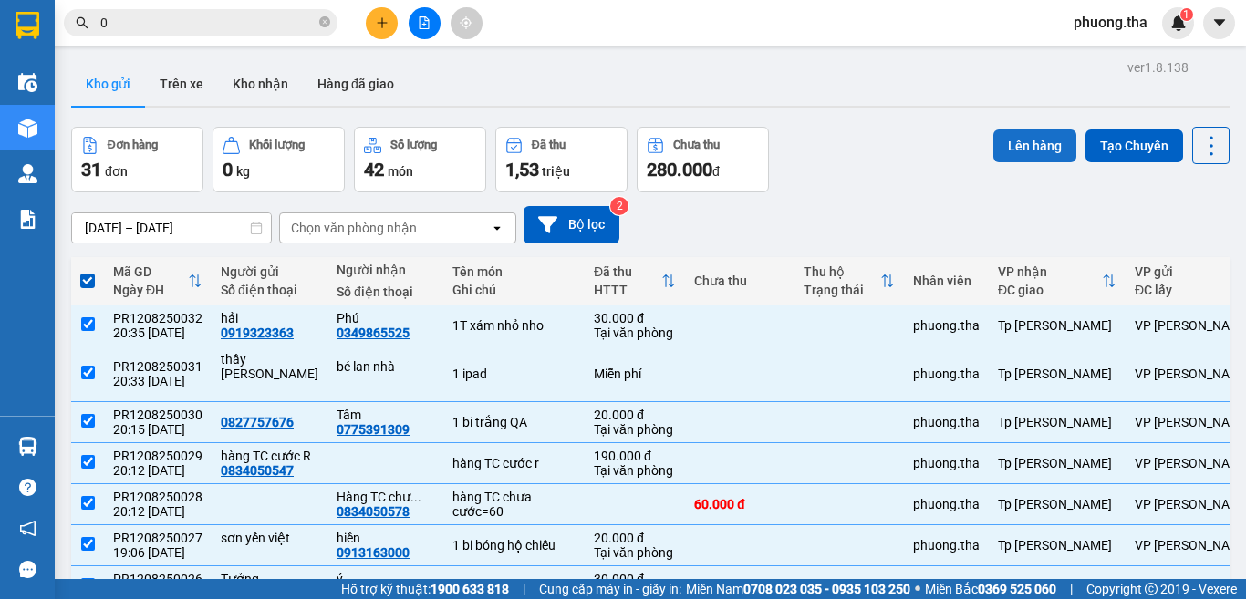
click at [999, 150] on button "Lên hàng" at bounding box center [1034, 146] width 83 height 33
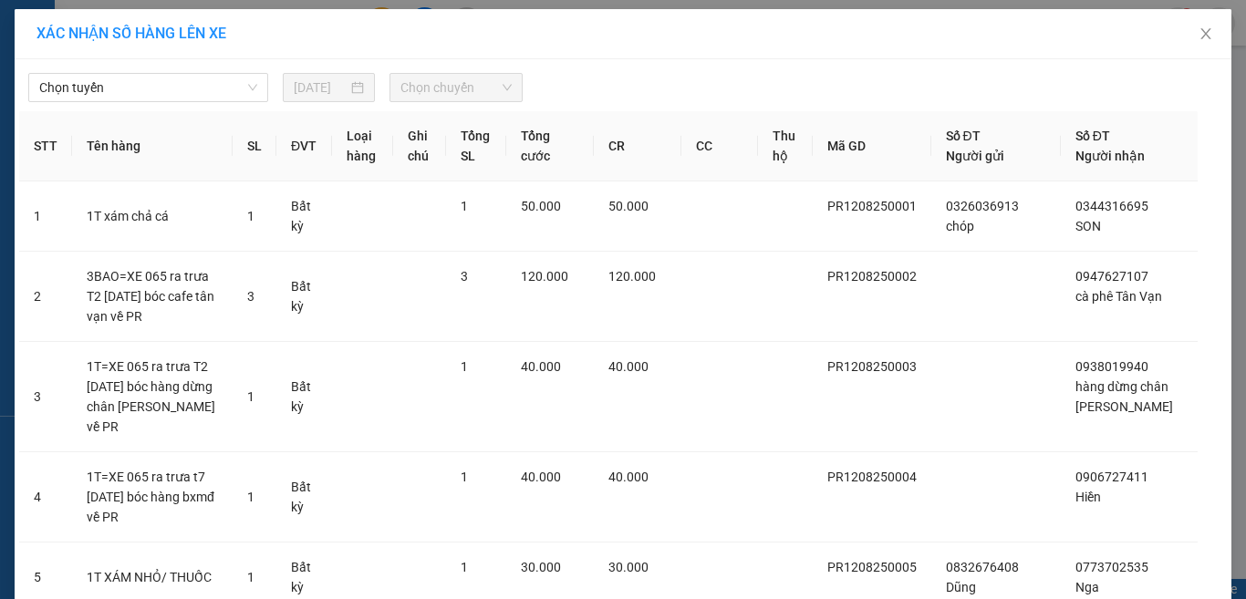
click at [180, 81] on span "Chọn tuyến" at bounding box center [148, 87] width 218 height 27
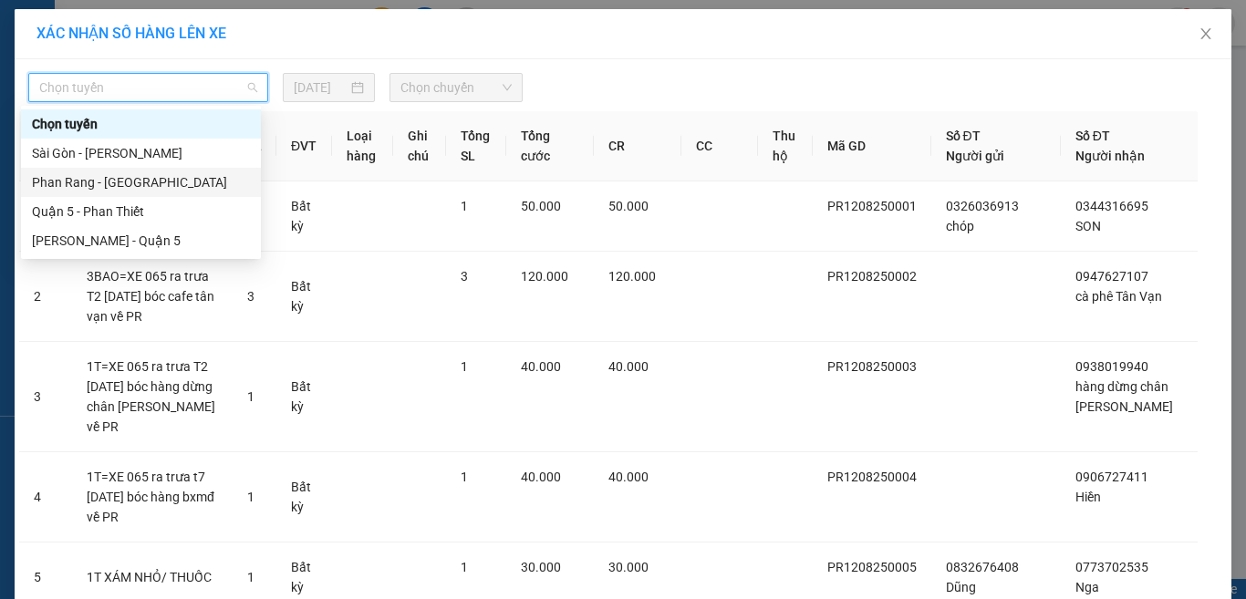
click at [110, 180] on div "Phan Rang - [GEOGRAPHIC_DATA]" at bounding box center [141, 182] width 218 height 20
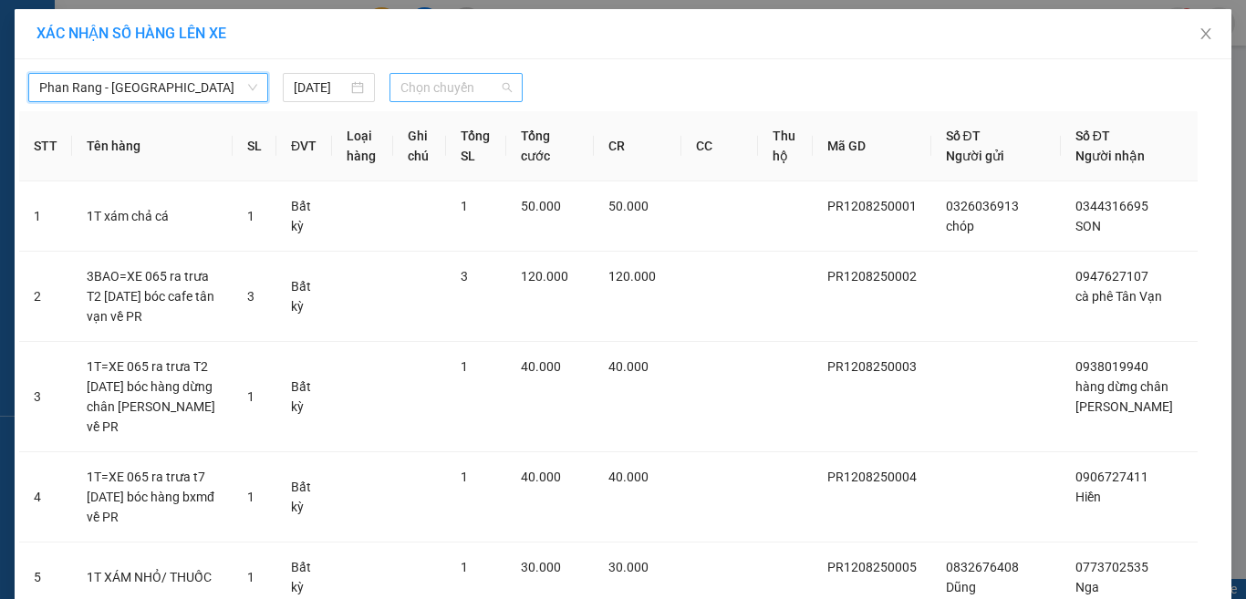
click at [447, 89] on span "Chọn chuyến" at bounding box center [456, 87] width 112 height 27
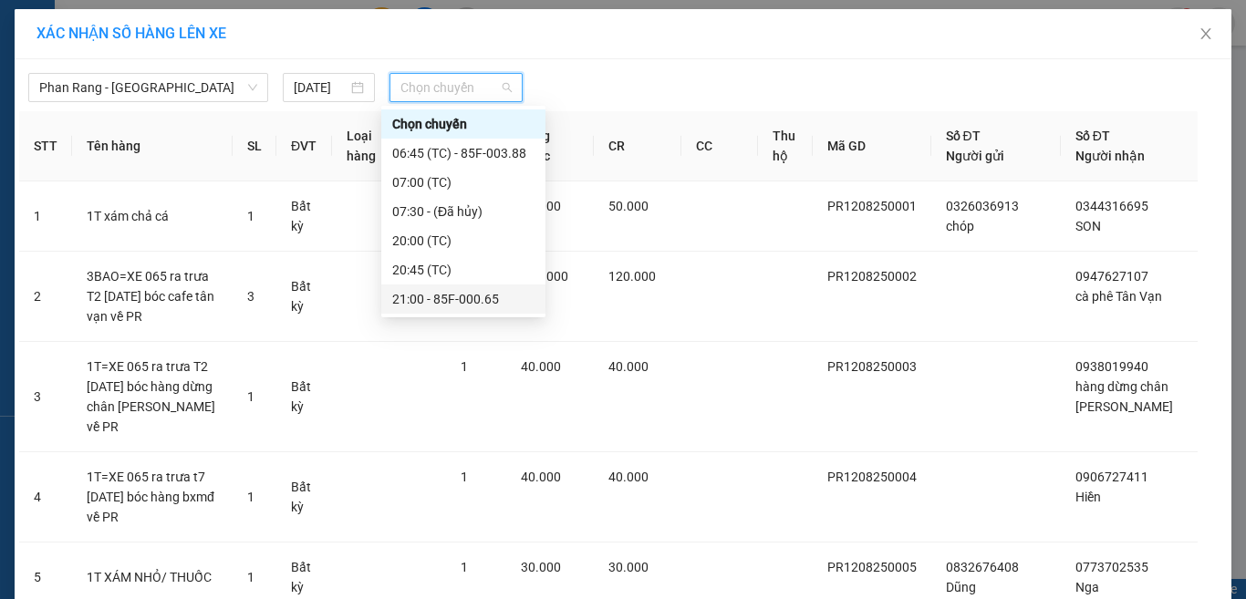
click at [437, 291] on div "21:00 - 85F-000.65" at bounding box center [463, 299] width 142 height 20
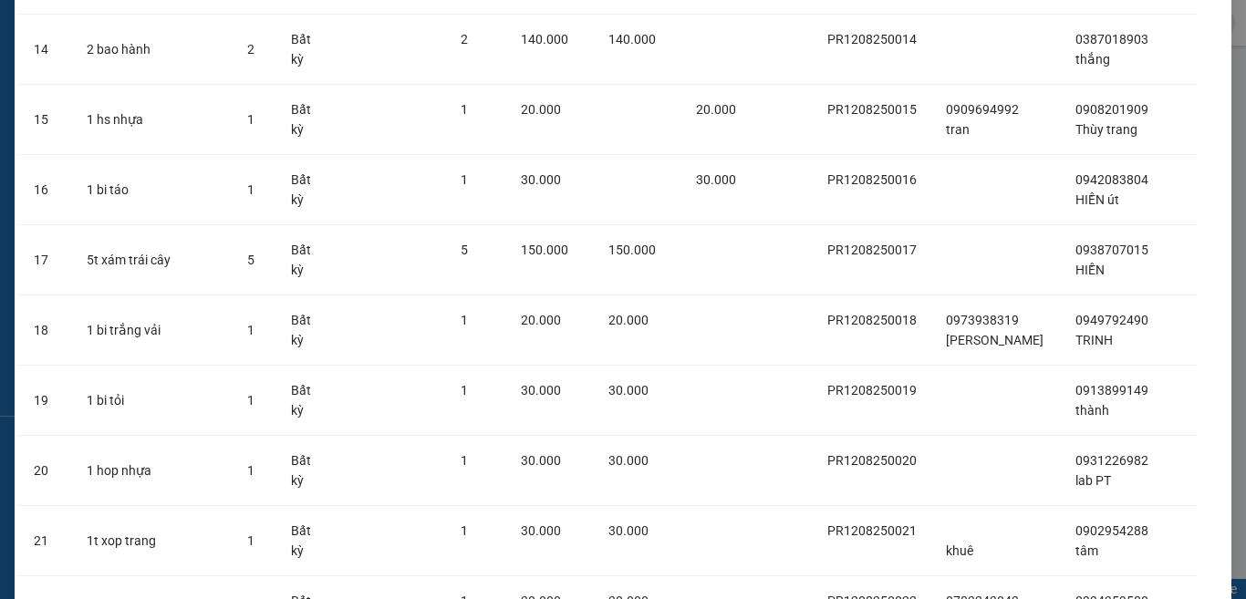
scroll to position [1984, 0]
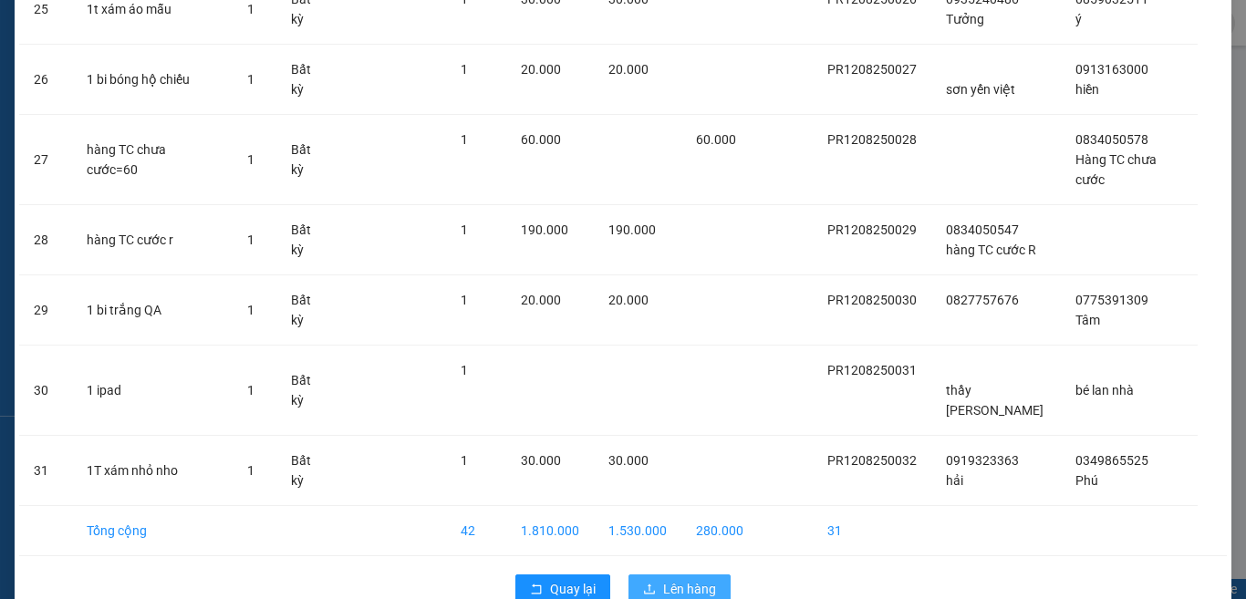
click at [651, 575] on button "Lên hàng" at bounding box center [679, 589] width 102 height 29
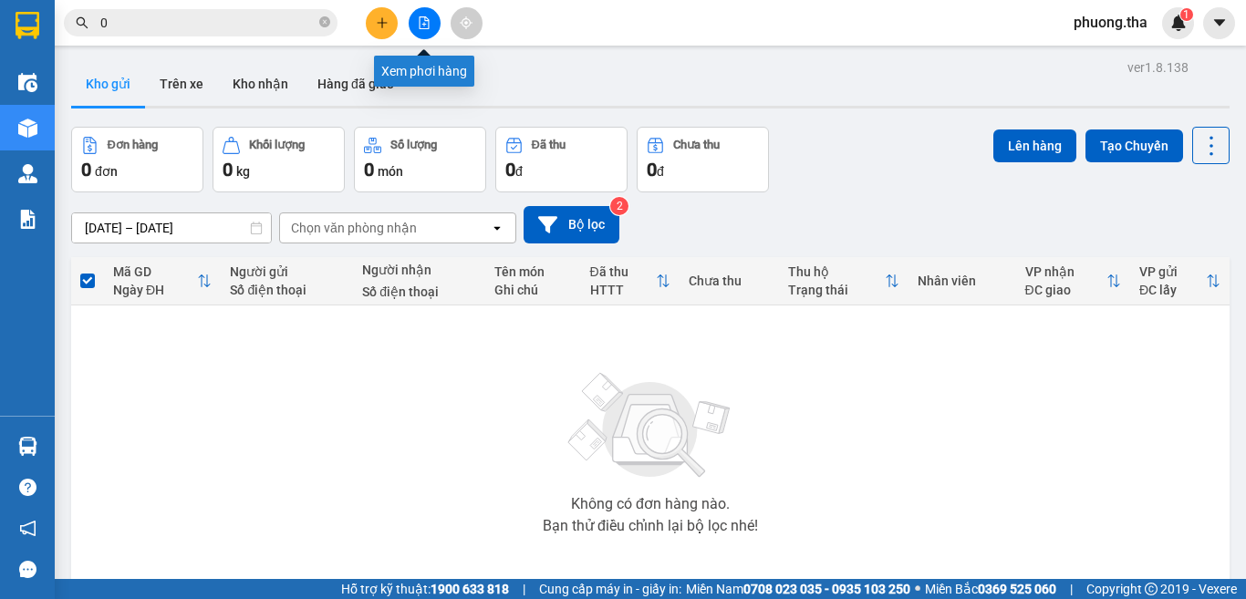
click at [417, 28] on button at bounding box center [425, 23] width 32 height 32
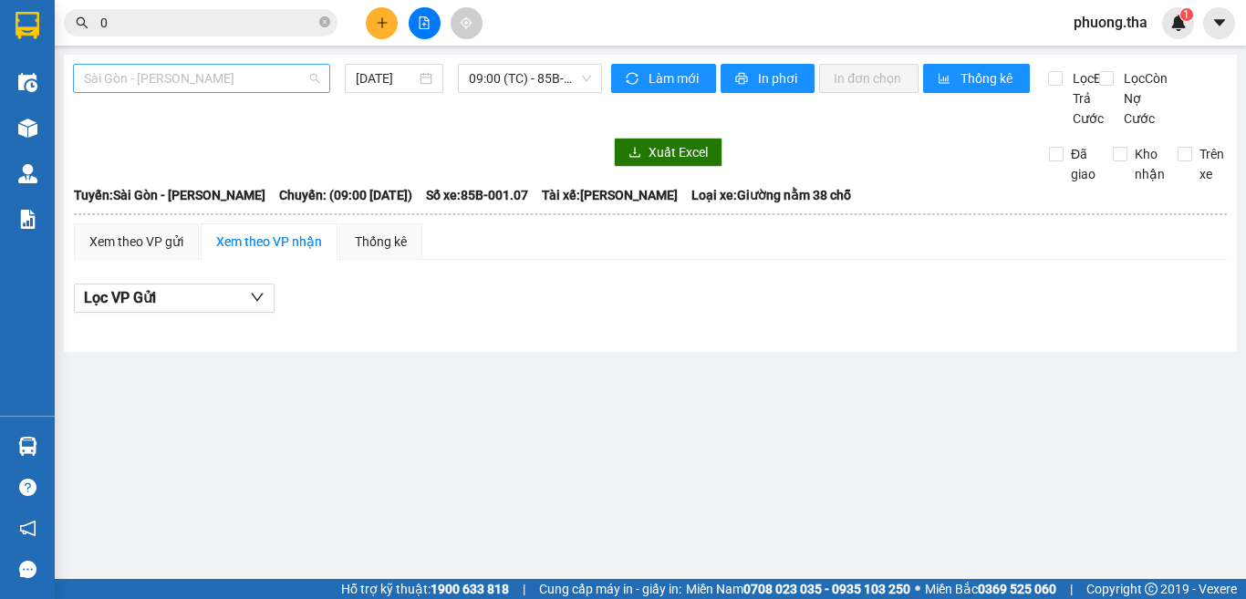
click at [183, 73] on span "Sài Gòn - [PERSON_NAME]" at bounding box center [201, 78] width 235 height 27
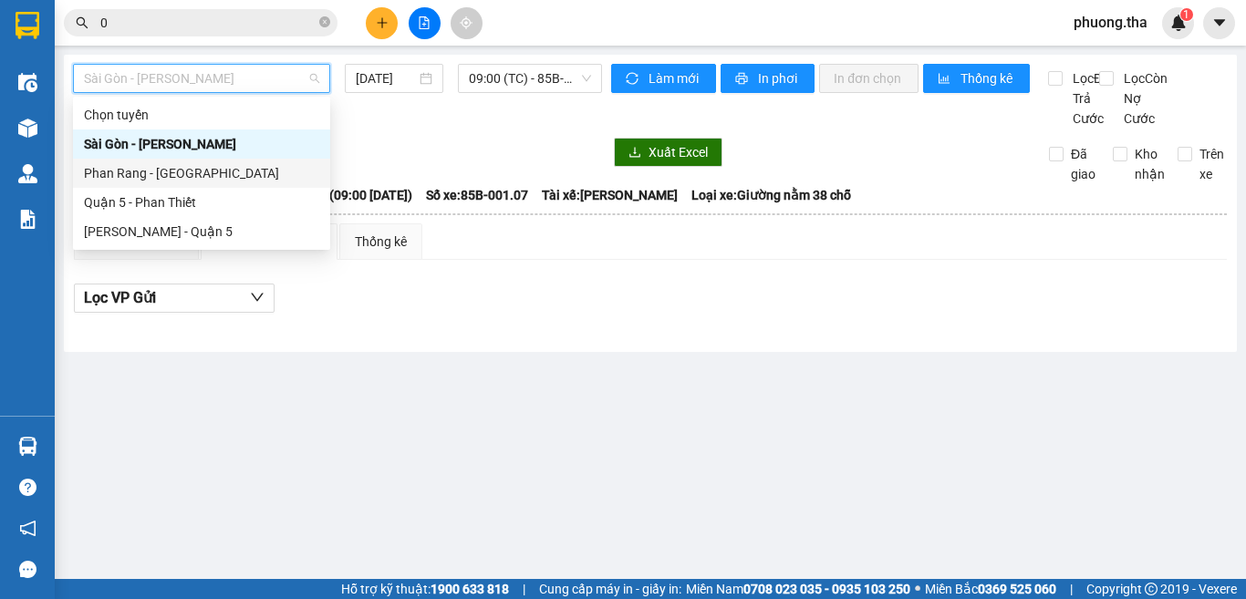
click at [136, 168] on div "Phan Rang - [GEOGRAPHIC_DATA]" at bounding box center [201, 173] width 235 height 20
type input "[DATE]"
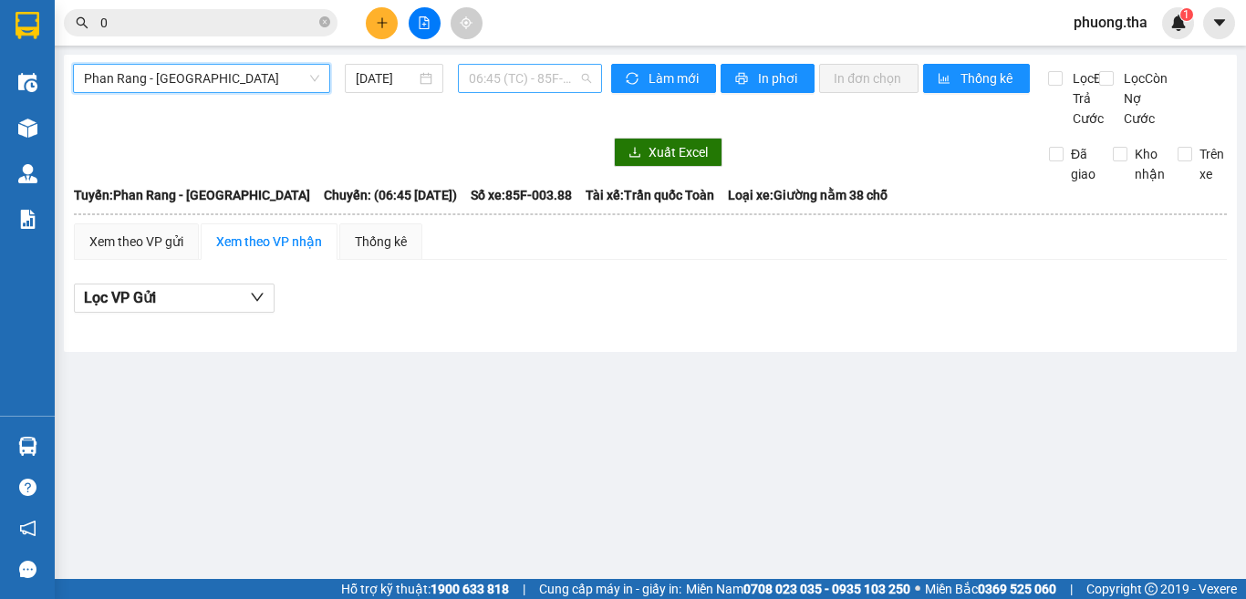
click at [537, 78] on span "06:45 (TC) - 85F-003.88" at bounding box center [530, 78] width 122 height 27
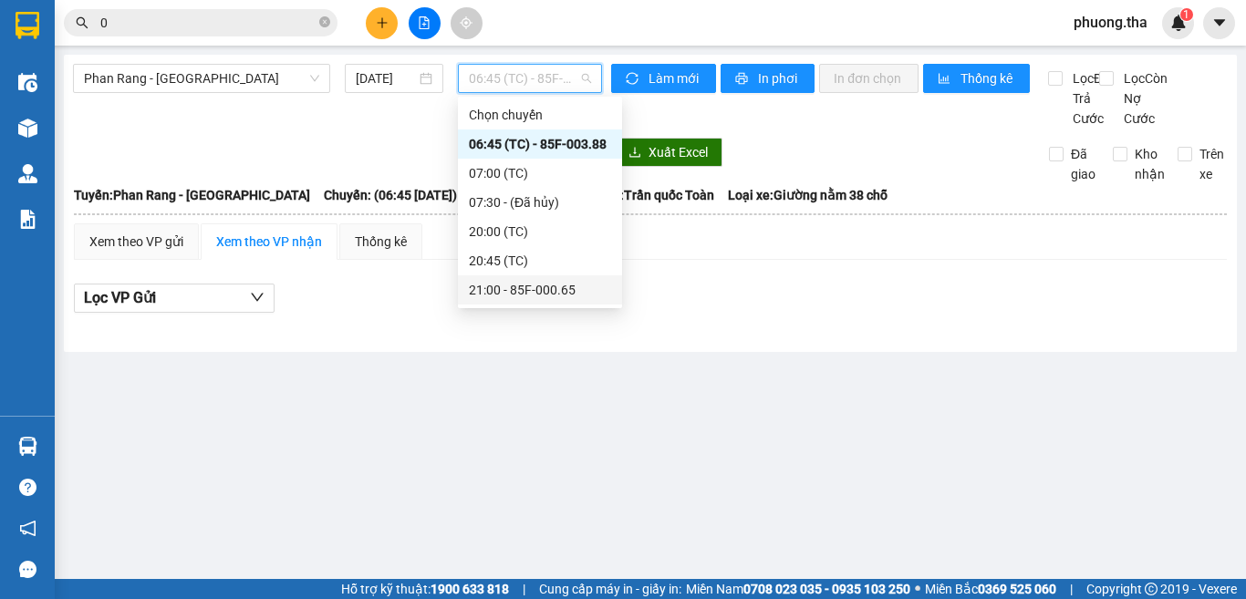
click at [492, 280] on div "21:00 - 85F-000.65" at bounding box center [540, 290] width 142 height 20
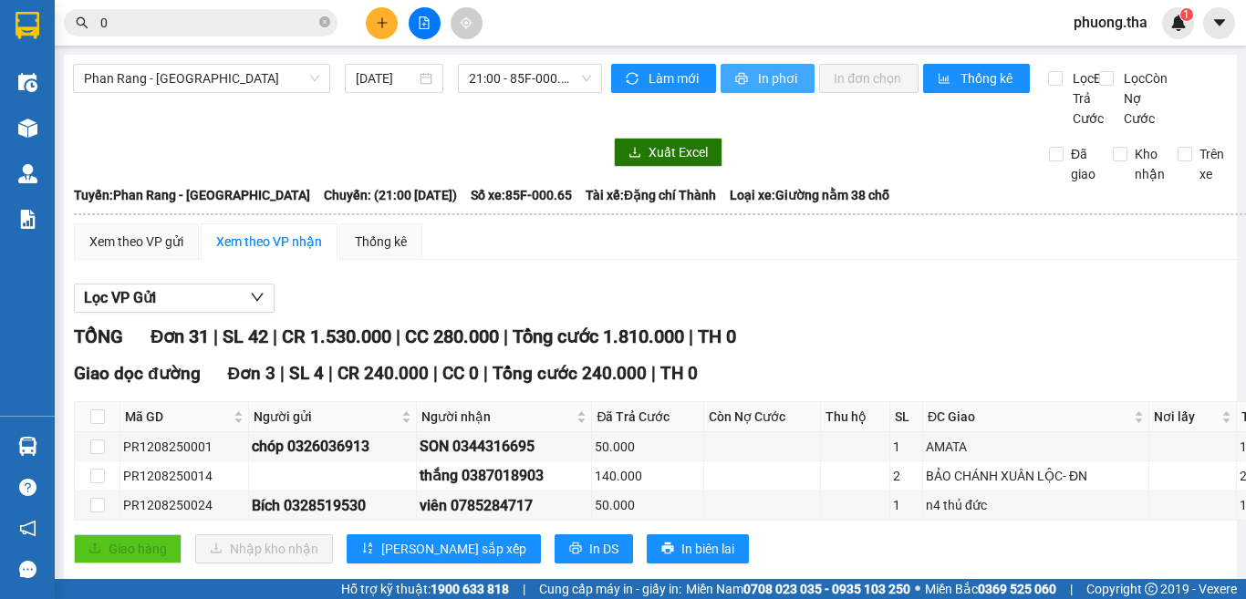
click at [758, 79] on span "In phơi" at bounding box center [779, 78] width 42 height 20
